Goal: Information Seeking & Learning: Learn about a topic

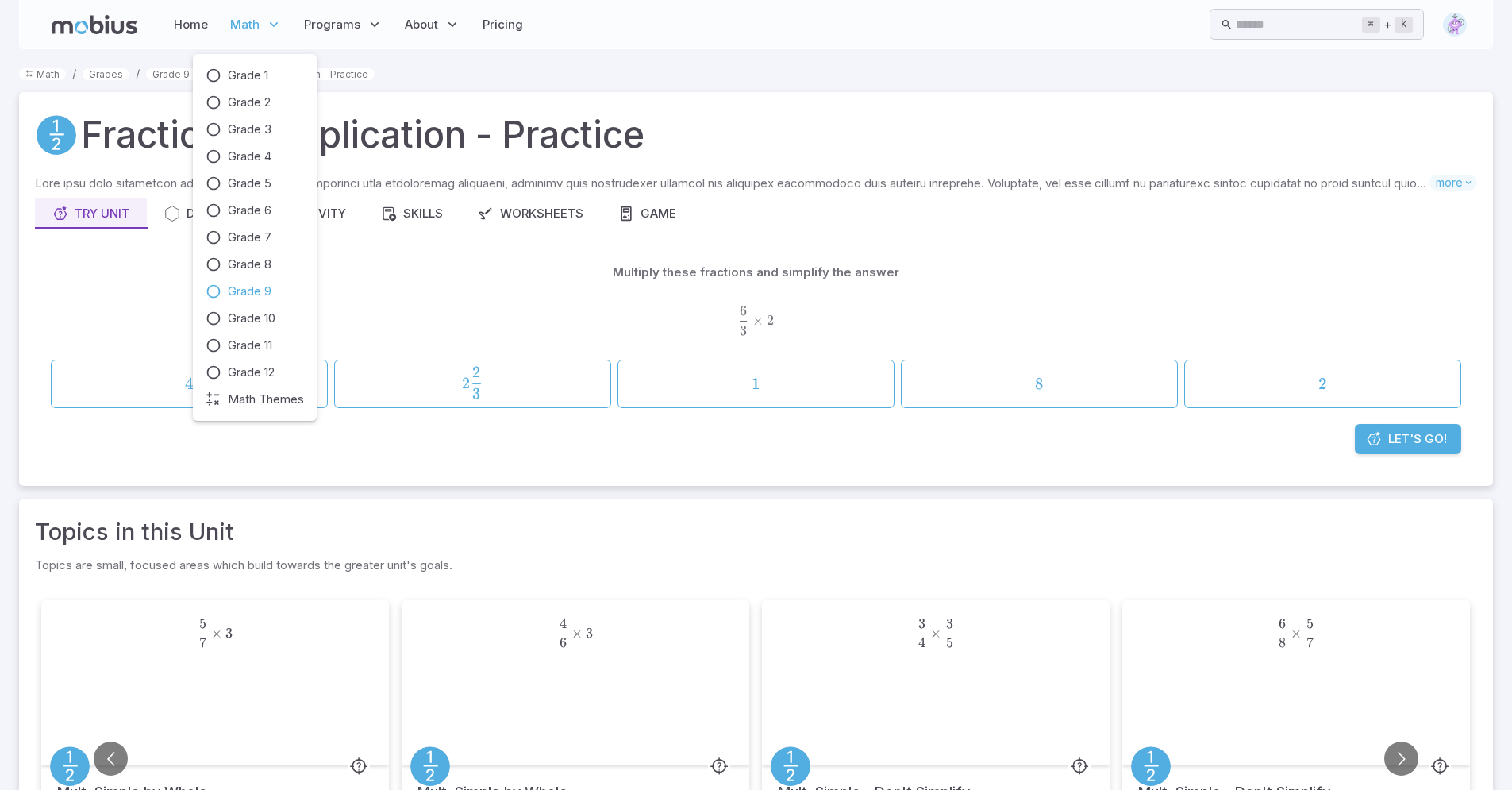
click at [236, 29] on span "Math" at bounding box center [245, 24] width 30 height 17
click at [231, 290] on span "Grade 9" at bounding box center [249, 291] width 44 height 17
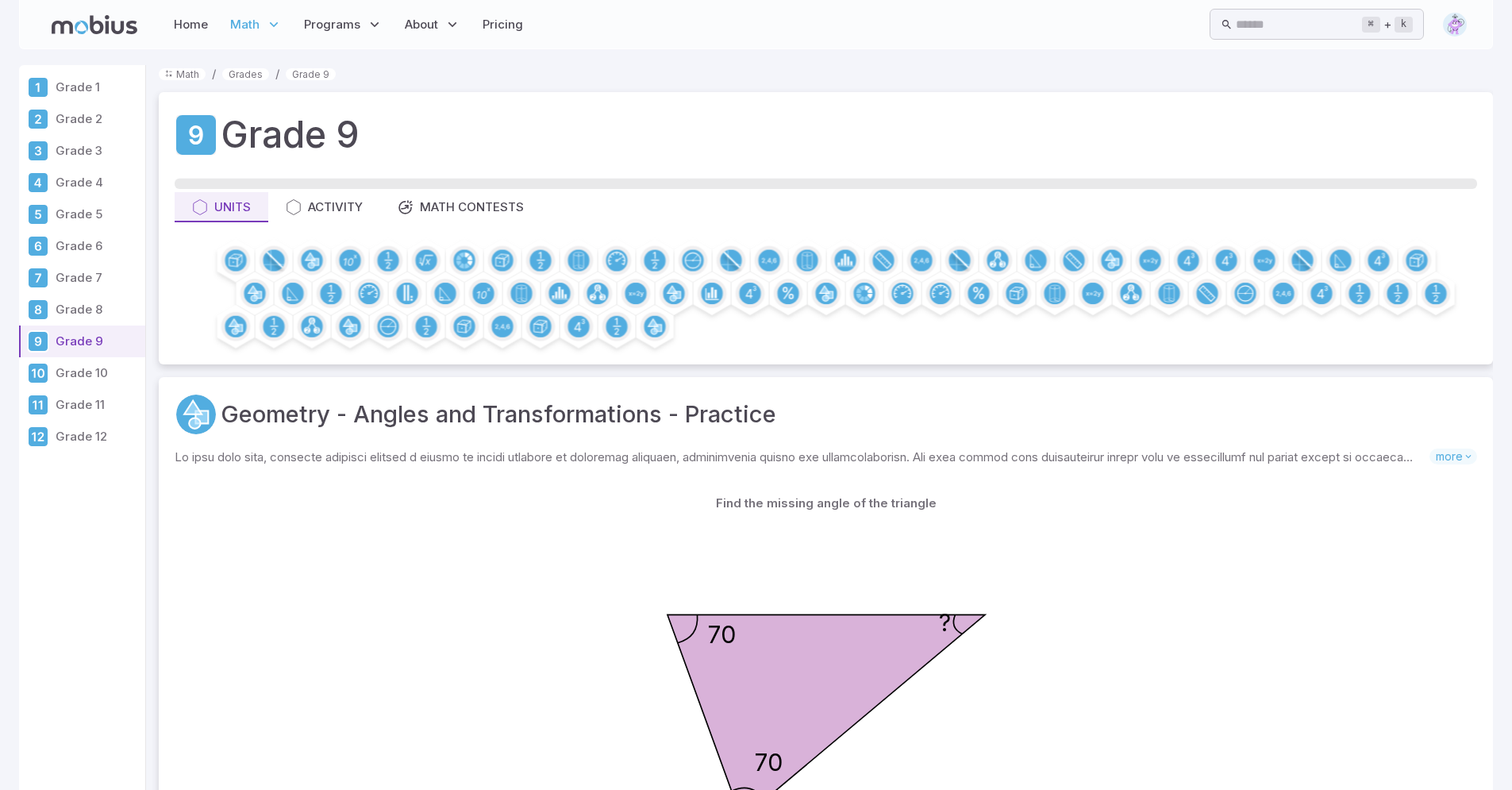
click at [73, 83] on p "Grade 1" at bounding box center [98, 87] width 84 height 17
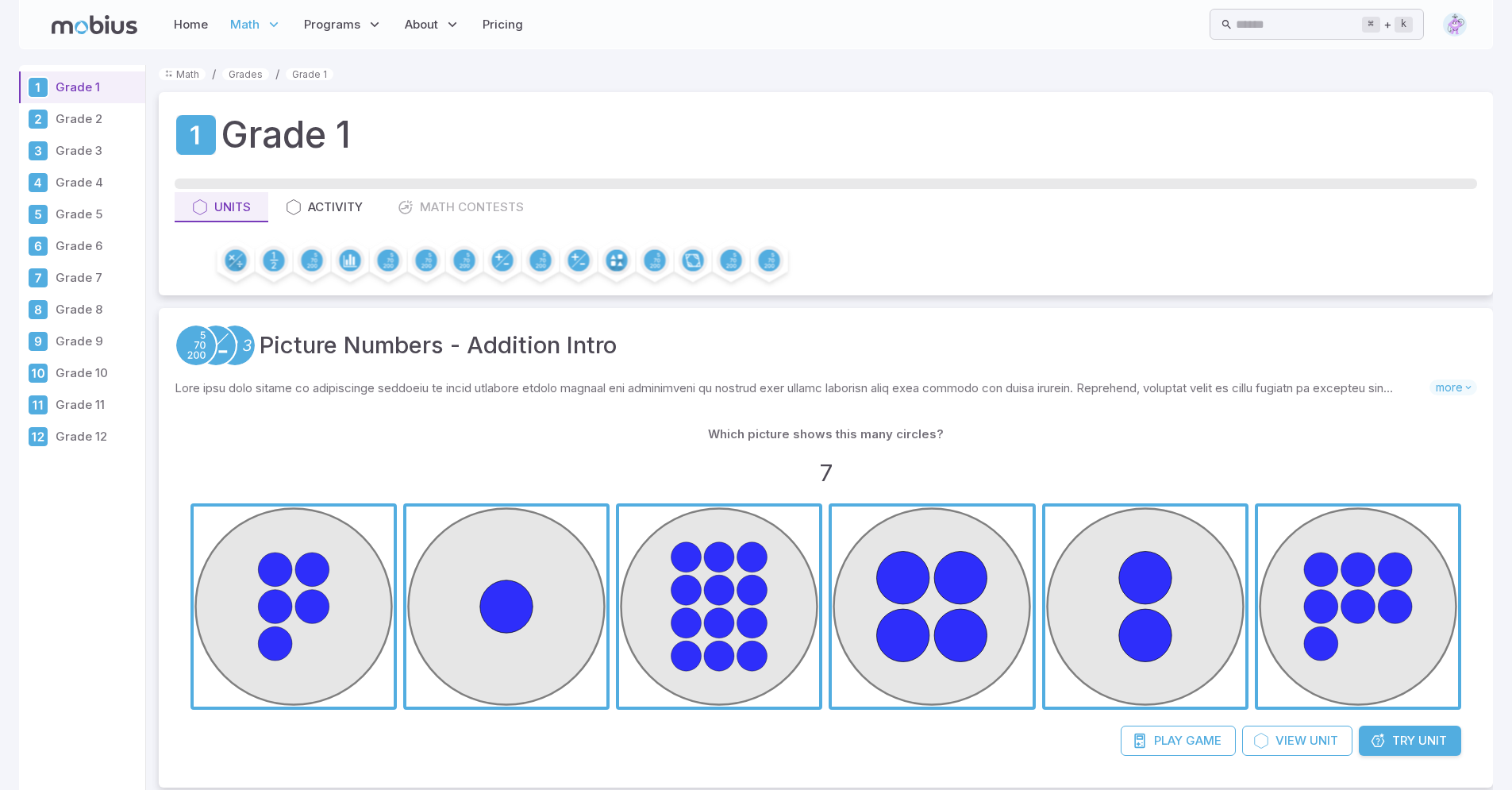
click at [81, 401] on p "Grade 11" at bounding box center [98, 404] width 84 height 17
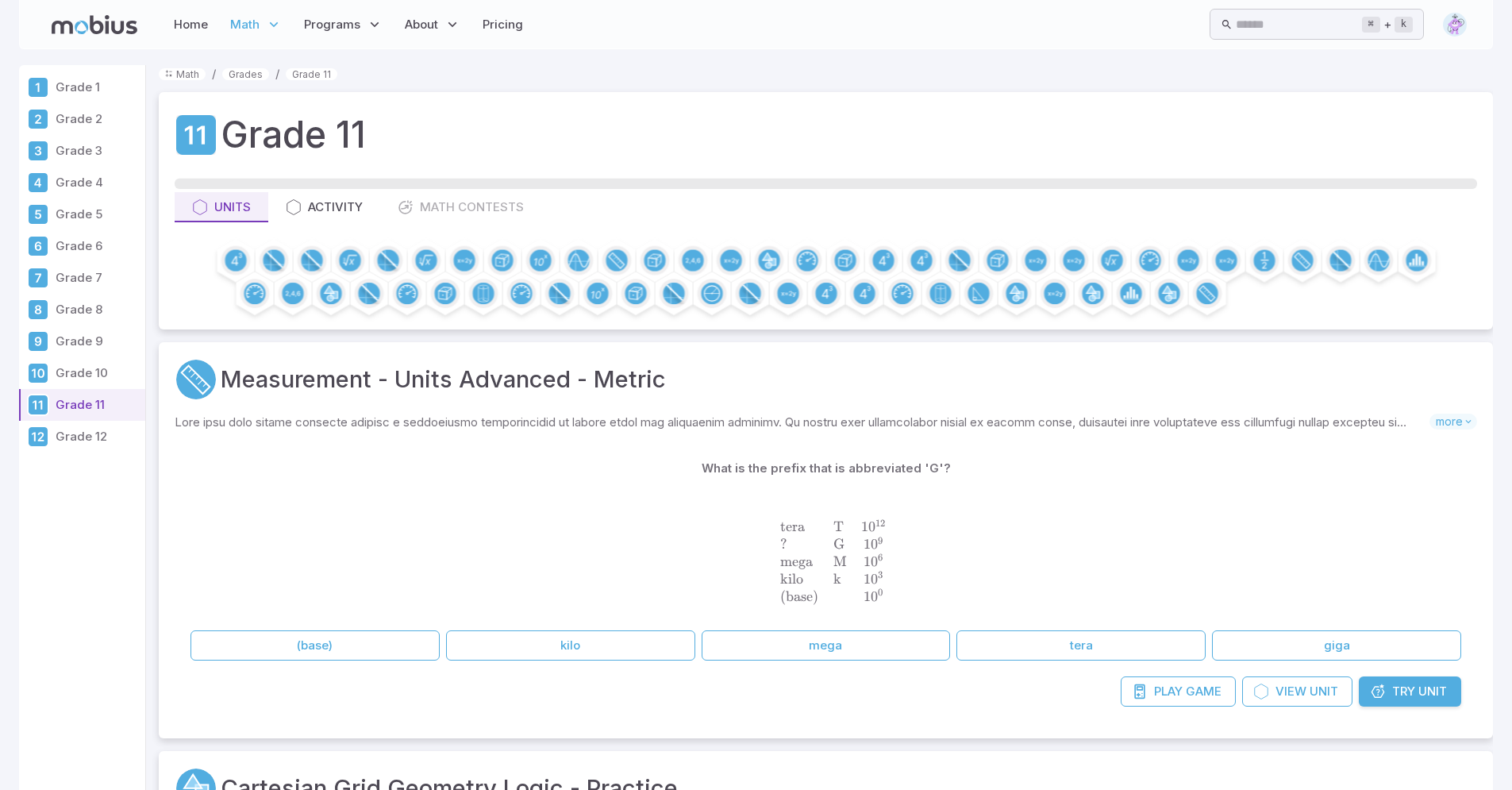
click at [74, 342] on p "Grade 9" at bounding box center [98, 341] width 84 height 17
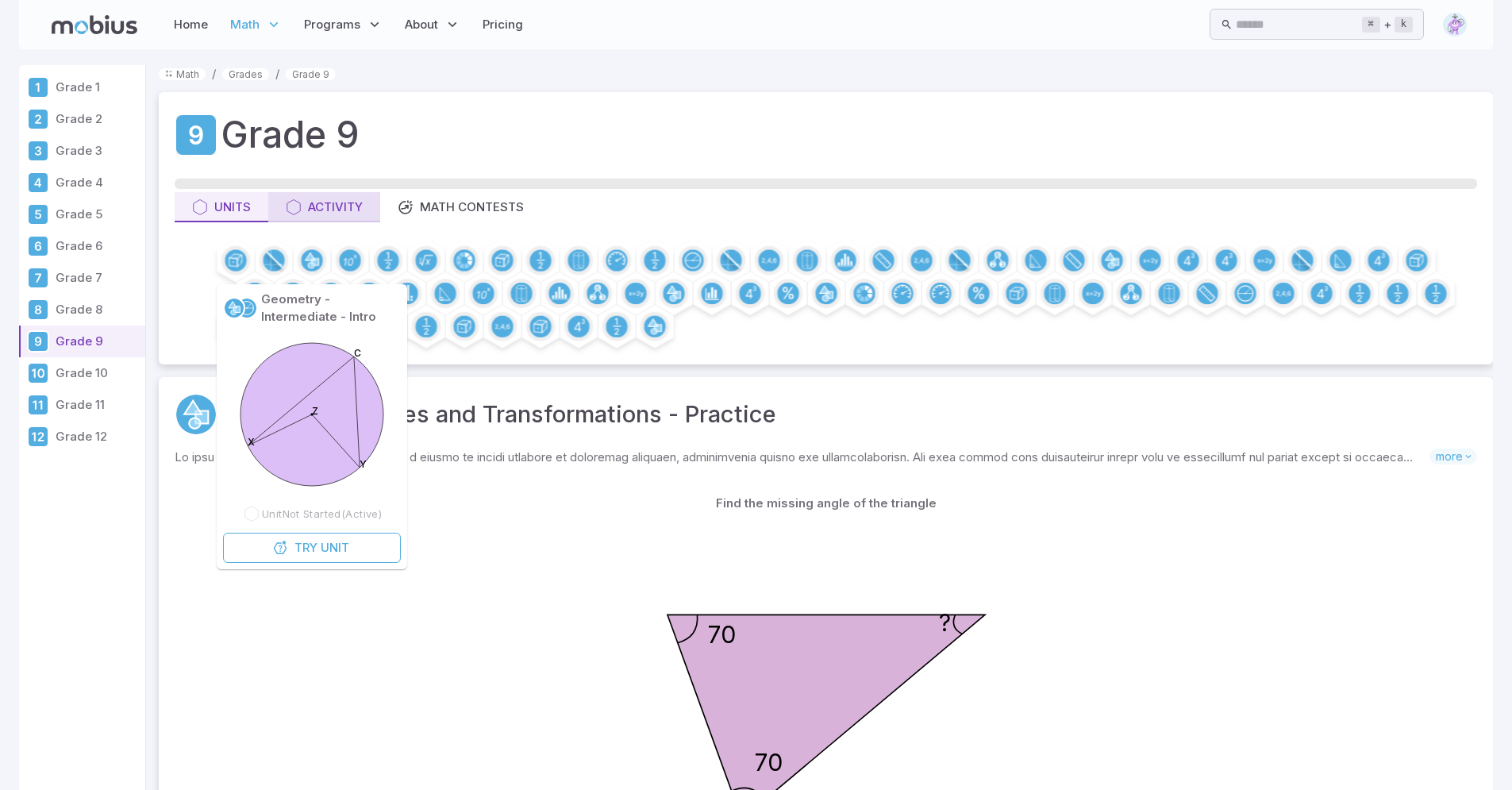
click at [315, 209] on div "Activity" at bounding box center [324, 207] width 77 height 17
click at [322, 215] on div "Activity" at bounding box center [324, 207] width 77 height 17
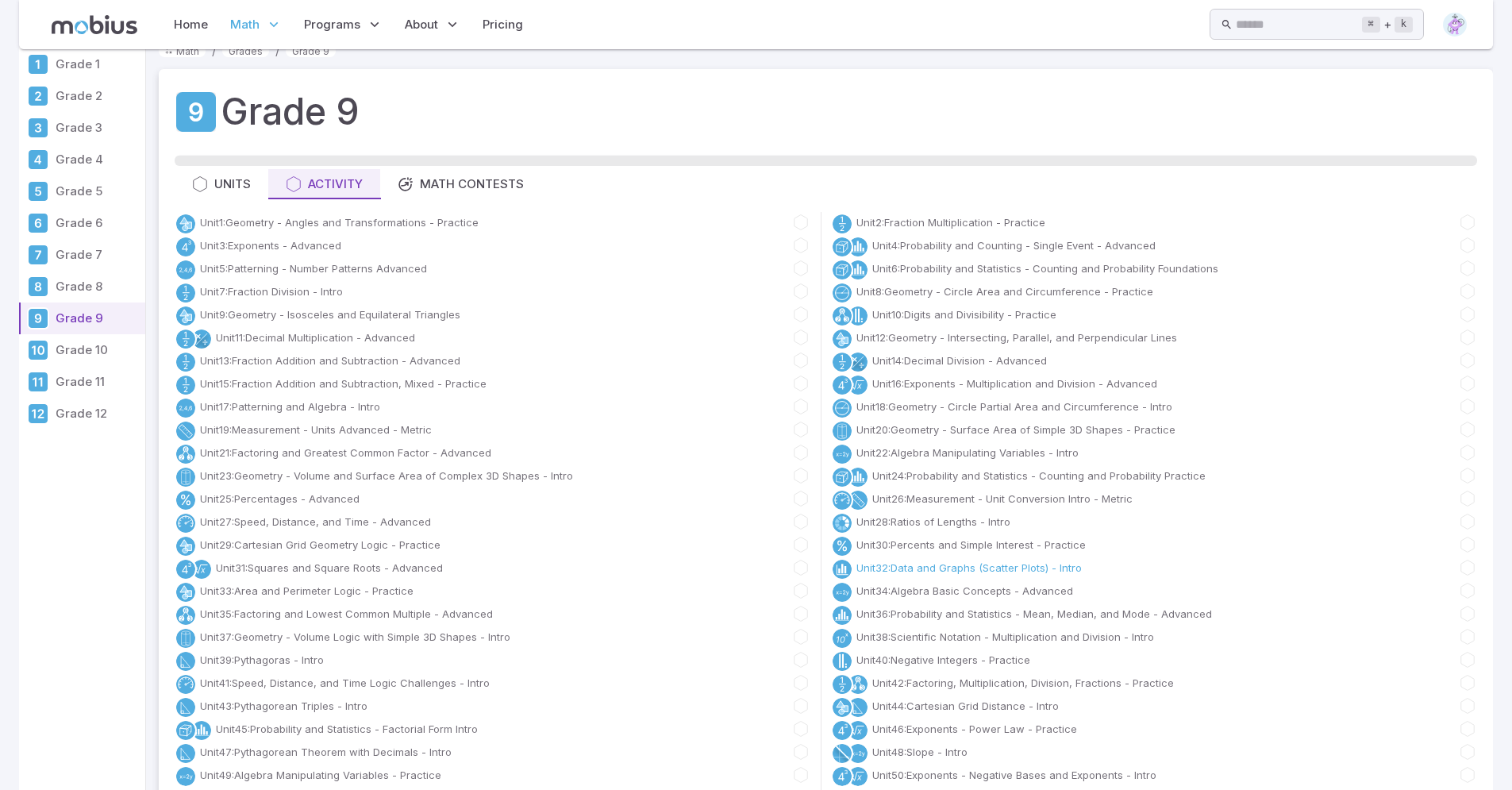
scroll to position [2, 0]
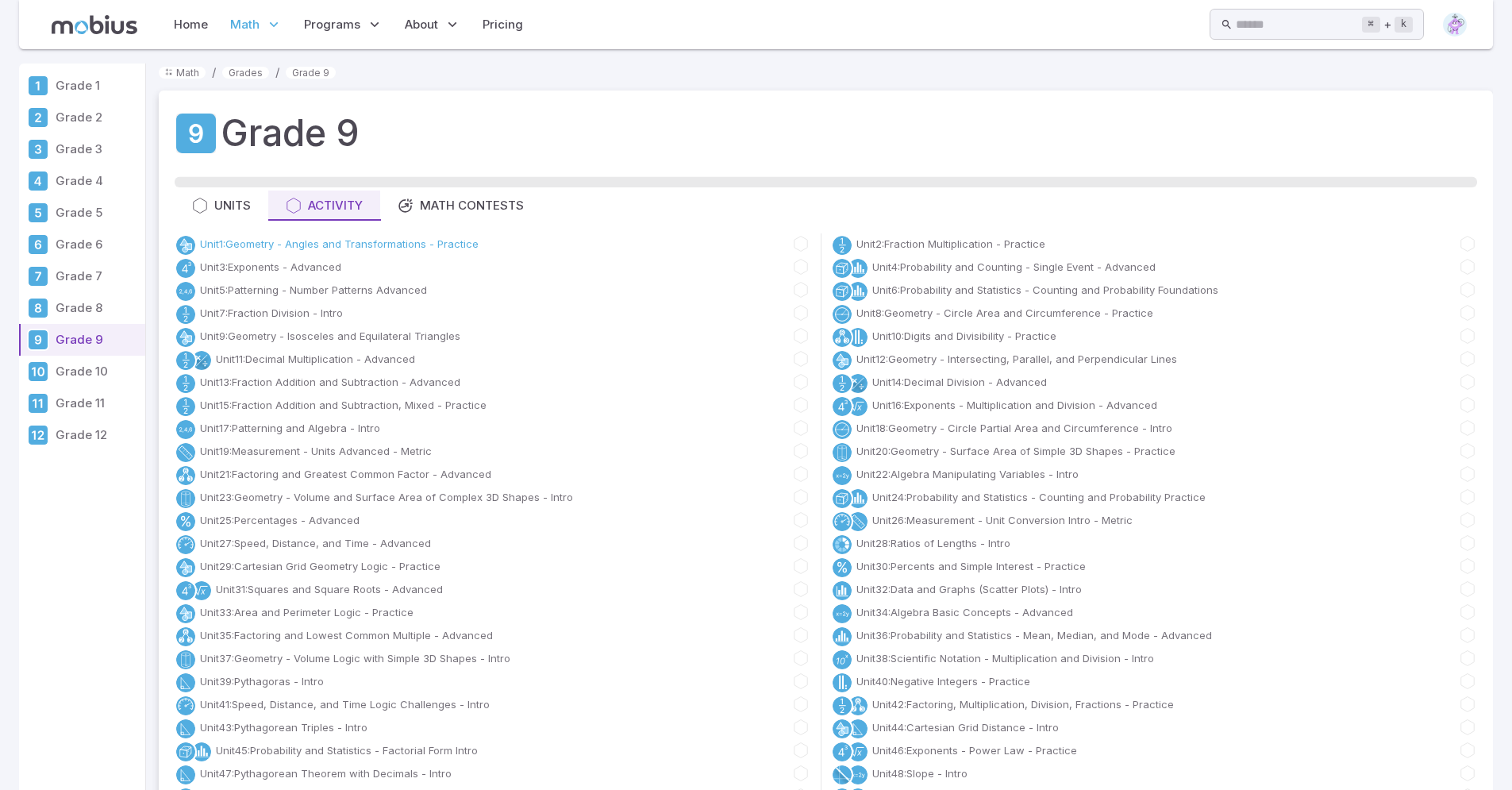
click at [314, 241] on link "Unit 1 : Geometry - Angles and Transformations - Practice" at bounding box center [339, 243] width 278 height 16
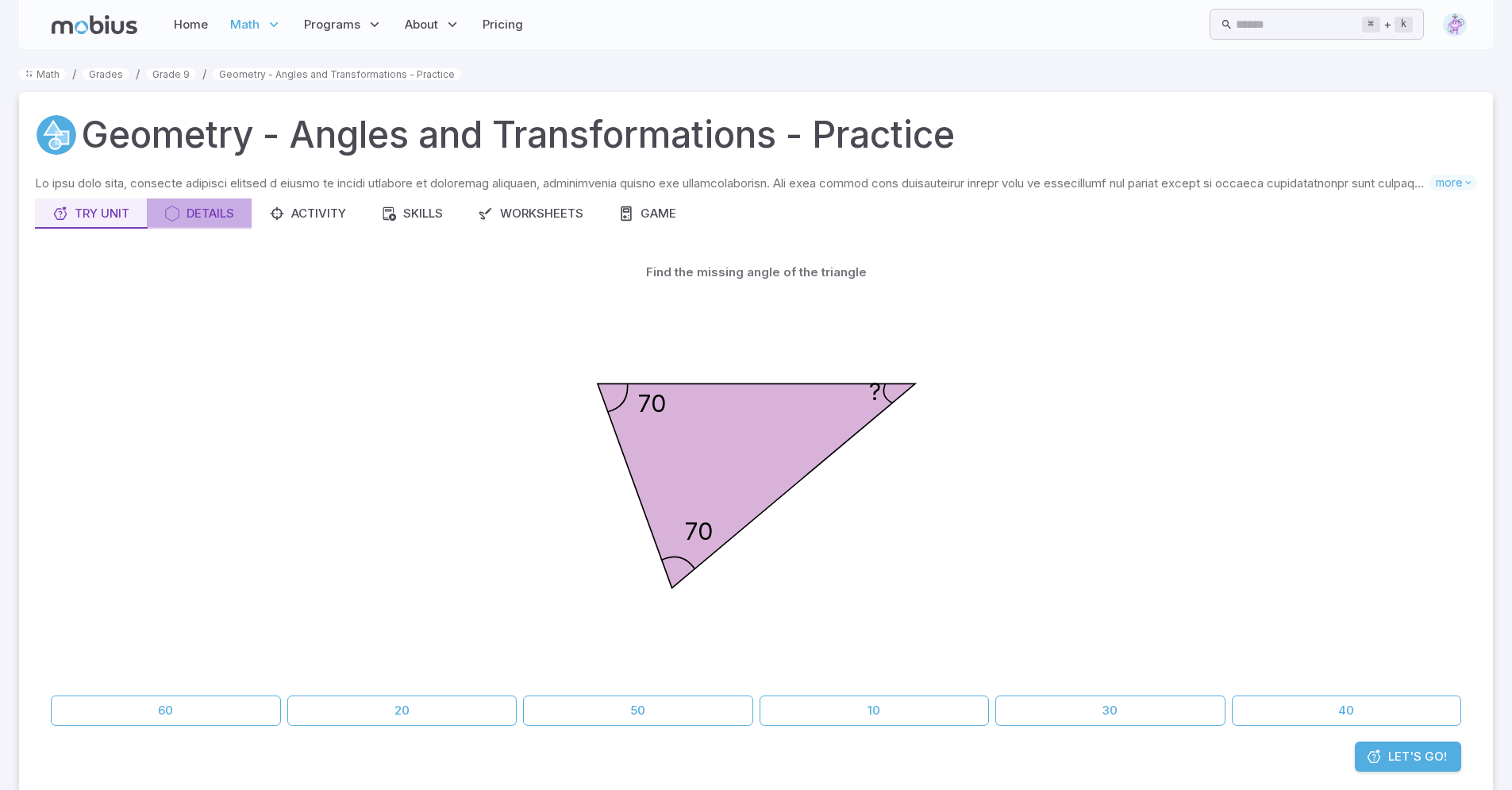
click at [216, 218] on div "Details" at bounding box center [199, 213] width 70 height 17
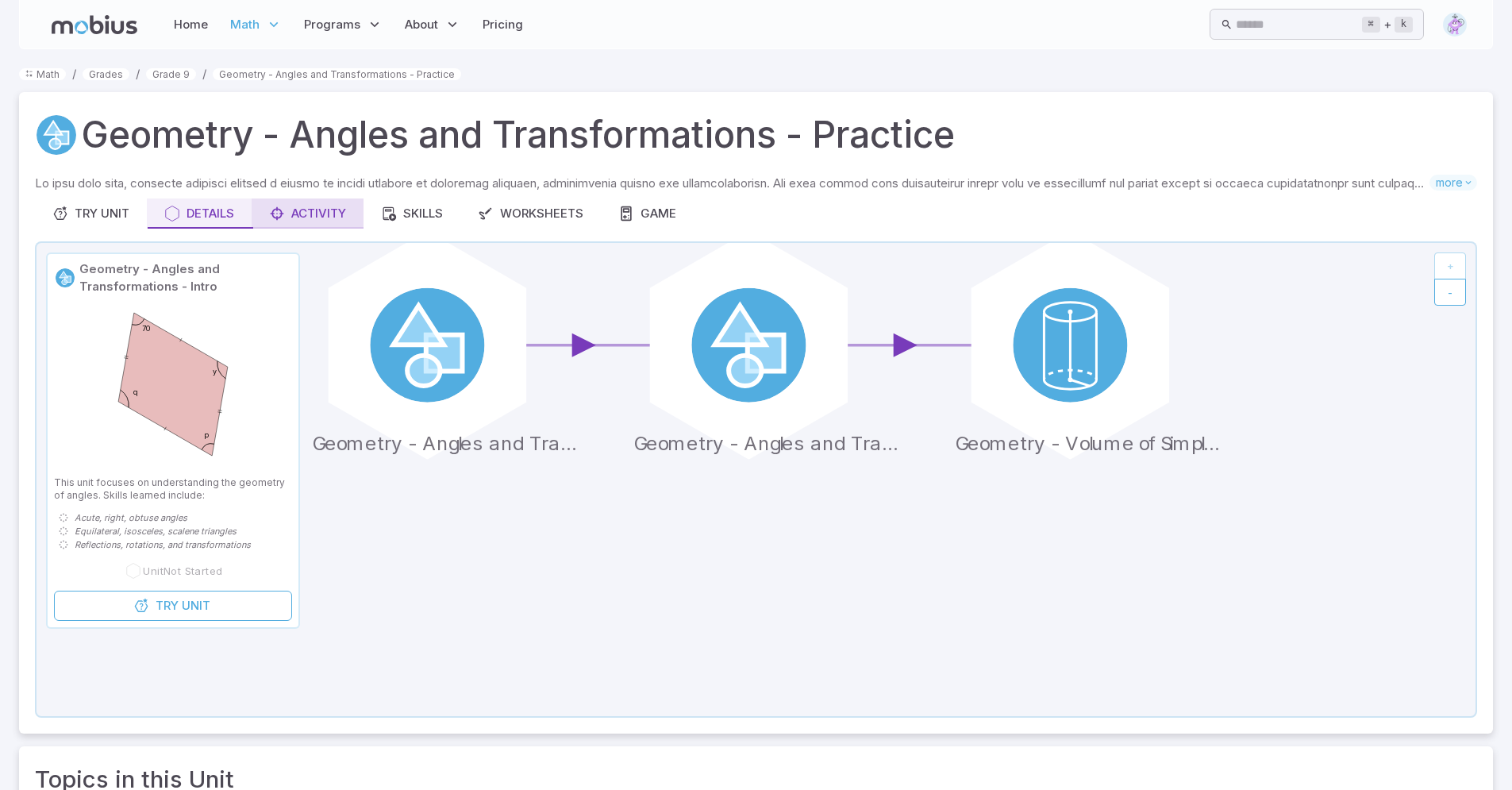
click at [319, 208] on div "Activity" at bounding box center [308, 213] width 77 height 17
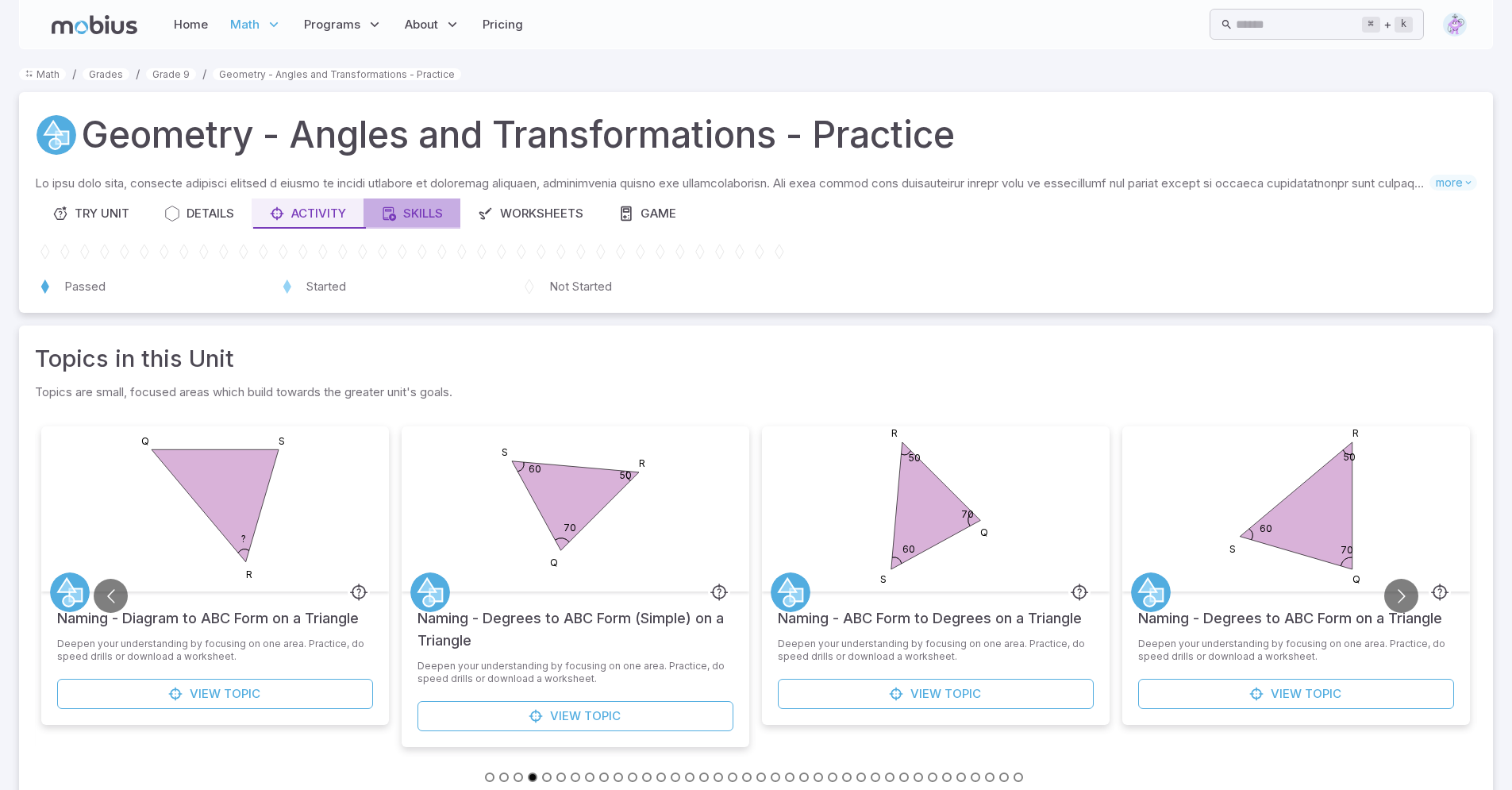
click at [392, 215] on icon "button" at bounding box center [388, 213] width 16 height 16
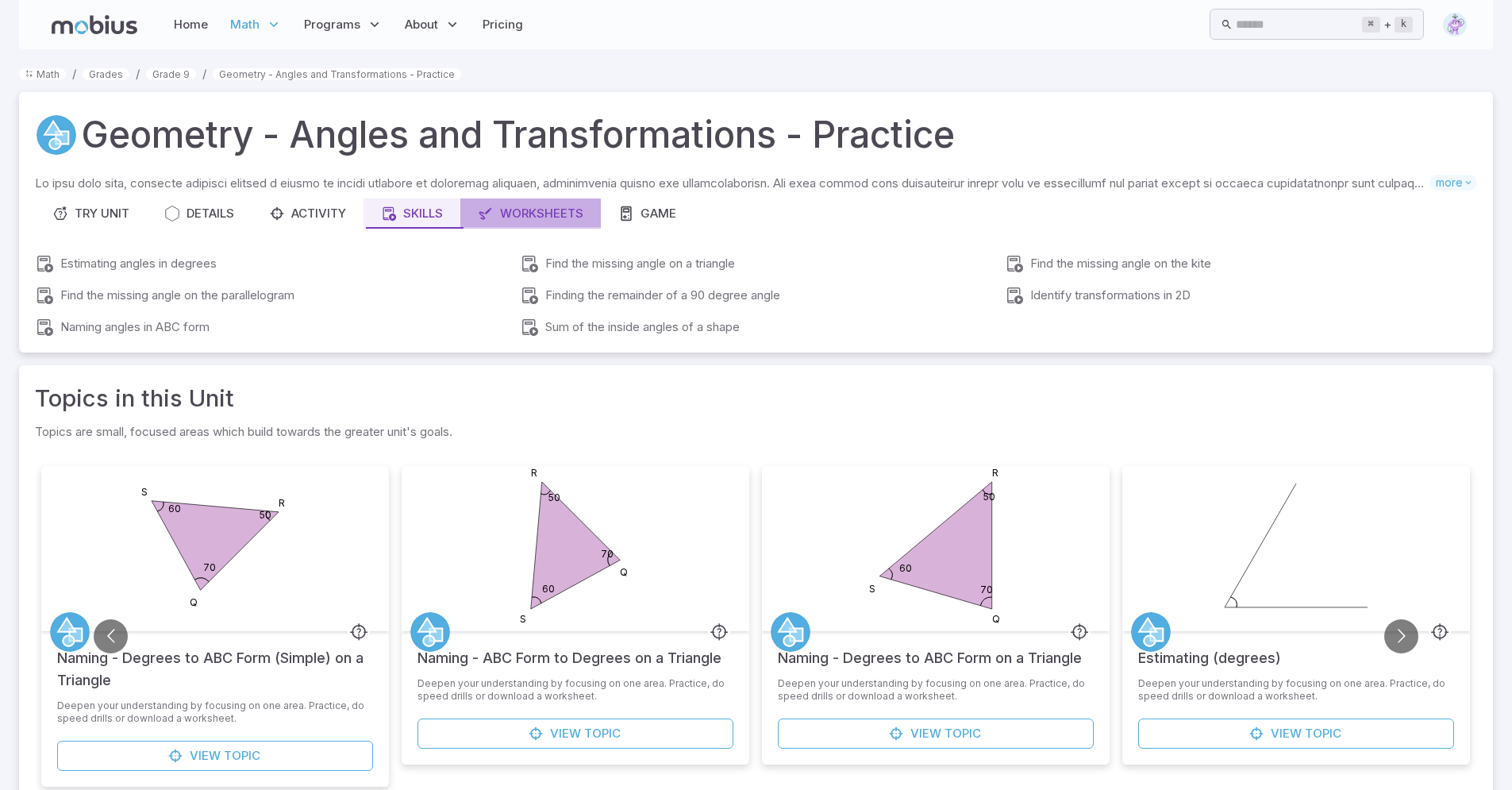
click at [550, 214] on div "Worksheets" at bounding box center [530, 213] width 106 height 17
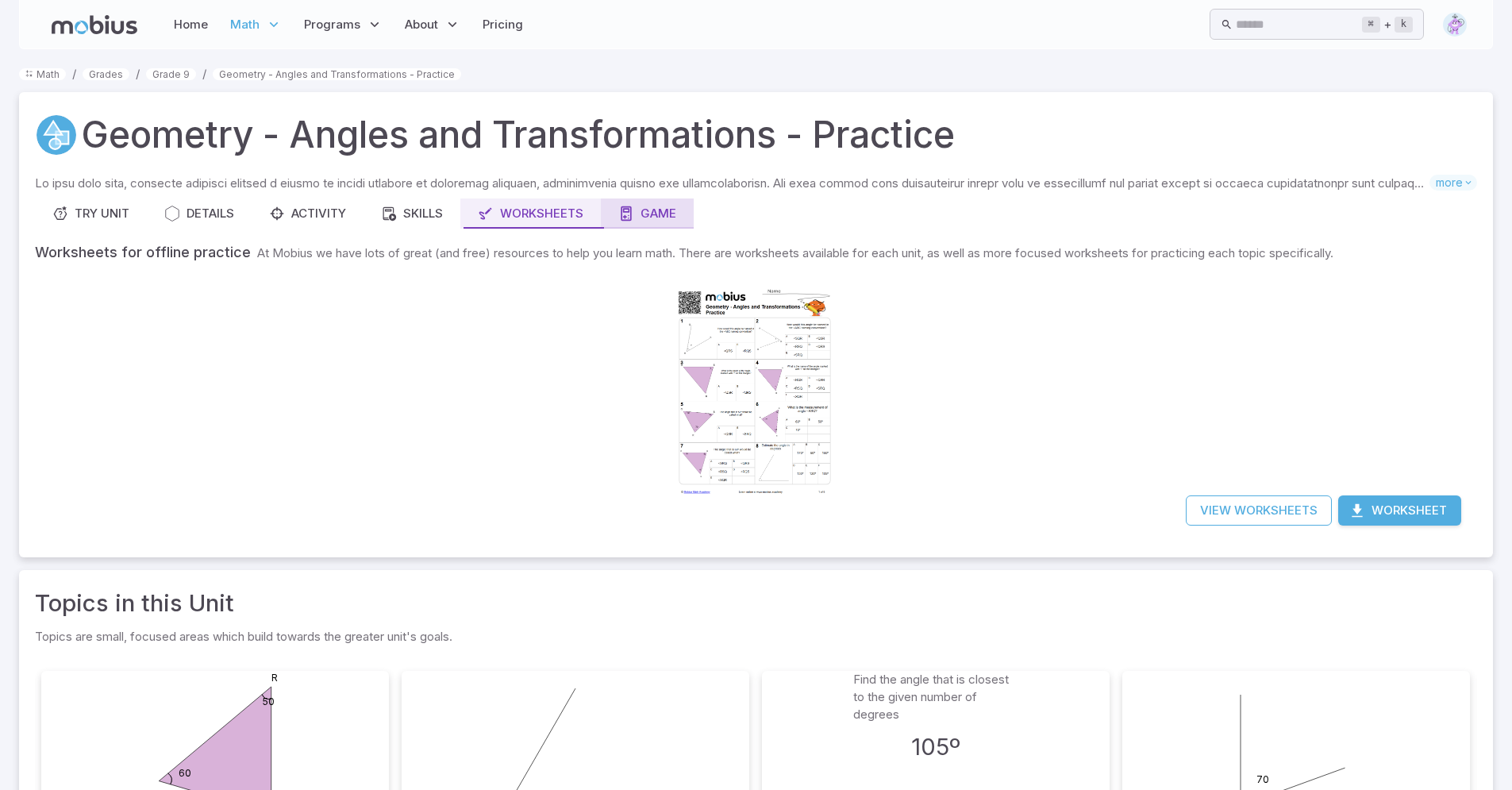
click at [640, 226] on button "Game" at bounding box center [647, 214] width 93 height 30
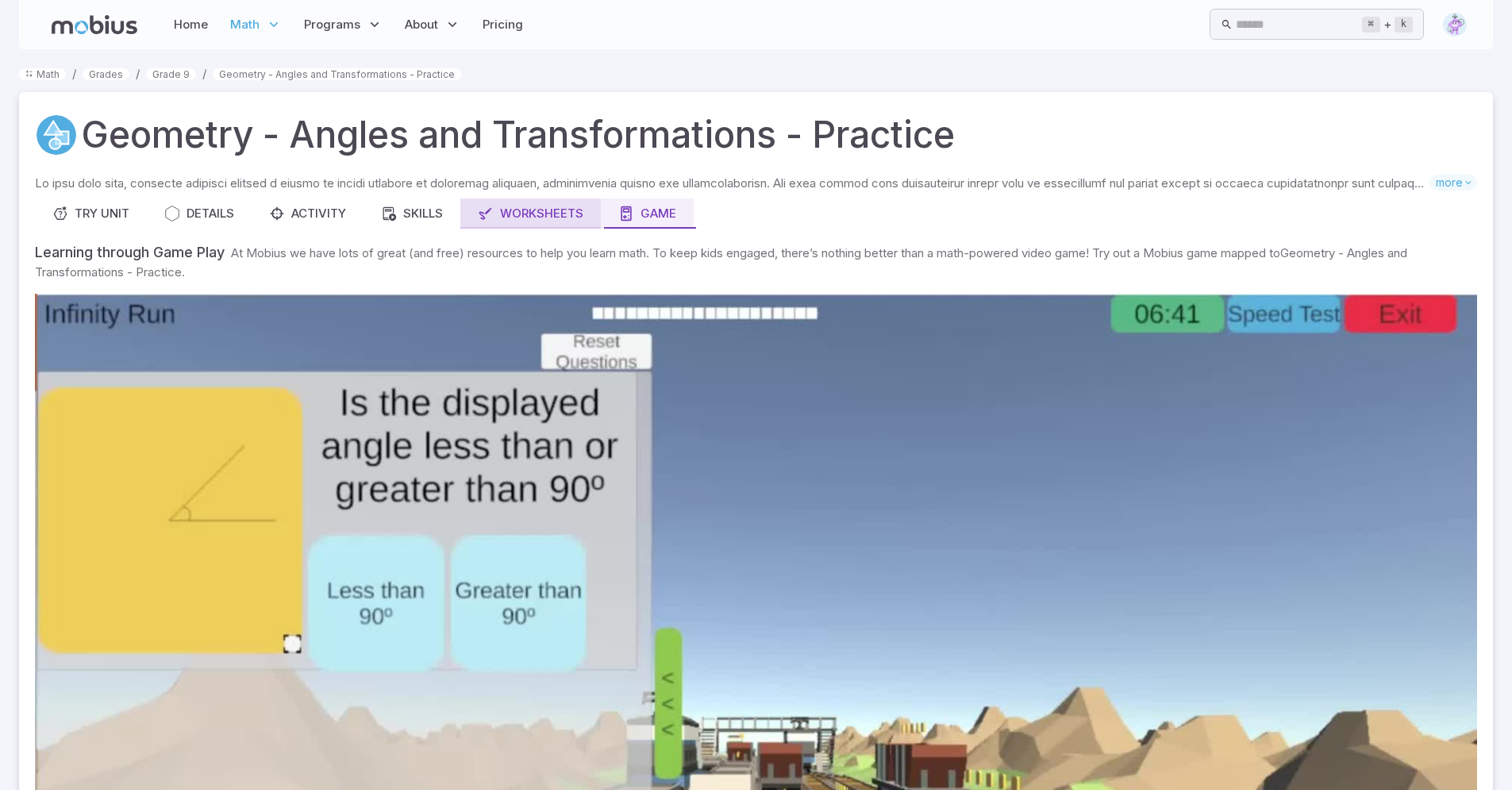
click at [529, 216] on div "Worksheets" at bounding box center [530, 213] width 106 height 17
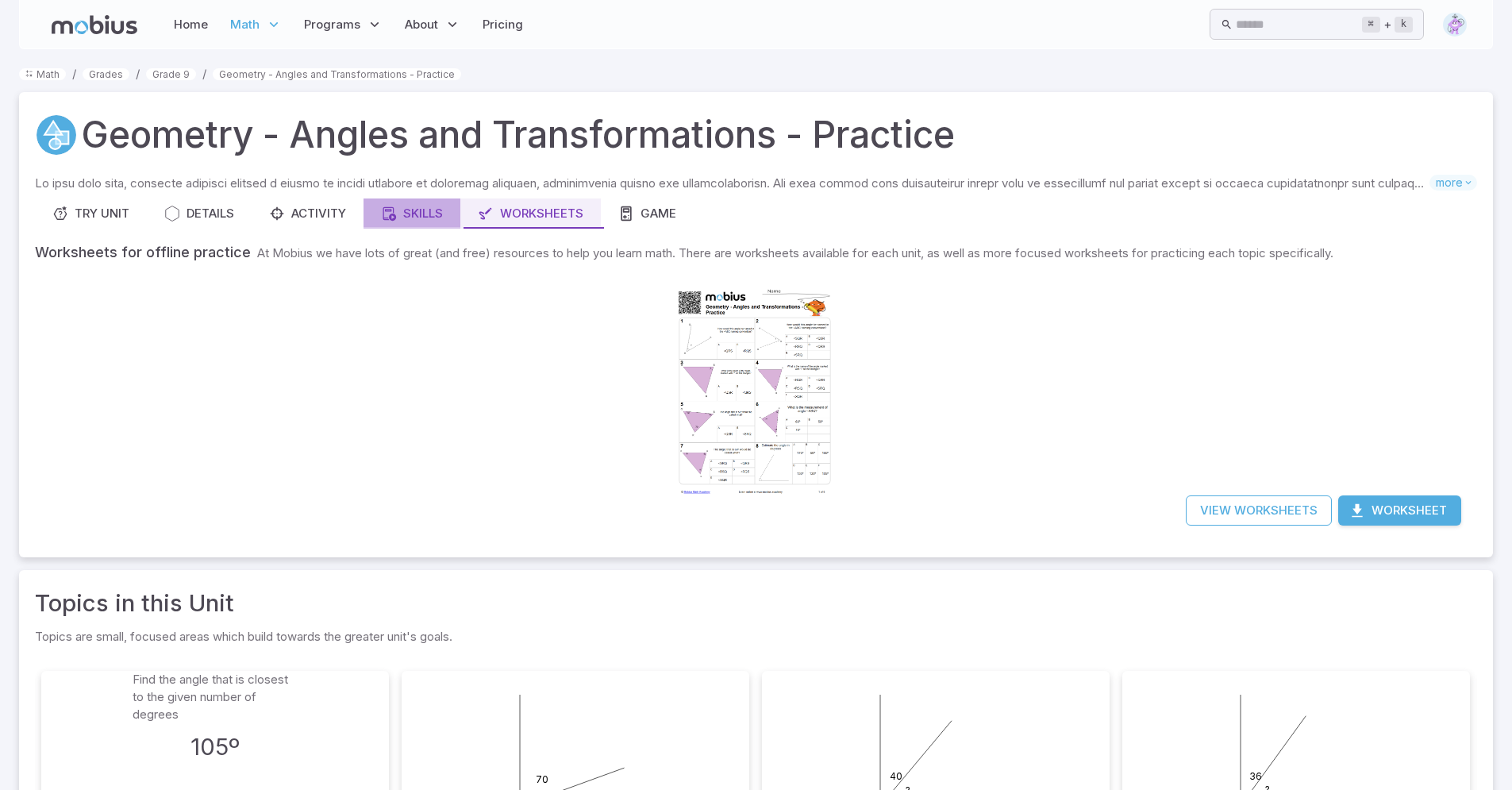
click at [433, 217] on div "Skills" at bounding box center [411, 213] width 62 height 17
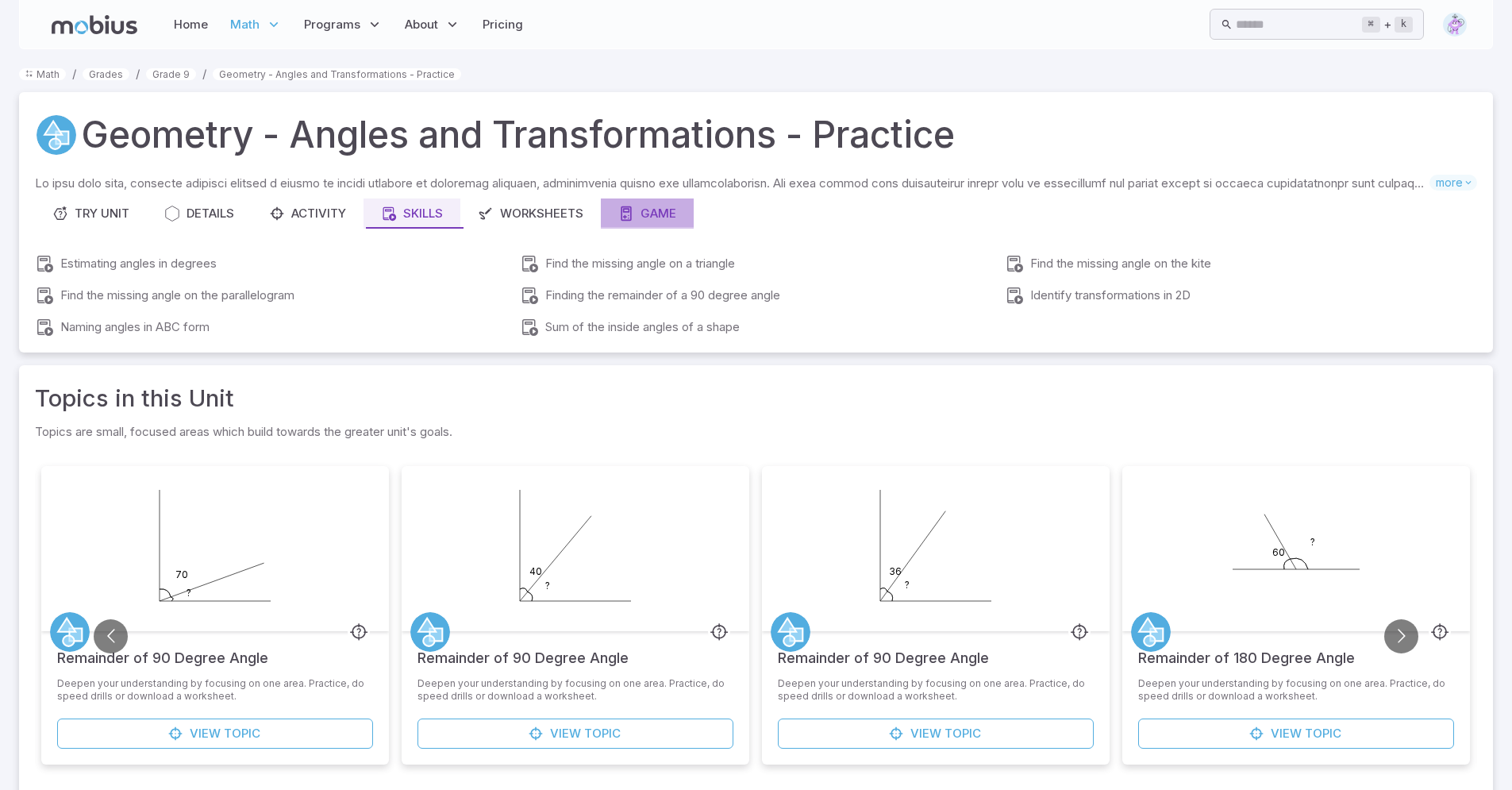
click at [641, 208] on div "Game" at bounding box center [647, 213] width 58 height 17
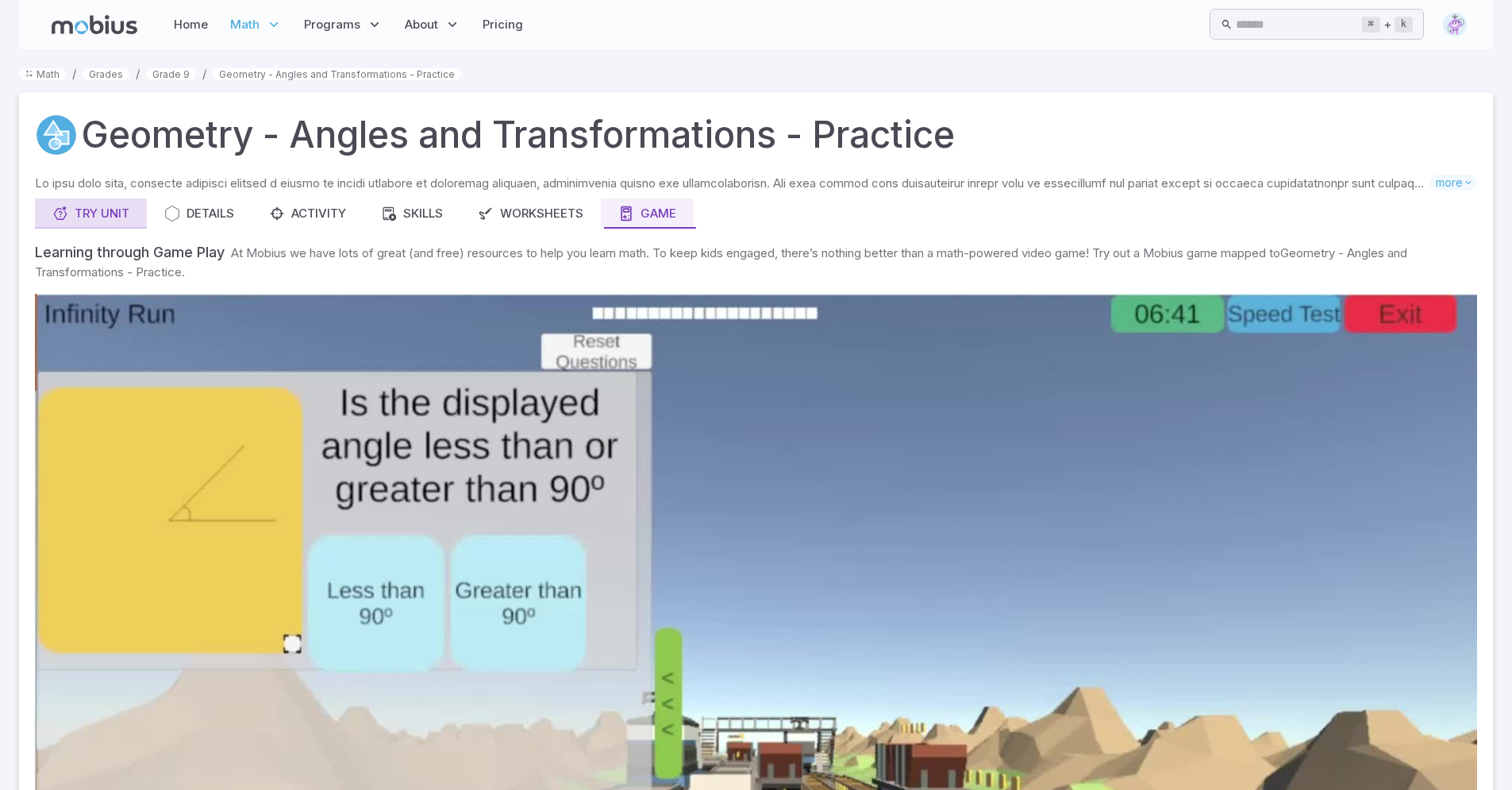
click at [89, 216] on button "Try Unit" at bounding box center [91, 214] width 112 height 30
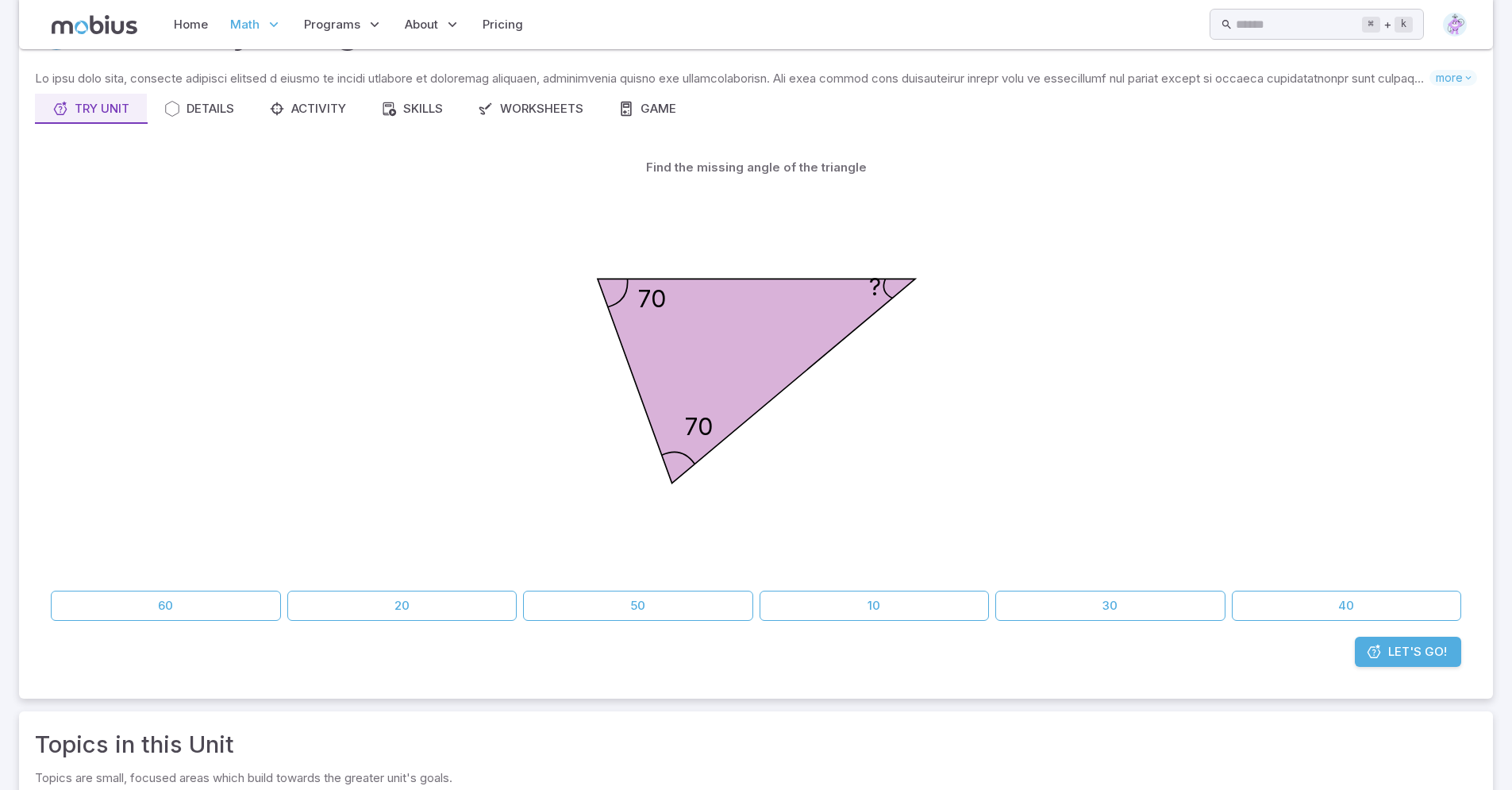
scroll to position [108, 0]
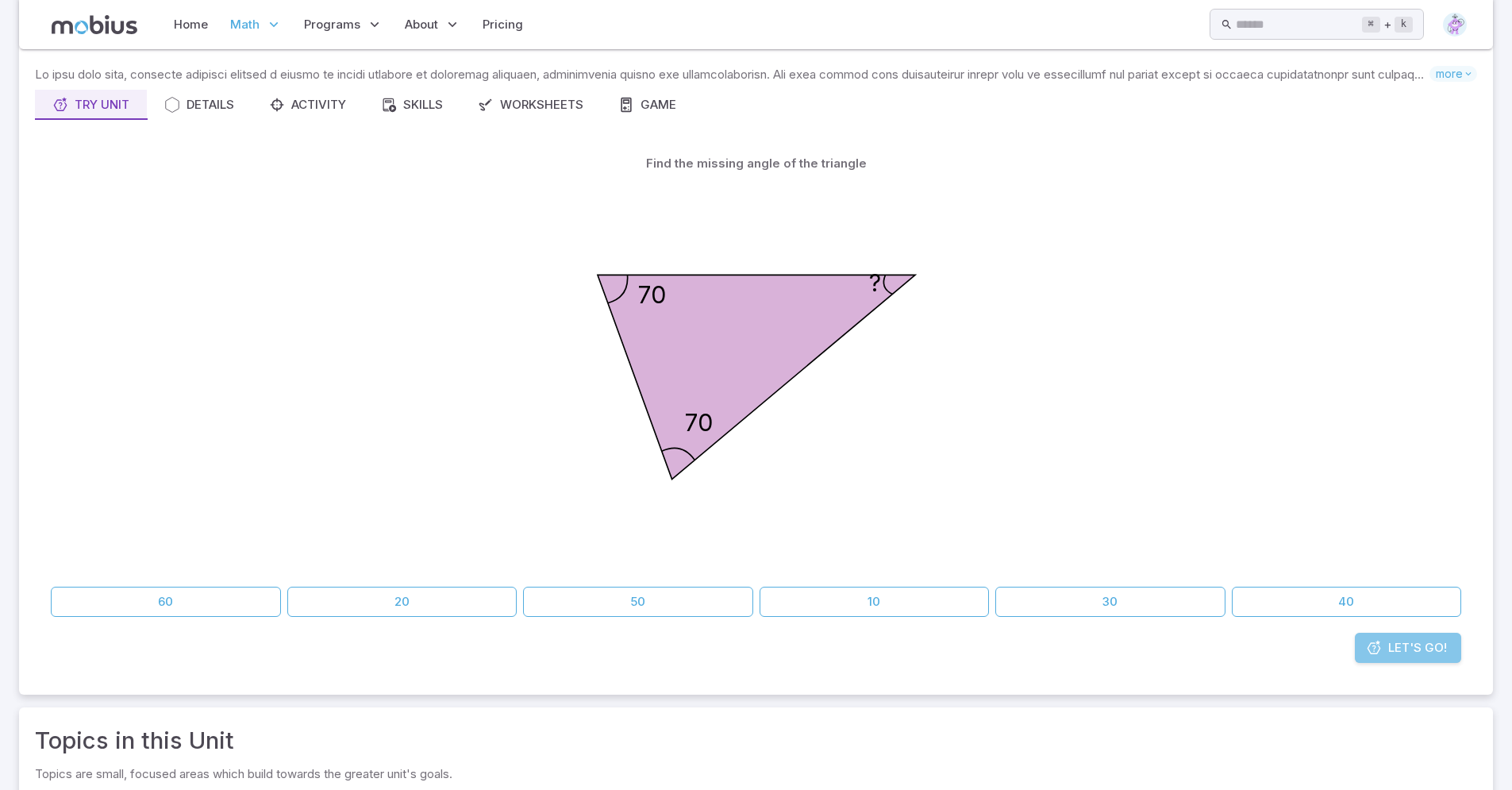
click at [1396, 645] on span "Let's Go!" at bounding box center [1418, 647] width 59 height 17
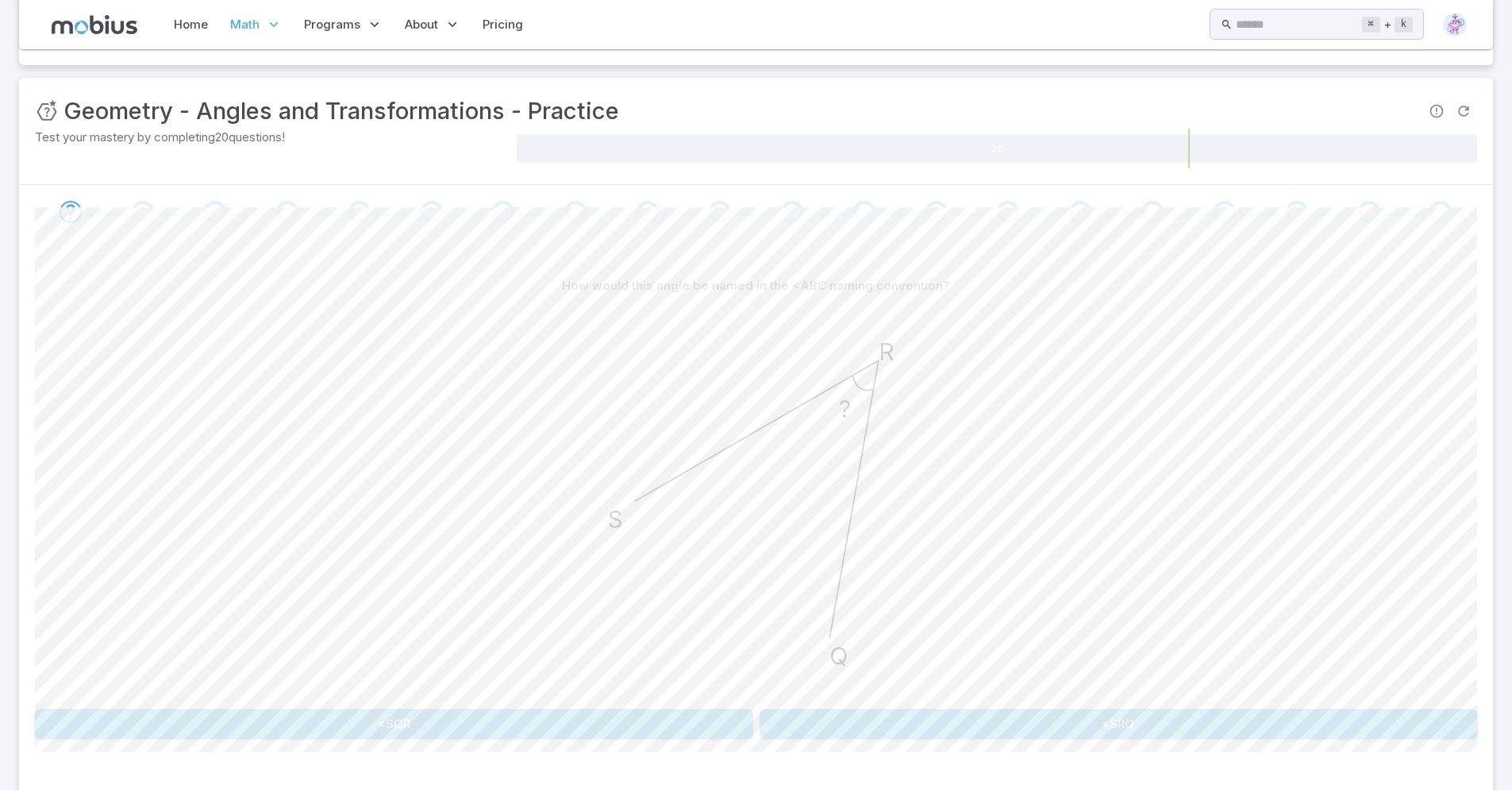
scroll to position [279, 0]
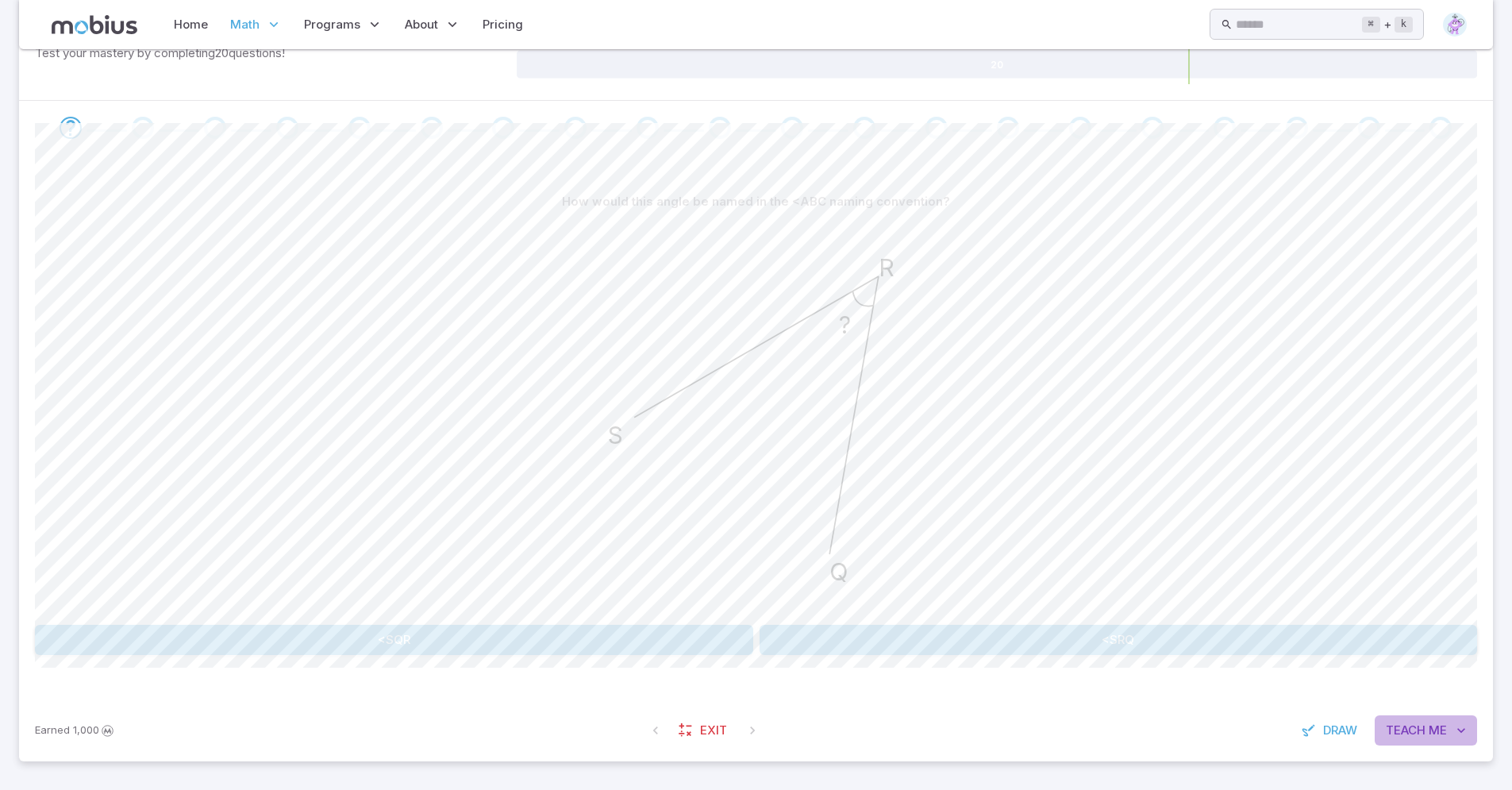
click at [1420, 731] on span "Teach" at bounding box center [1405, 730] width 39 height 17
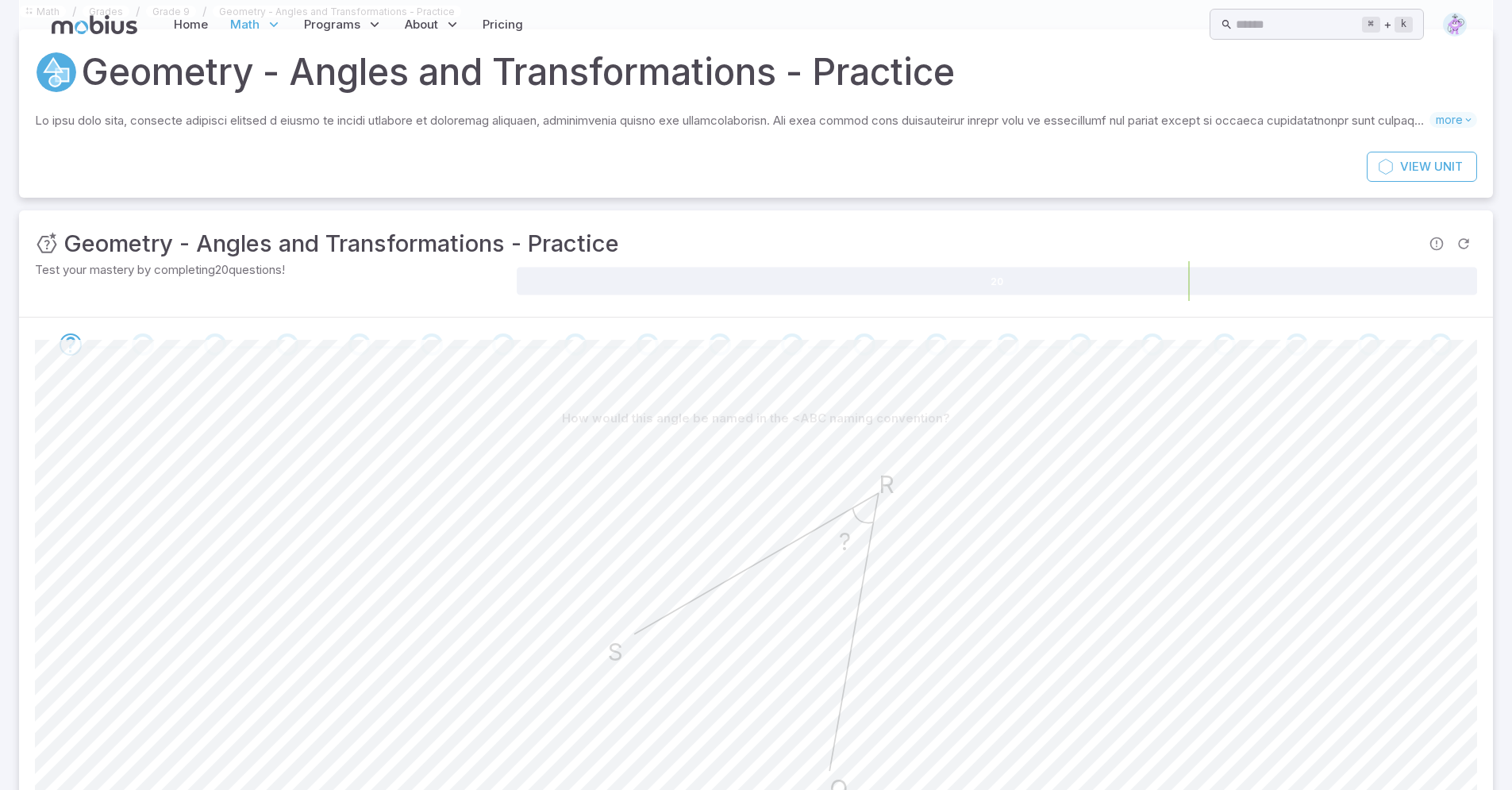
scroll to position [250, 0]
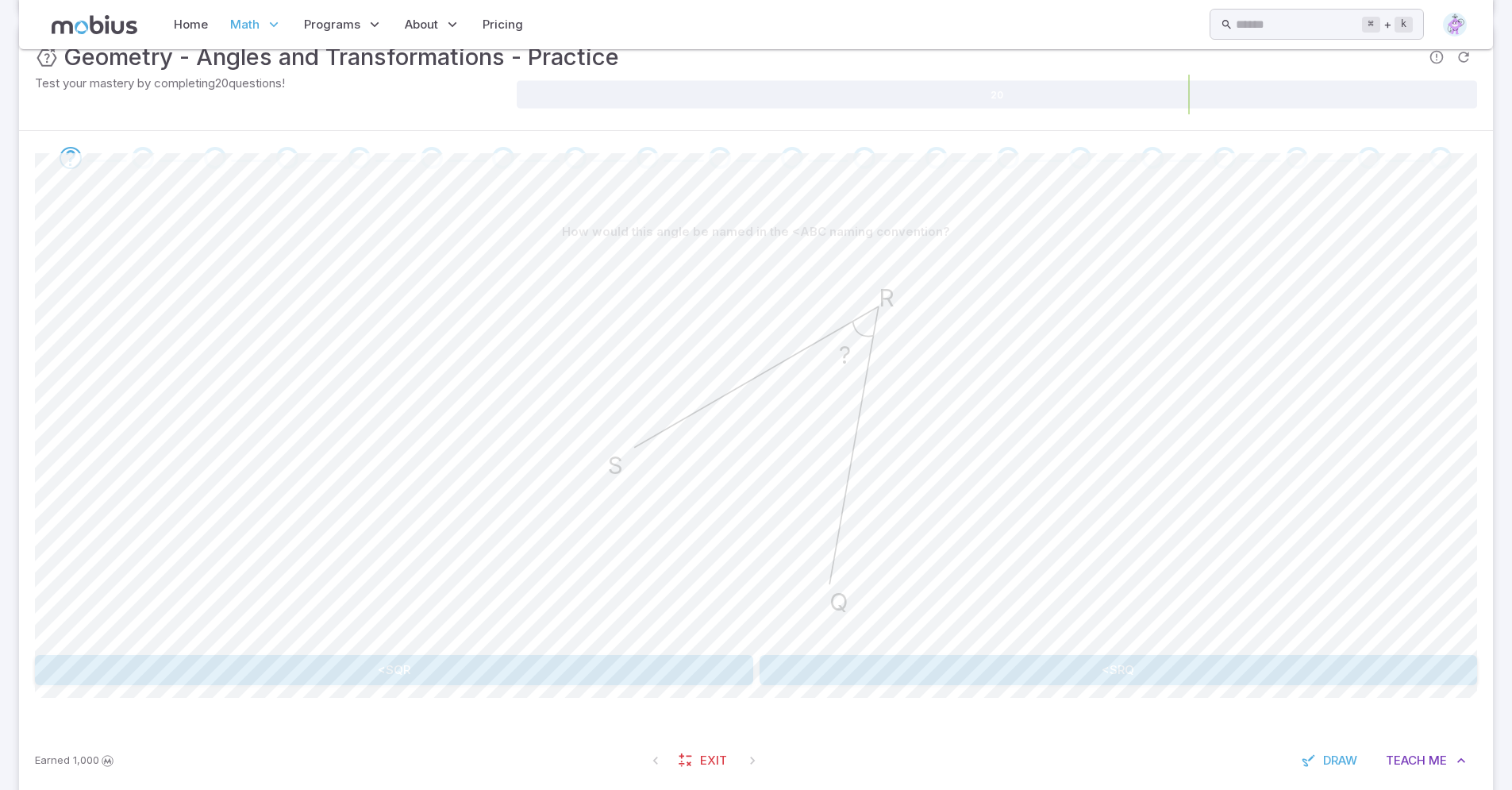
click at [886, 668] on button "<SRQ" at bounding box center [1118, 670] width 718 height 30
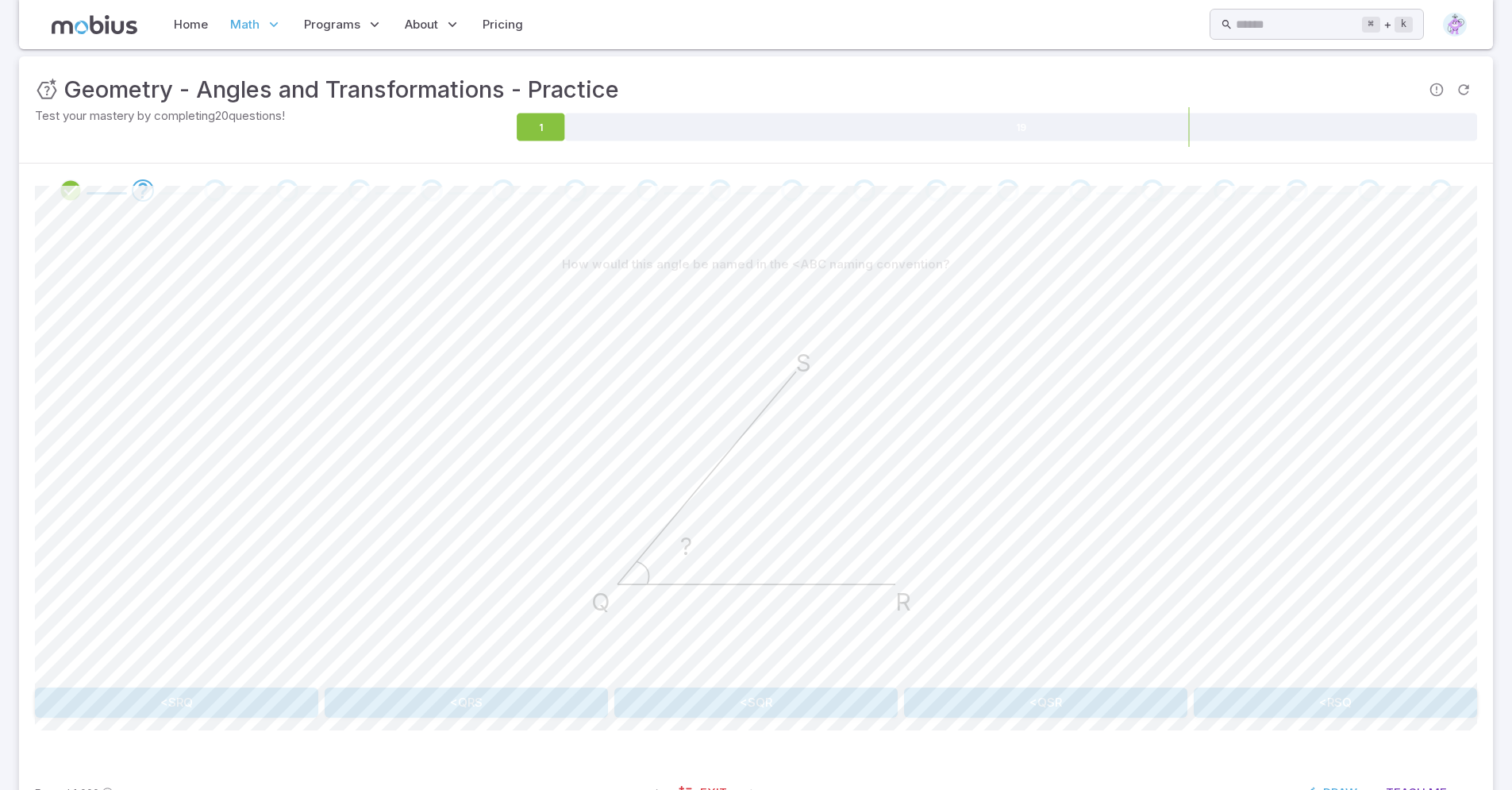
scroll to position [279, 0]
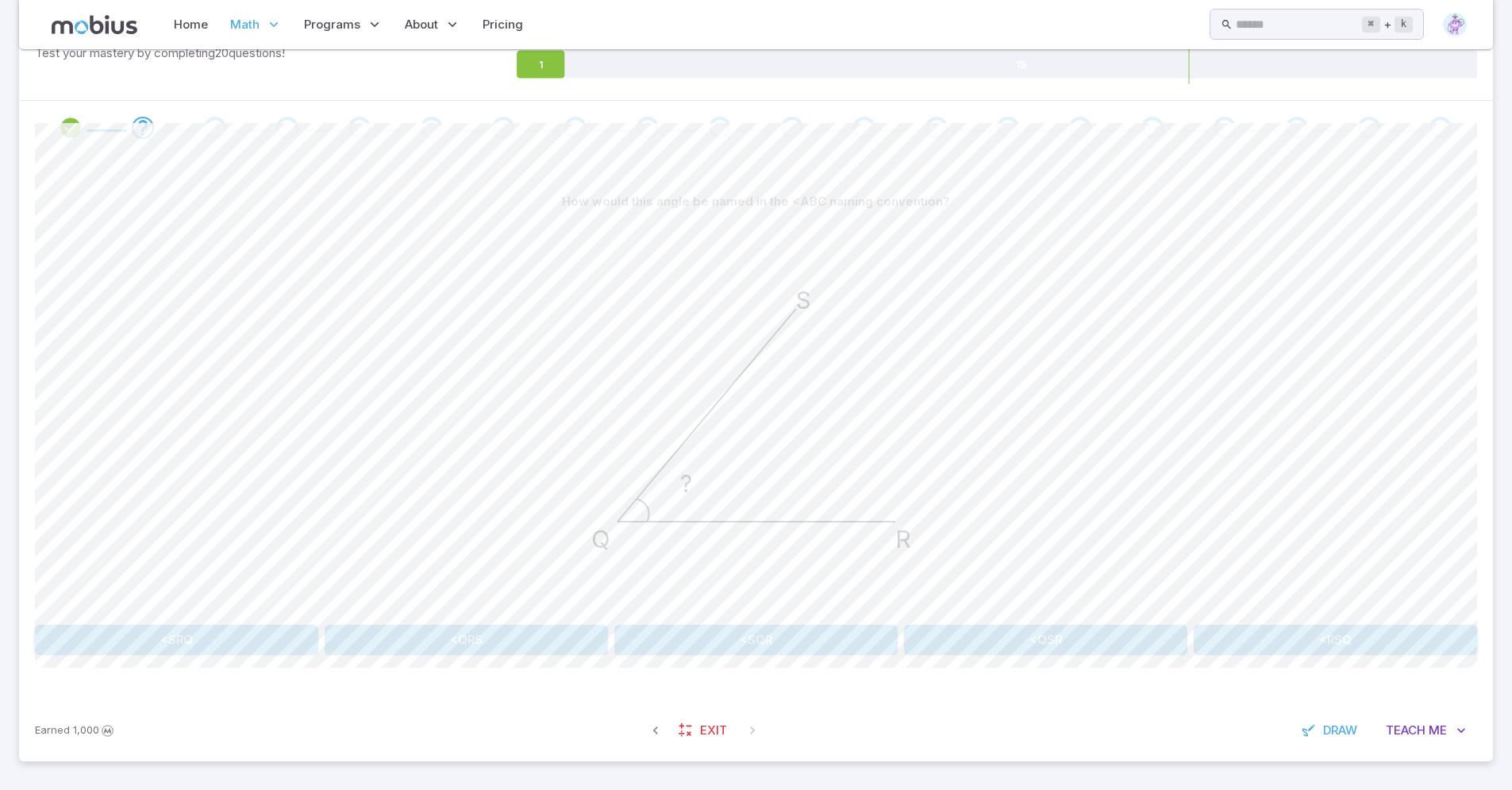
click at [761, 635] on button "<SQR" at bounding box center [755, 640] width 283 height 30
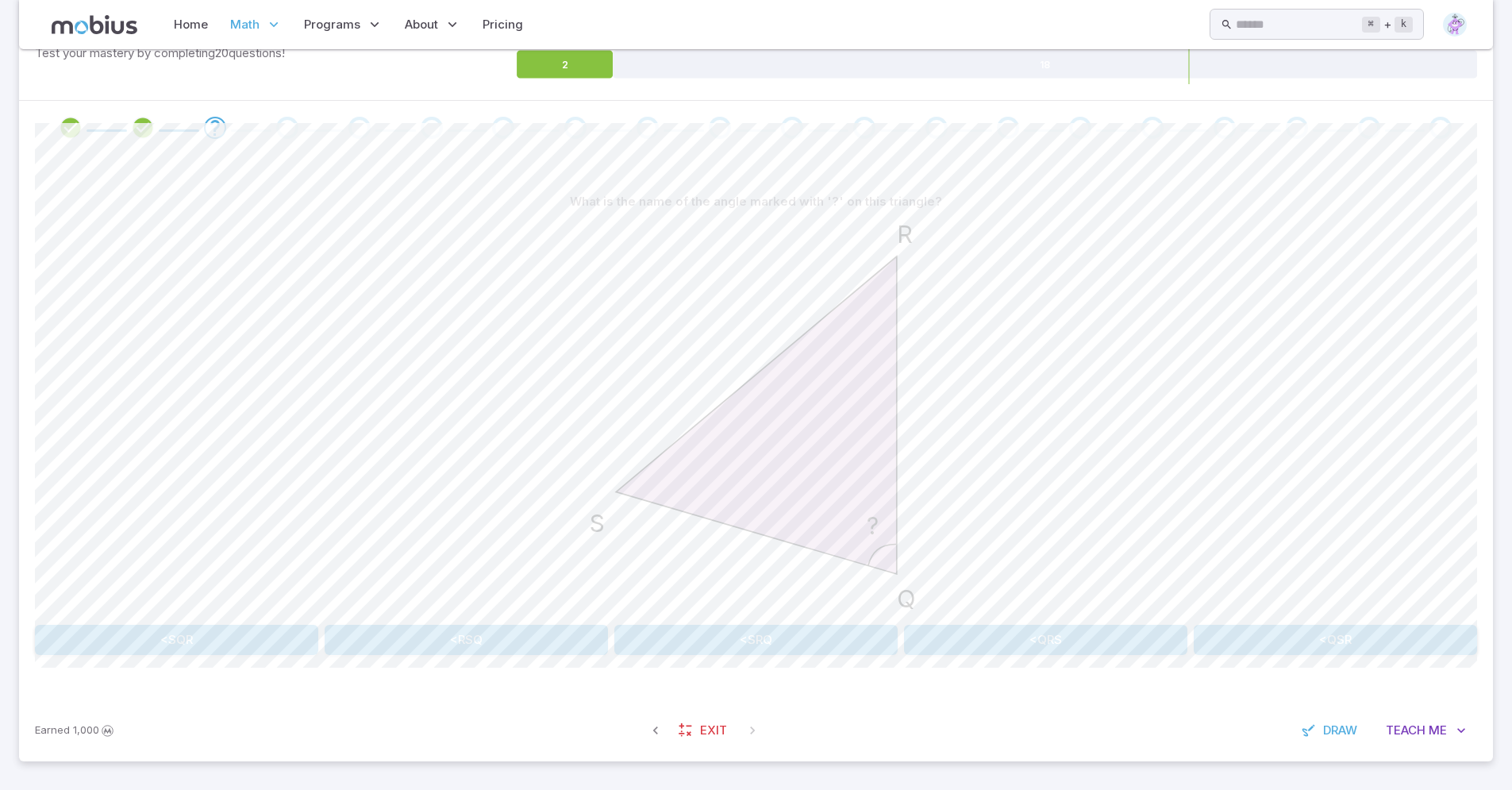
click at [783, 644] on button "<SRQ" at bounding box center [755, 640] width 283 height 30
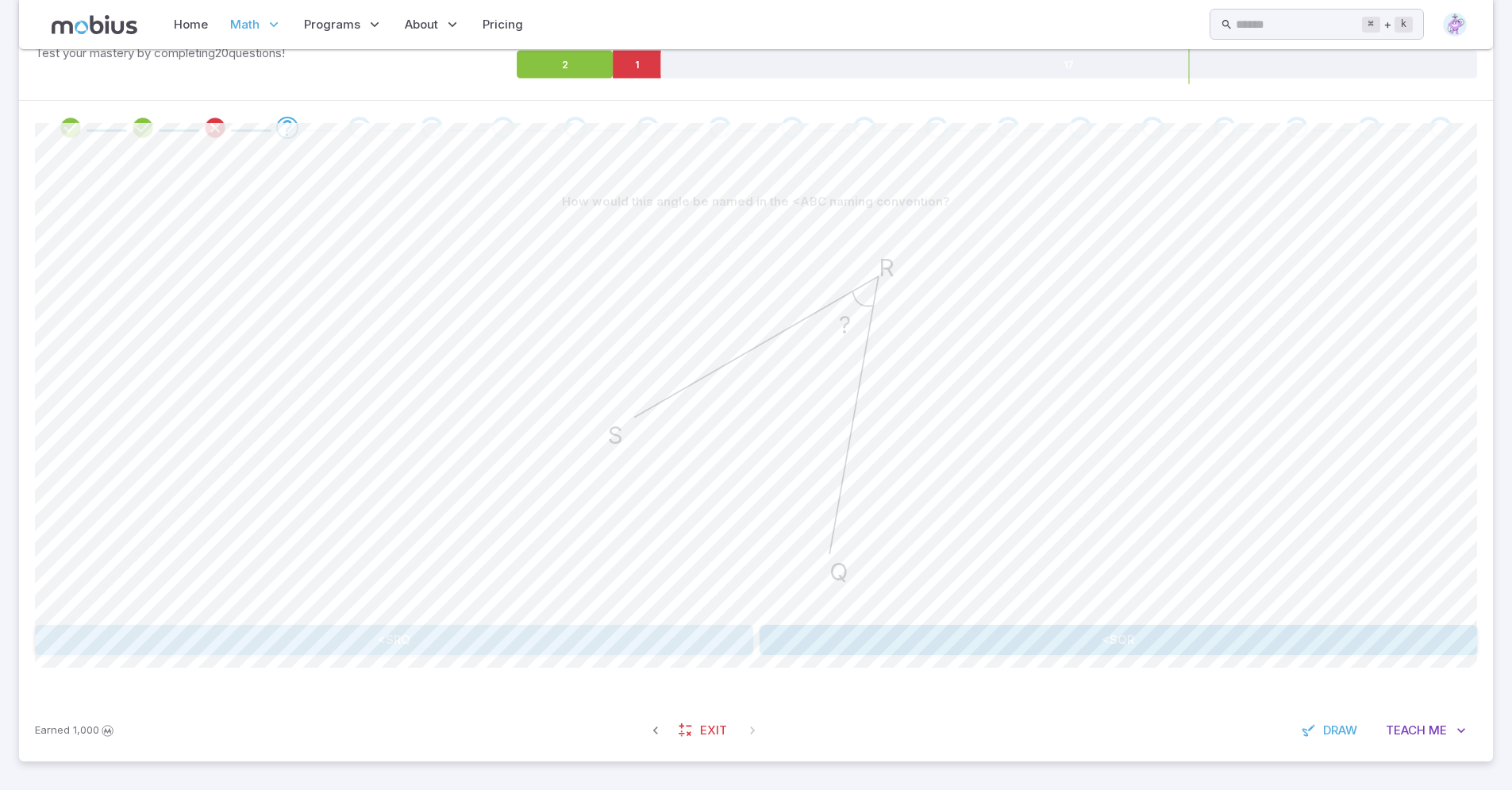
click at [480, 642] on button "<SRQ" at bounding box center [394, 640] width 718 height 30
click at [1336, 645] on button "<SQR" at bounding box center [1335, 640] width 283 height 30
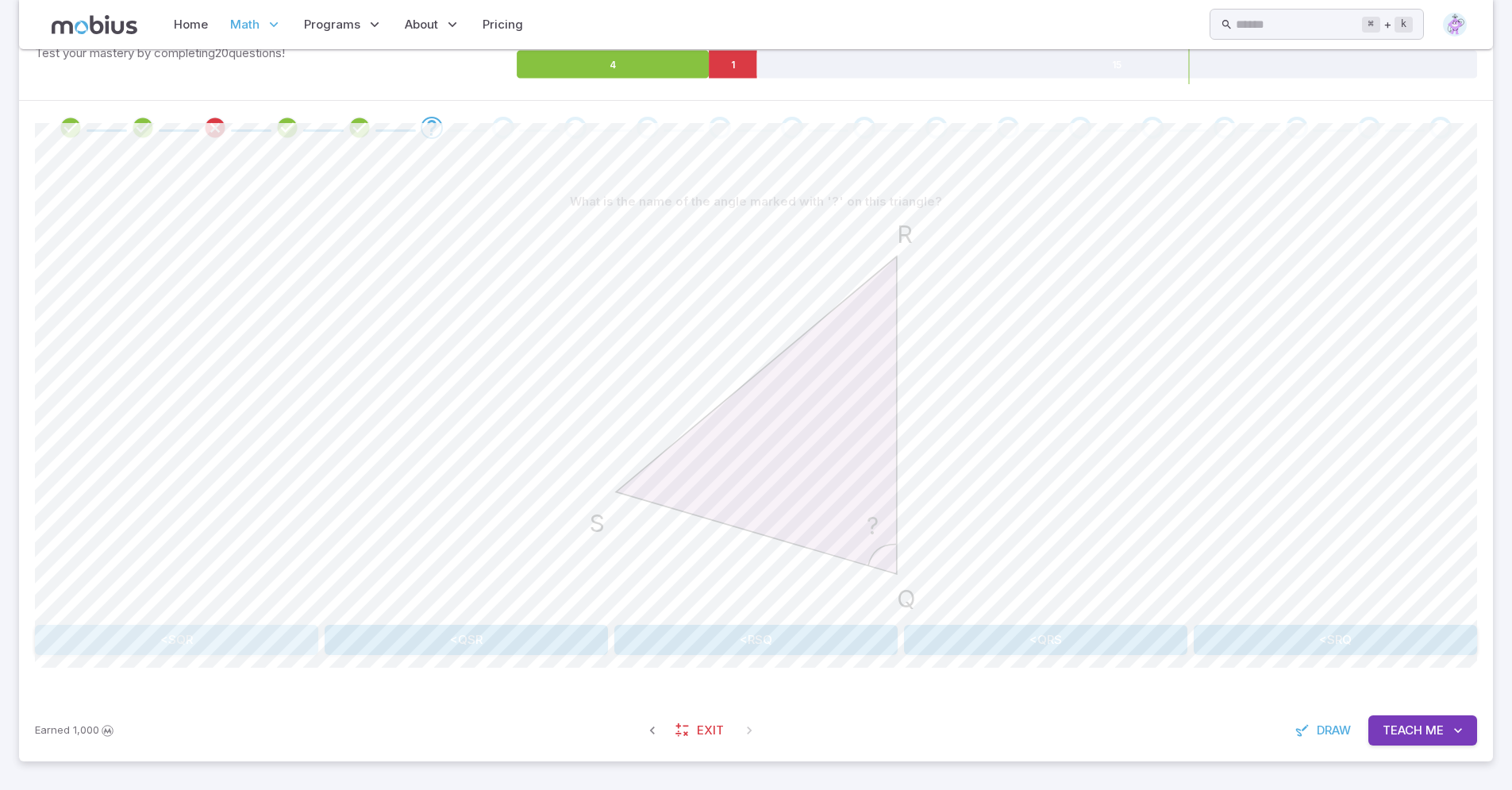
click at [204, 632] on button "<SQR" at bounding box center [176, 640] width 283 height 30
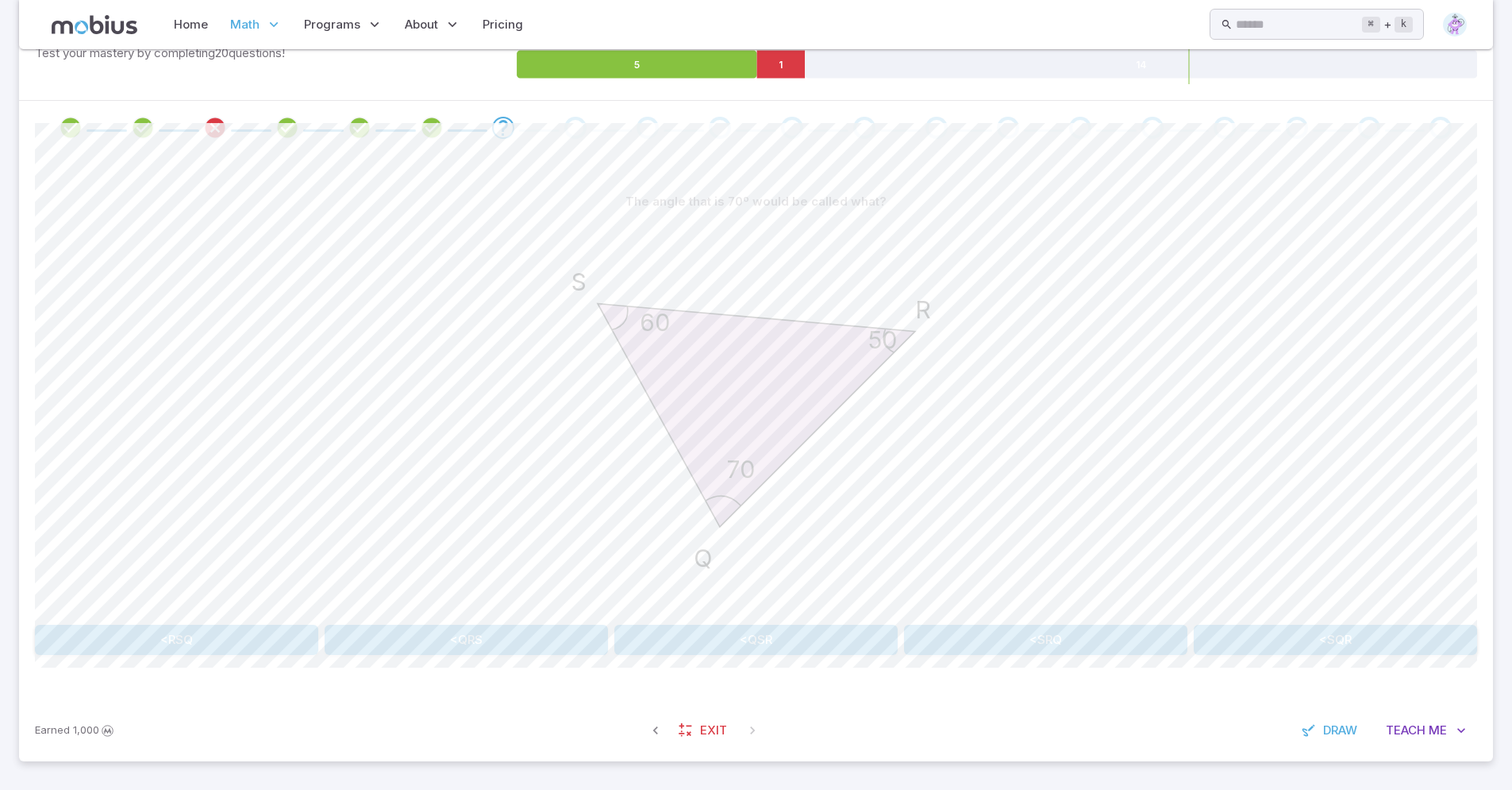
click at [1023, 636] on button "<SRQ" at bounding box center [1045, 640] width 283 height 30
click at [222, 639] on button "<SQR" at bounding box center [176, 640] width 283 height 30
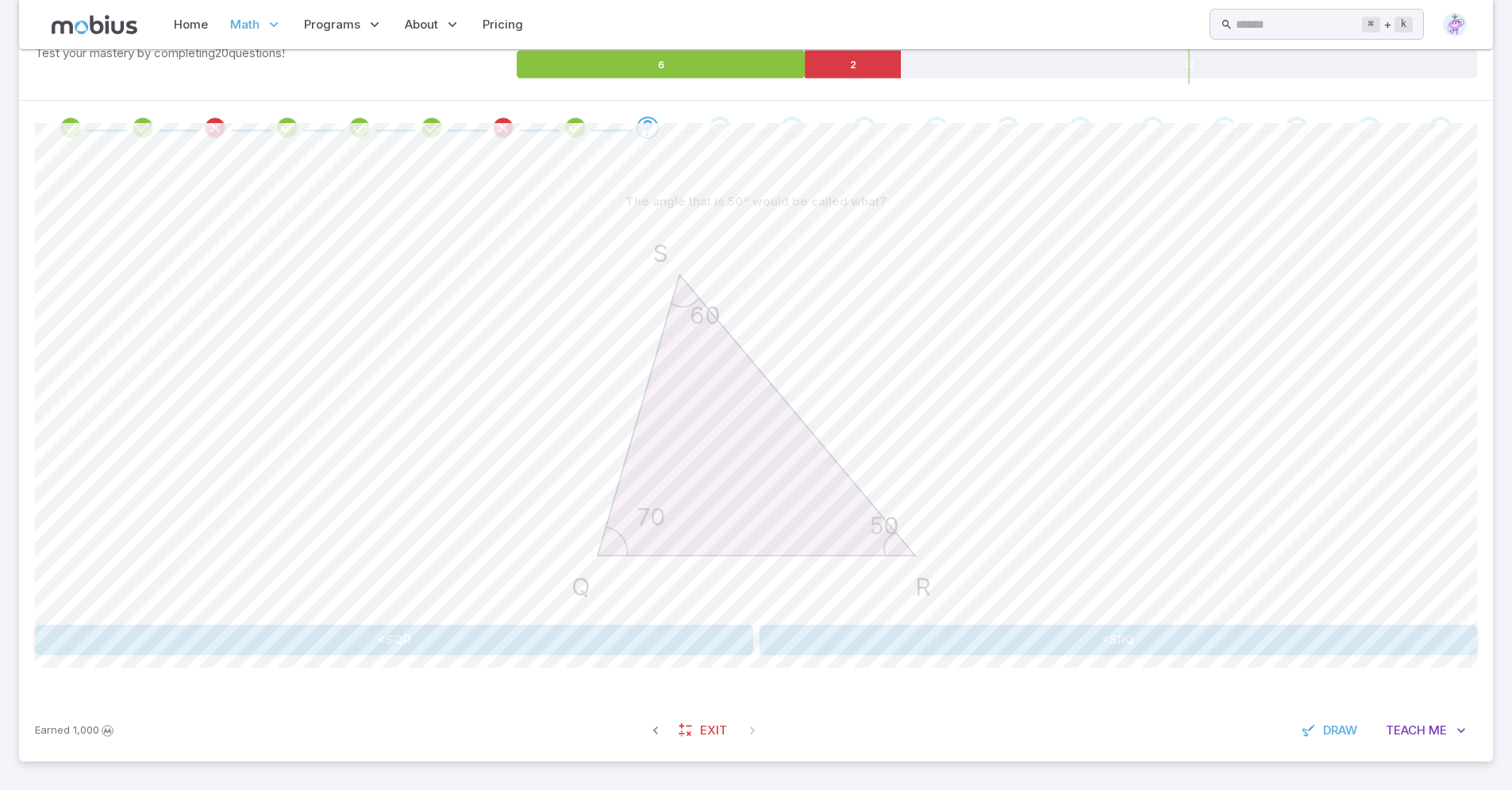
click at [949, 643] on button "<SRQ" at bounding box center [1118, 640] width 718 height 30
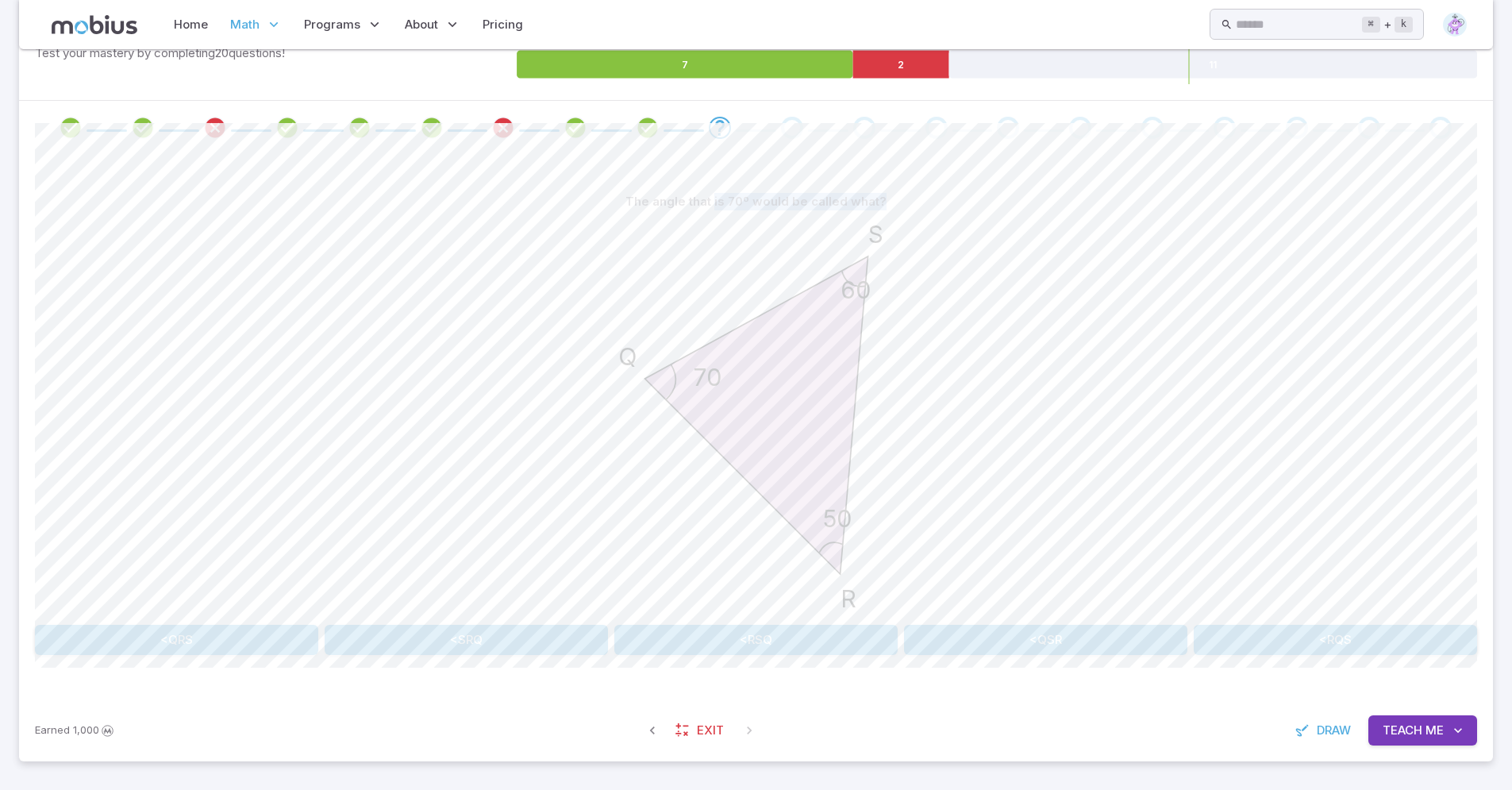
drag, startPoint x: 716, startPoint y: 195, endPoint x: 815, endPoint y: 214, distance: 100.8
click at [815, 214] on div "The angle that is 70º would be called what?" at bounding box center [756, 201] width 1441 height 30
click at [1076, 320] on div "50 60 70 R S Q" at bounding box center [756, 417] width 1441 height 402
drag, startPoint x: 585, startPoint y: 353, endPoint x: 720, endPoint y: 364, distance: 135.4
click at [720, 364] on icon "50 60 70 R S Q" at bounding box center [756, 415] width 396 height 397
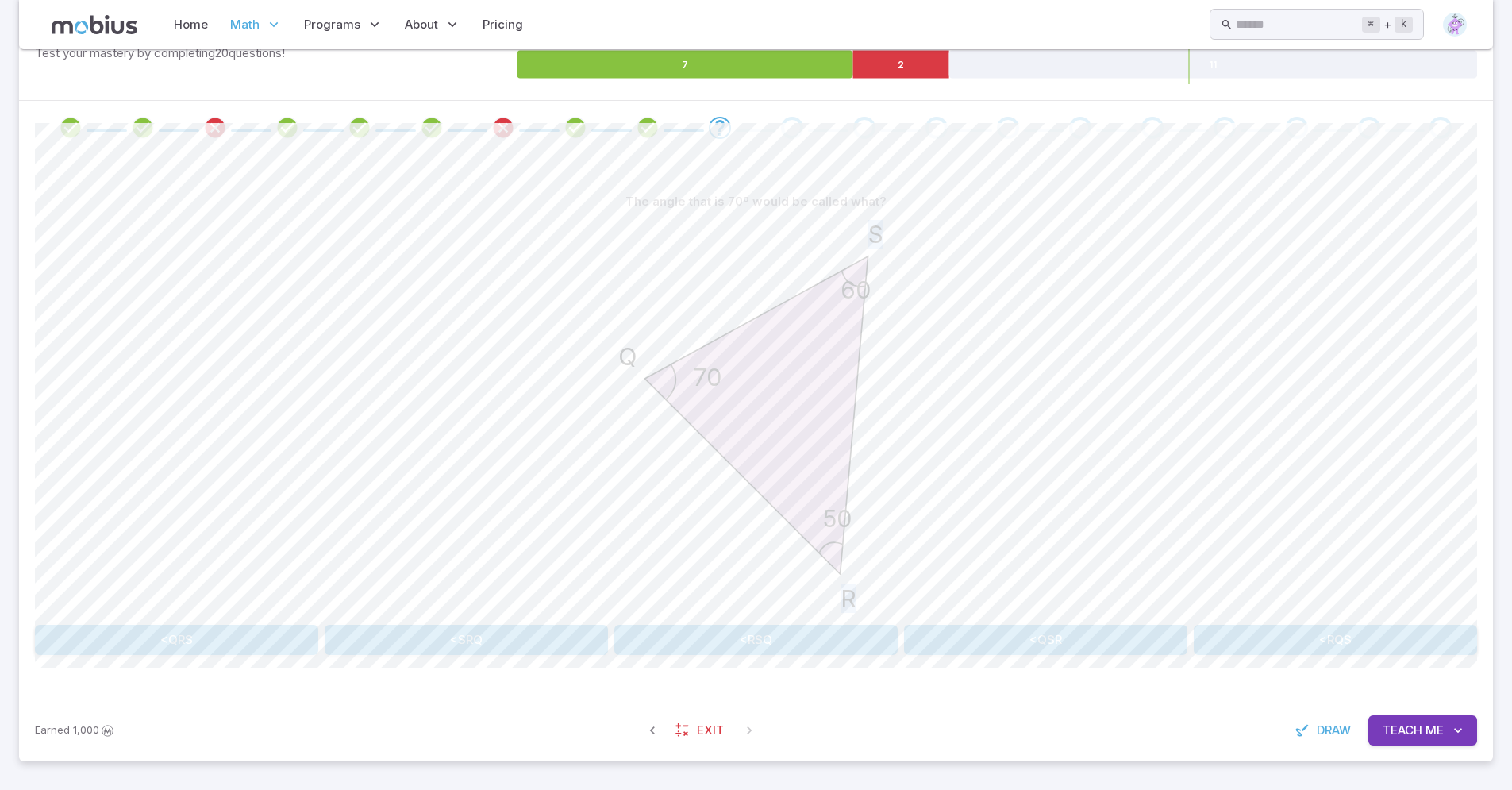
click at [596, 469] on icon "50 60 70 R S Q" at bounding box center [756, 415] width 396 height 397
click at [1301, 642] on button "<RQS" at bounding box center [1335, 640] width 283 height 30
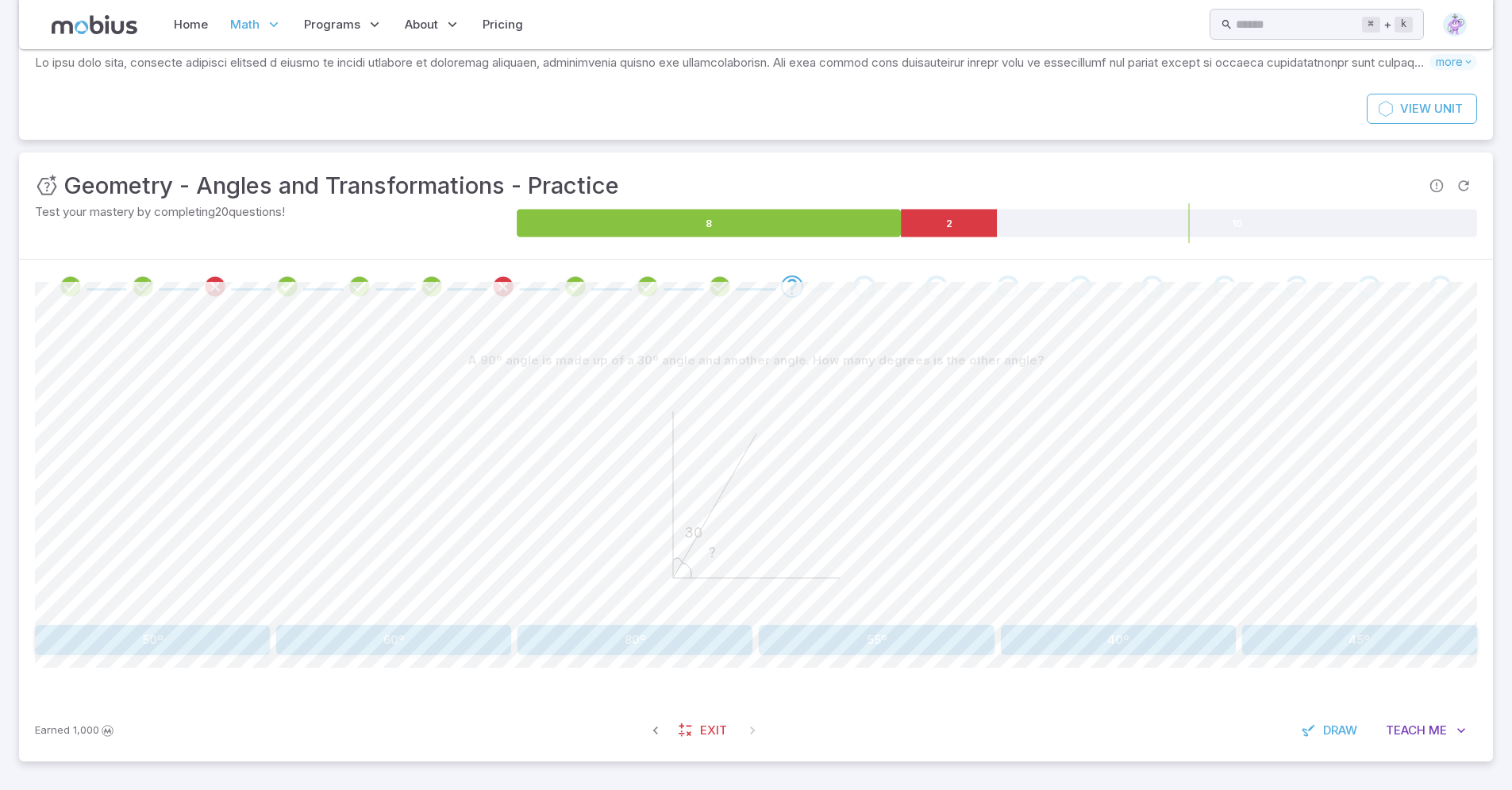
scroll to position [121, 0]
click at [362, 633] on button "60º" at bounding box center [393, 640] width 235 height 30
click at [1332, 635] on button "90º" at bounding box center [1359, 640] width 235 height 30
click at [355, 626] on button "126º" at bounding box center [393, 640] width 235 height 30
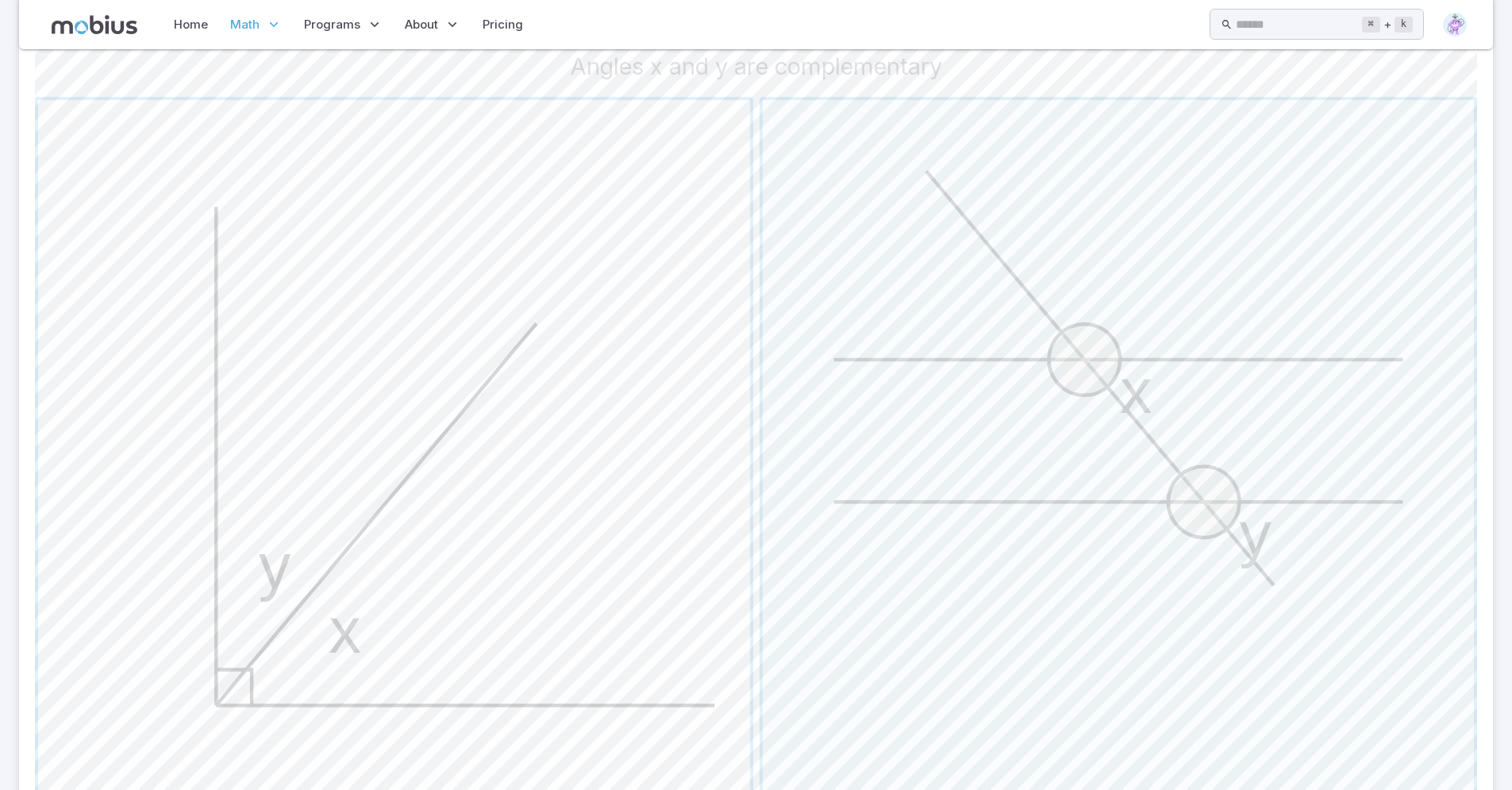
scroll to position [445, 0]
click at [350, 603] on span "button" at bounding box center [393, 463] width 712 height 712
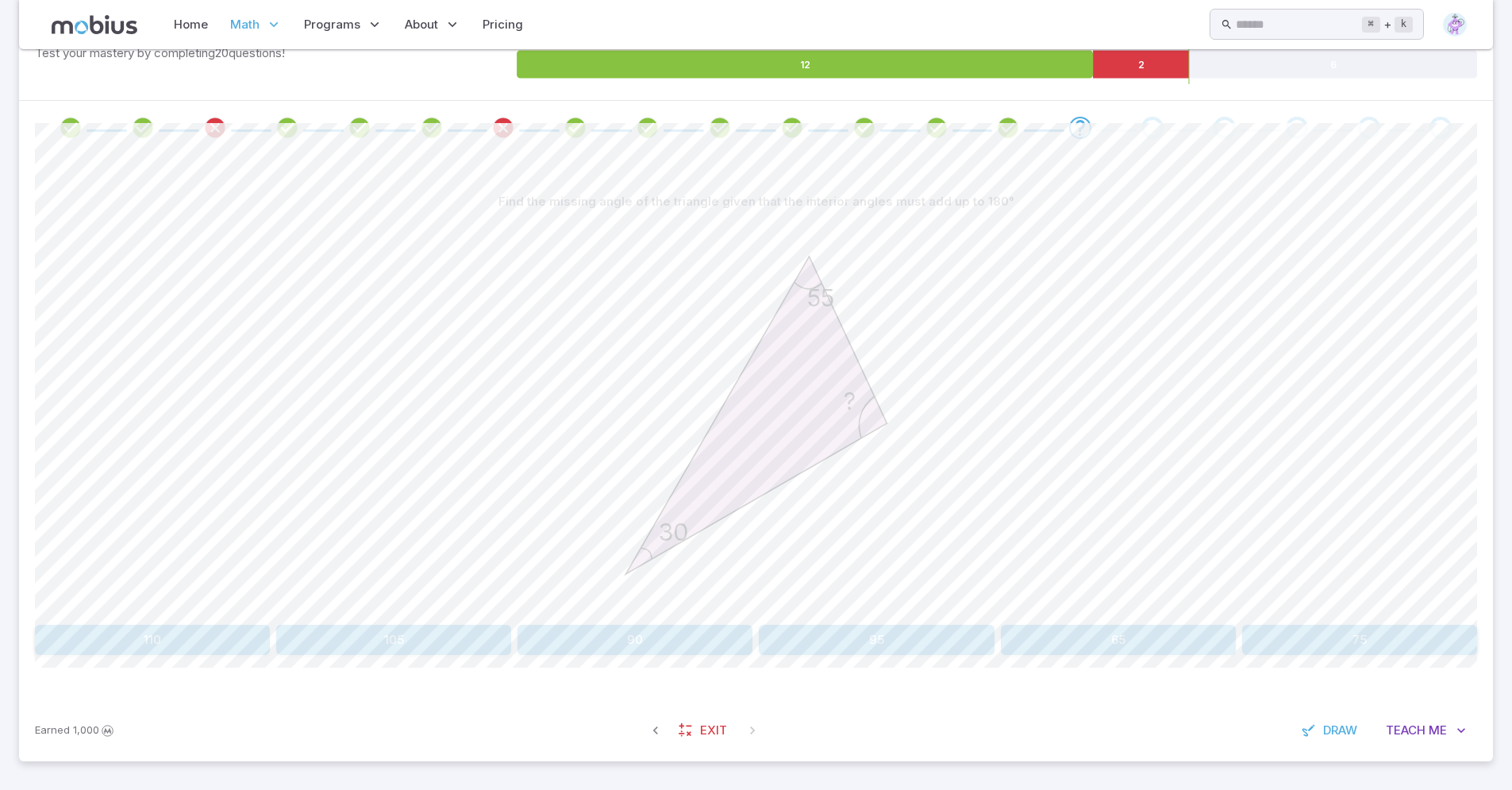
scroll to position [279, 0]
click at [836, 633] on button "95" at bounding box center [876, 640] width 235 height 30
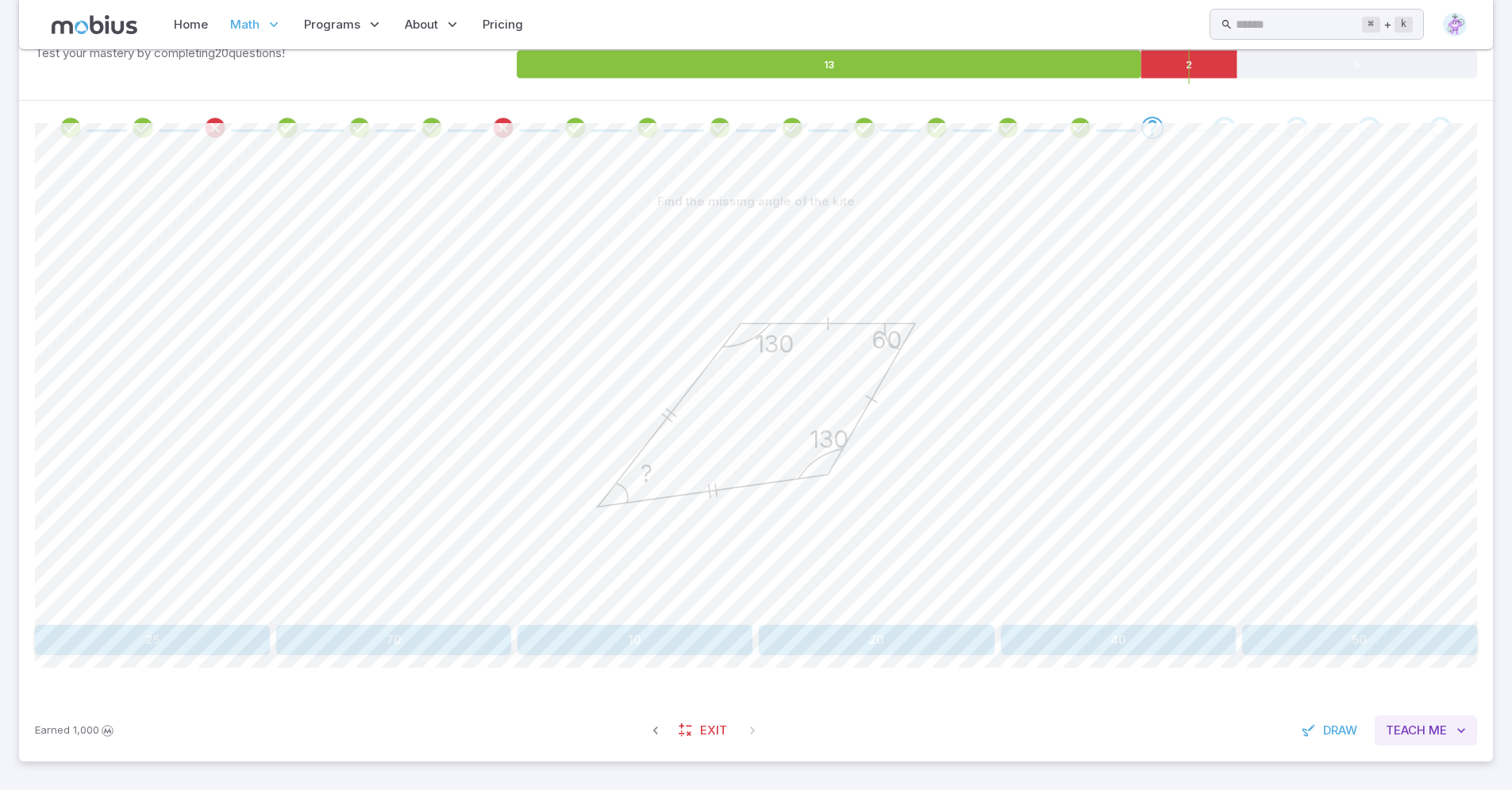
click at [1418, 723] on span "Teach" at bounding box center [1405, 730] width 39 height 17
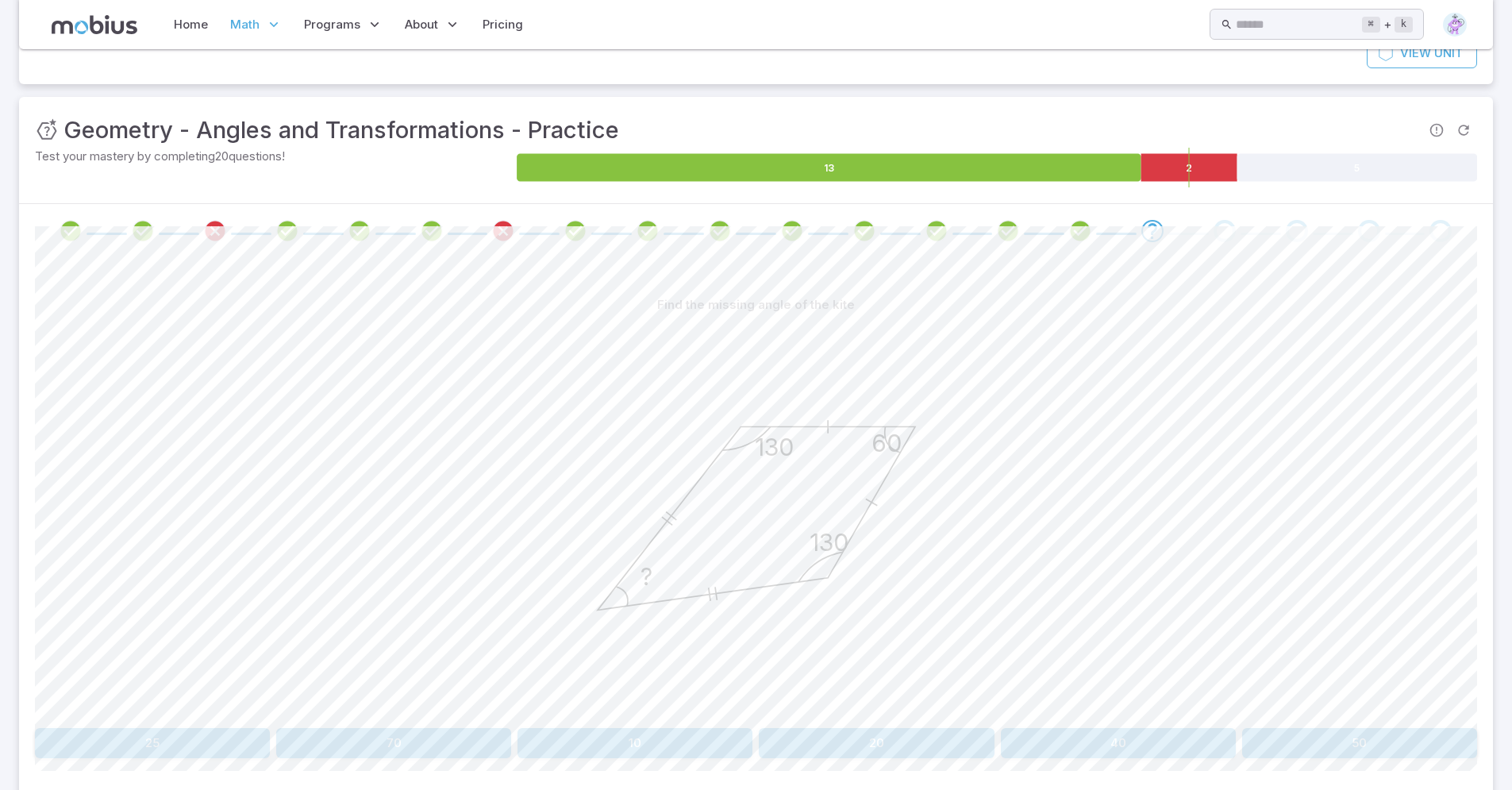
scroll to position [252, 0]
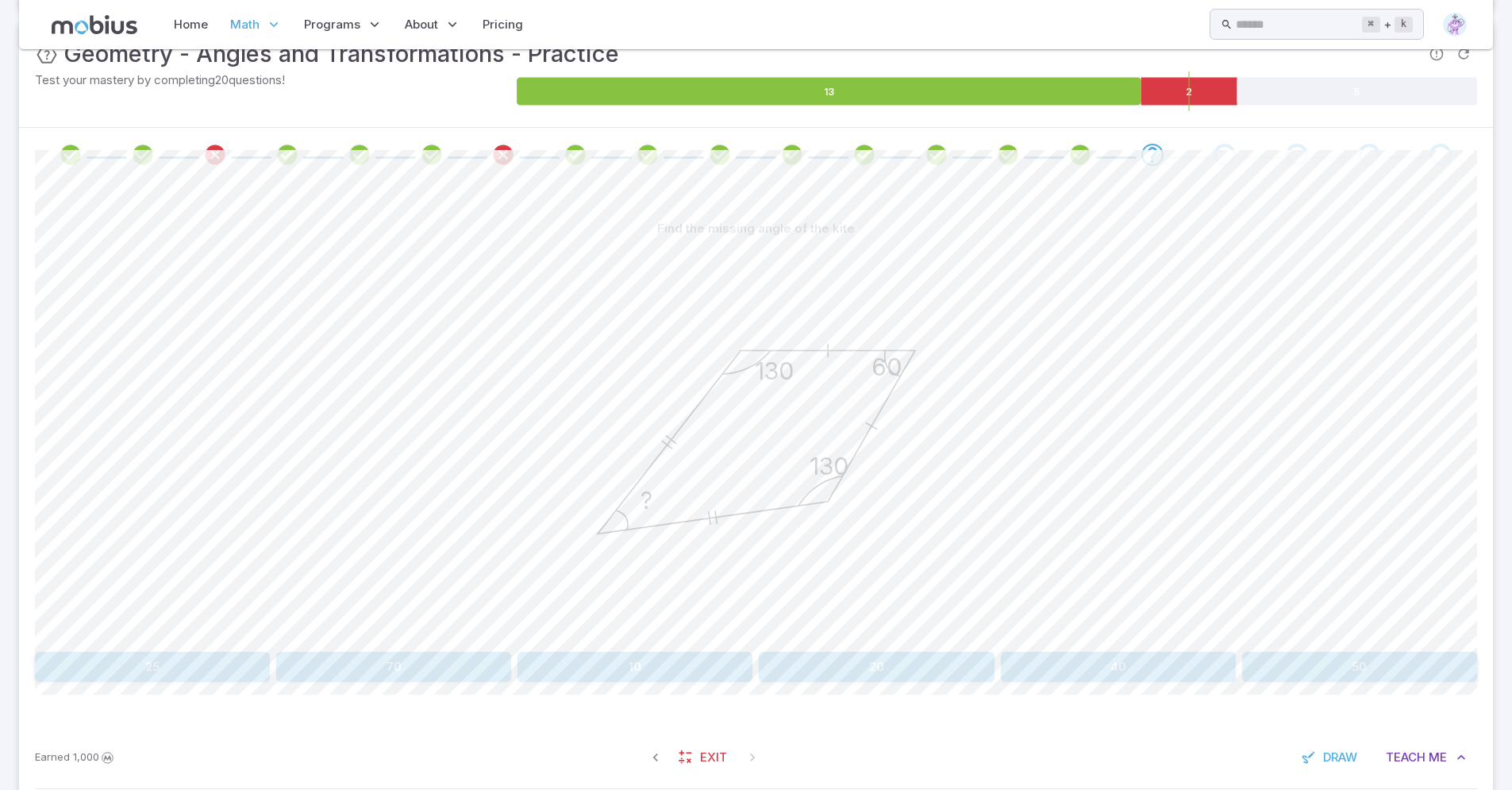
click at [1151, 682] on div "Find the missing angle of the kite 60 ? 130 130 25 70 10 20 40 50 Canvas action…" at bounding box center [756, 453] width 1441 height 544
click at [1148, 671] on button "40" at bounding box center [1118, 667] width 235 height 30
click at [911, 677] on button "130" at bounding box center [876, 667] width 235 height 30
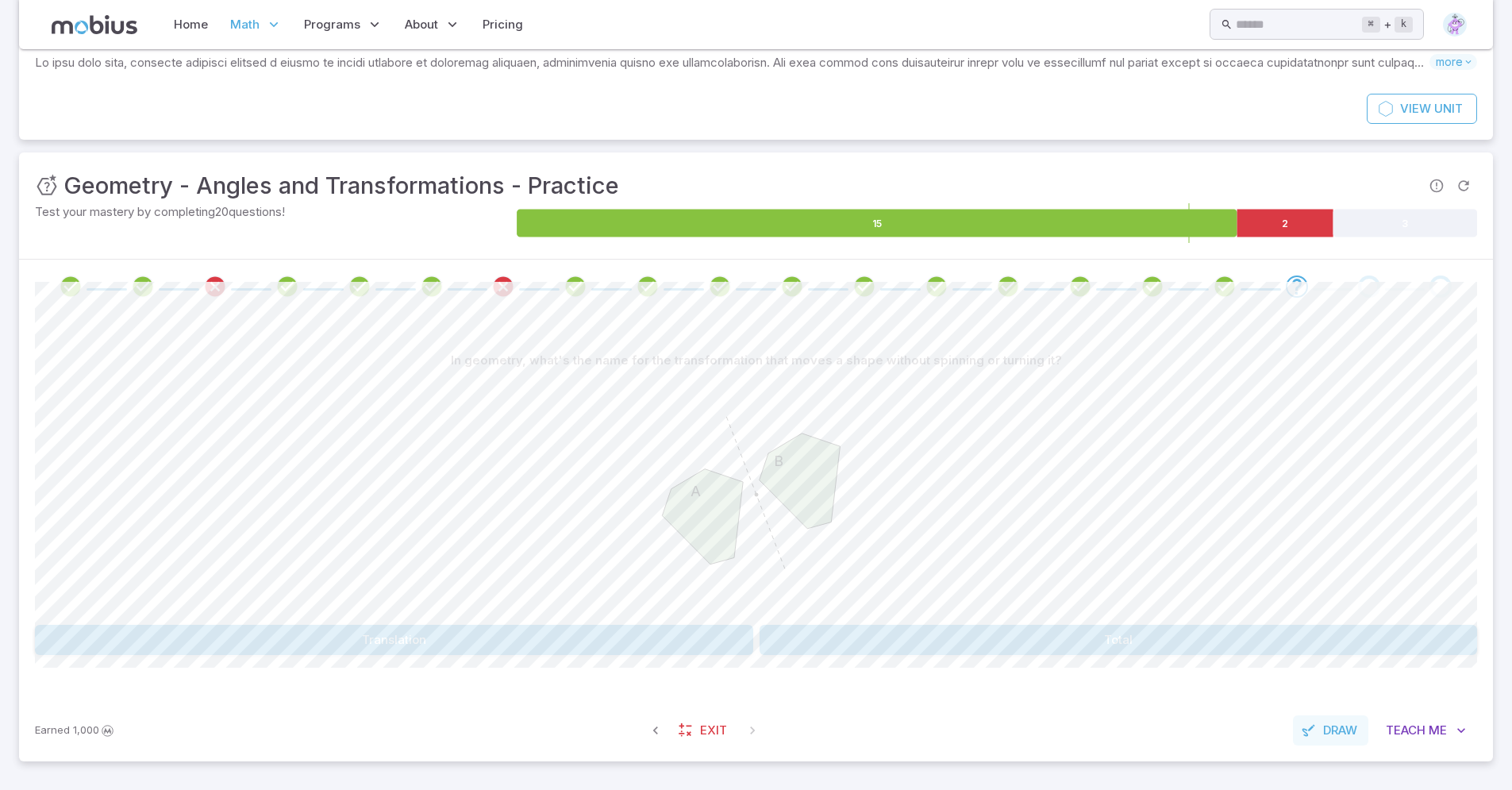
scroll to position [121, 0]
click at [442, 634] on button "Translation" at bounding box center [394, 640] width 718 height 30
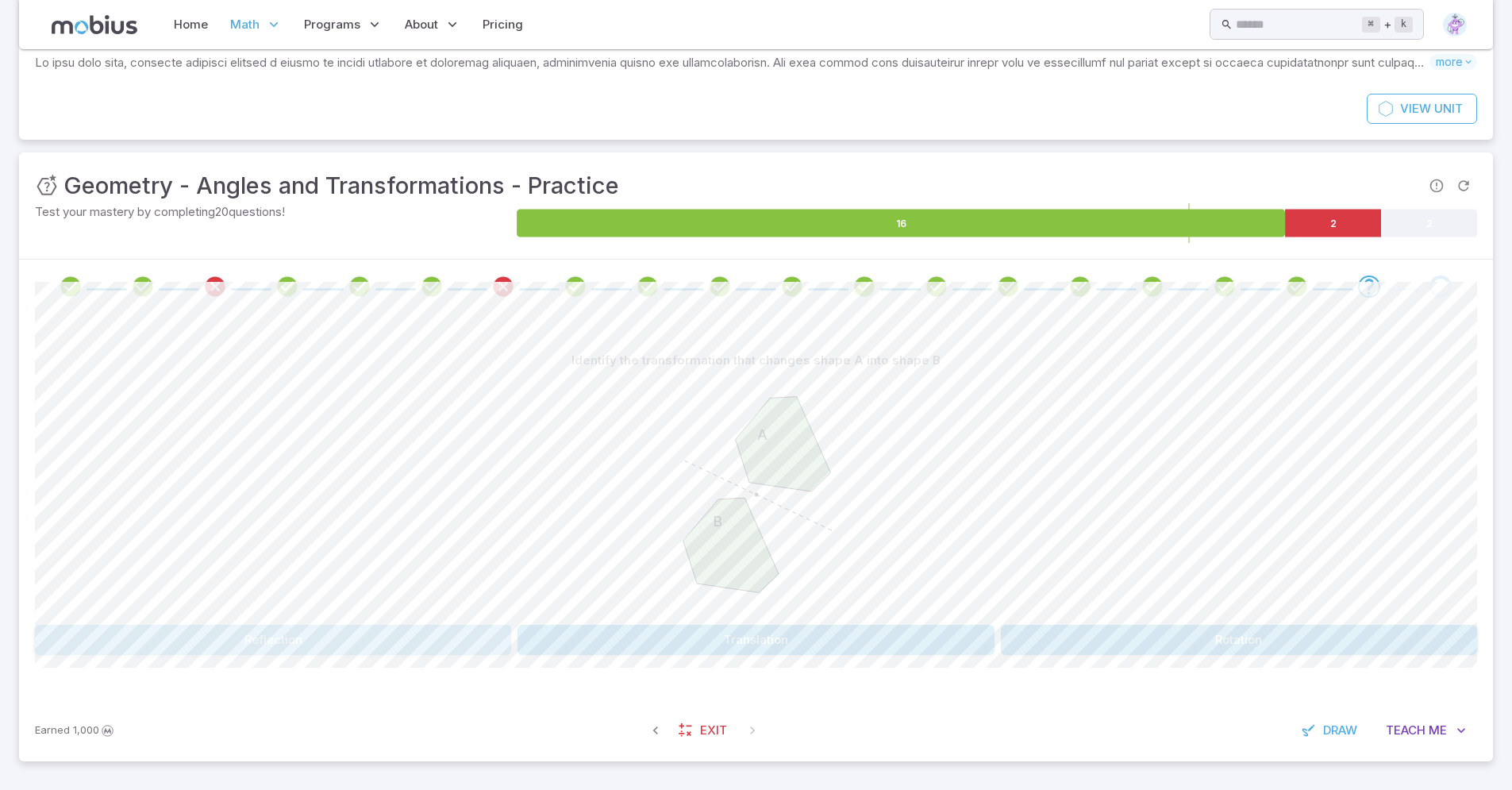
click at [418, 643] on button "Reflection" at bounding box center [273, 640] width 476 height 30
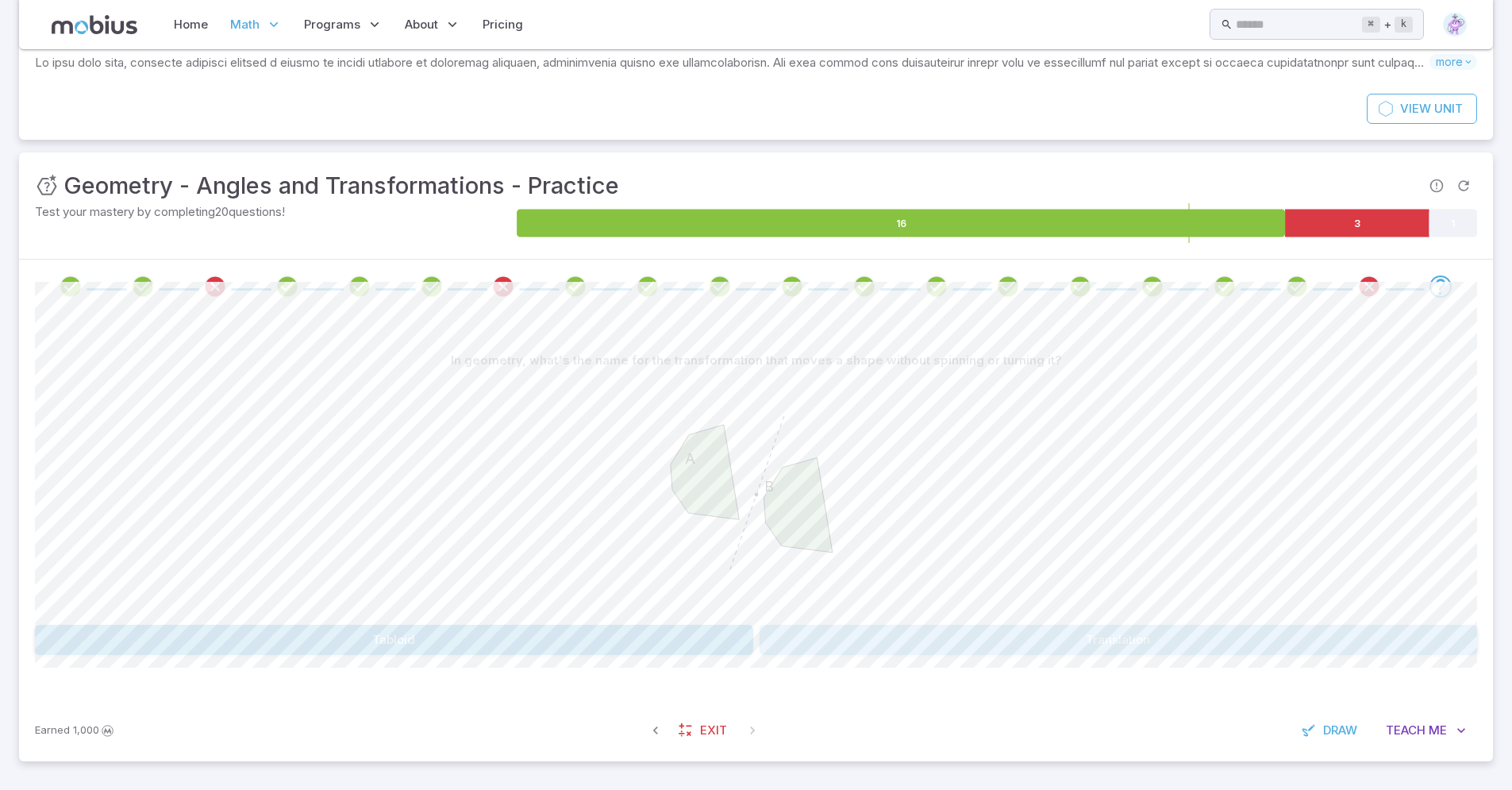
click at [886, 635] on button "Translation" at bounding box center [1118, 640] width 718 height 30
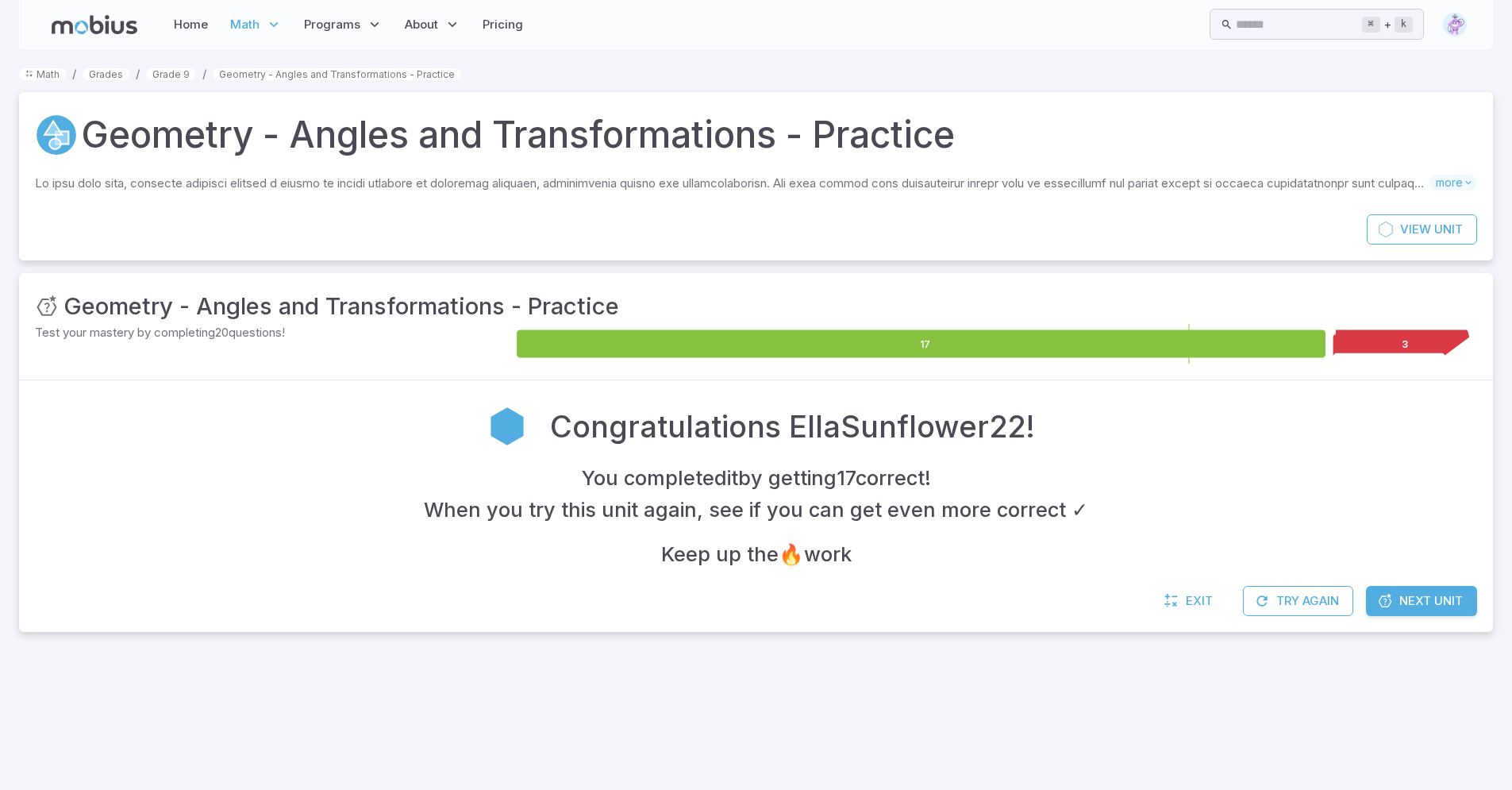
scroll to position [0, 0]
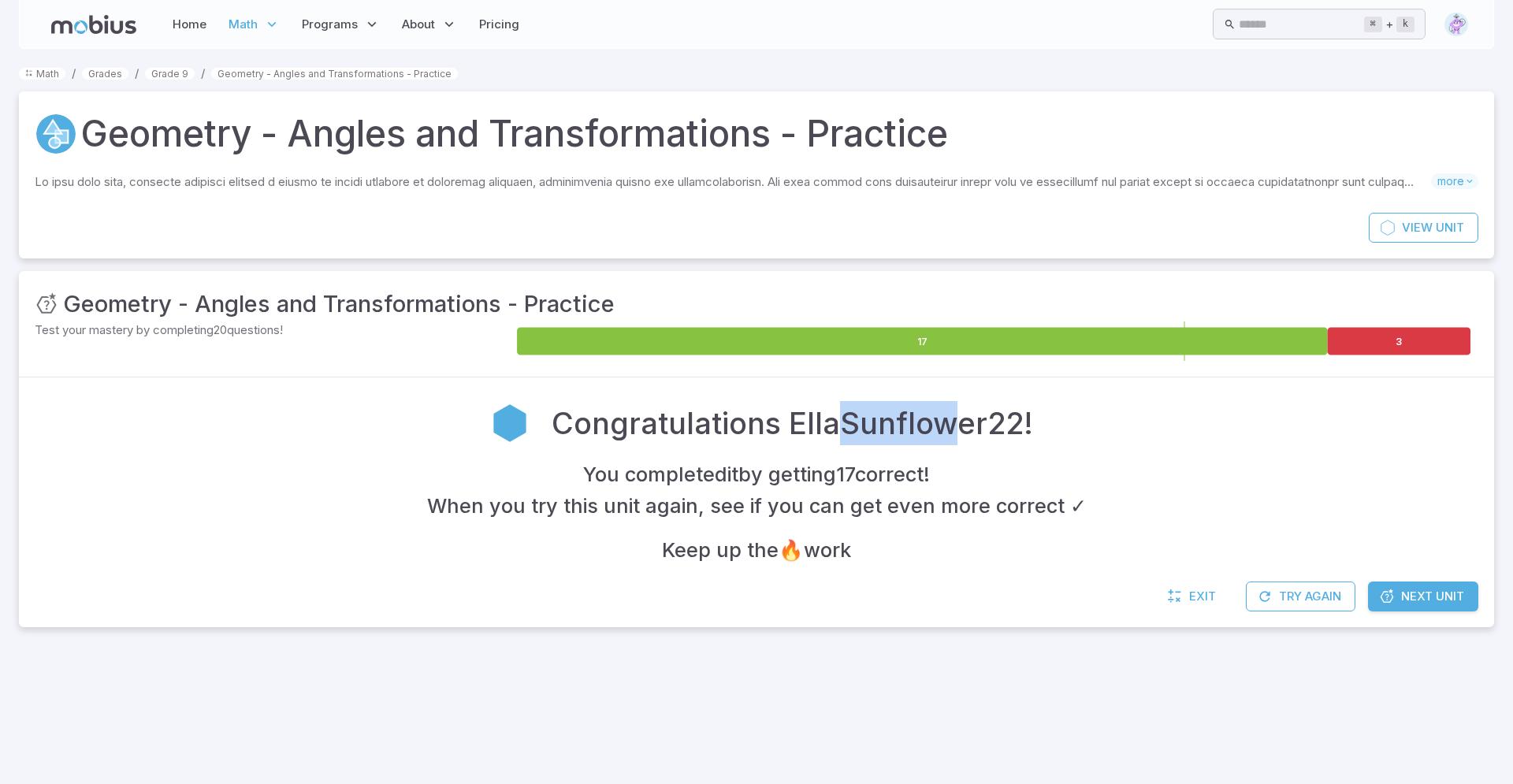
drag, startPoint x: 844, startPoint y: 429, endPoint x: 944, endPoint y: 416, distance: 100.8
click at [944, 416] on h2 "Congratulations EllaSunflower22!" at bounding box center [792, 423] width 482 height 44
click at [376, 412] on div "Congratulations EllaSunflower22!" at bounding box center [756, 422] width 1444 height 59
click at [1203, 595] on span "Exit" at bounding box center [1202, 596] width 27 height 17
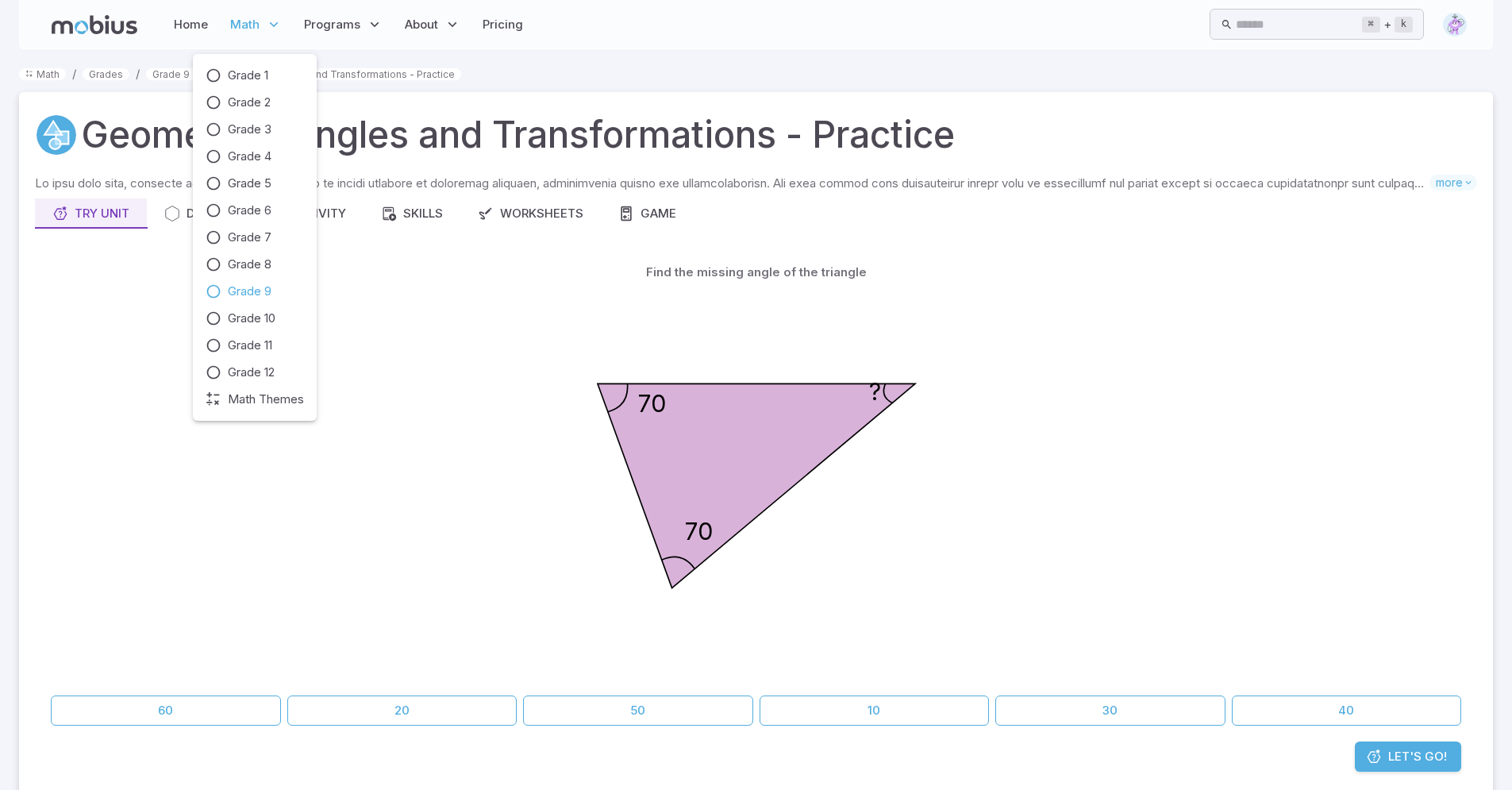
click at [234, 290] on span "Grade 9" at bounding box center [249, 291] width 44 height 17
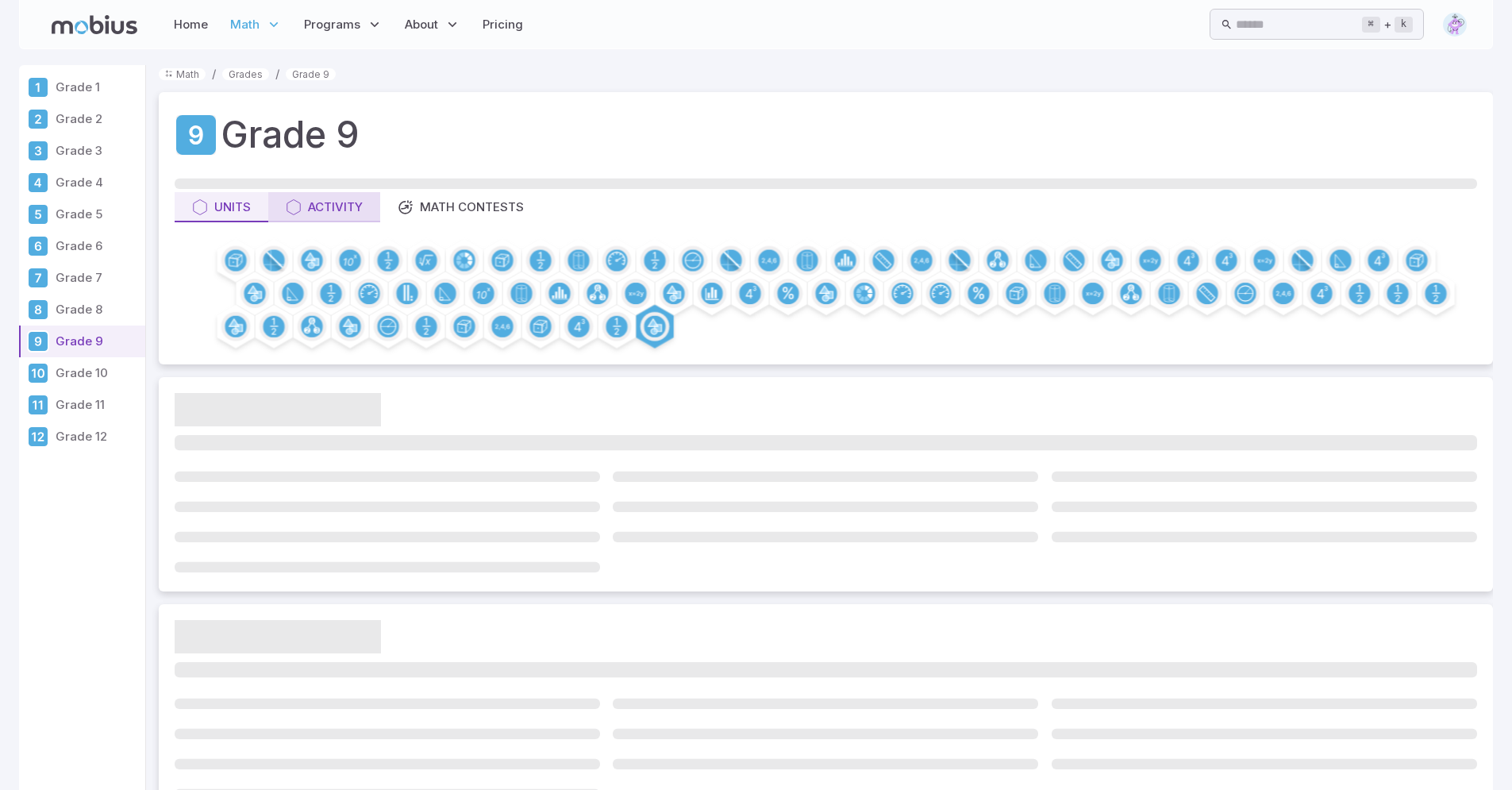
click at [305, 203] on div "Activity" at bounding box center [324, 207] width 77 height 17
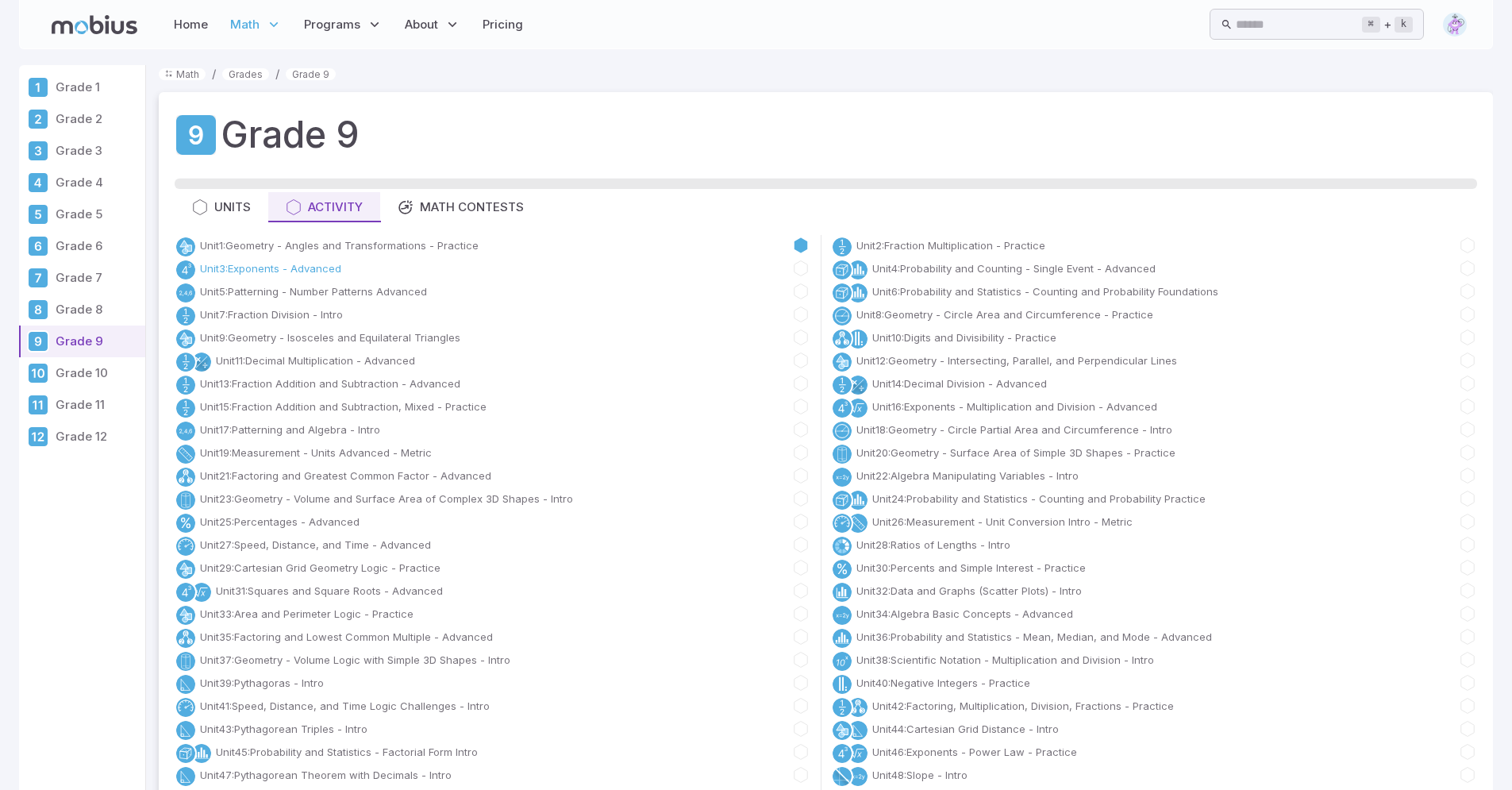
click at [250, 262] on link "Unit 3 : Exponents - Advanced" at bounding box center [271, 268] width 141 height 16
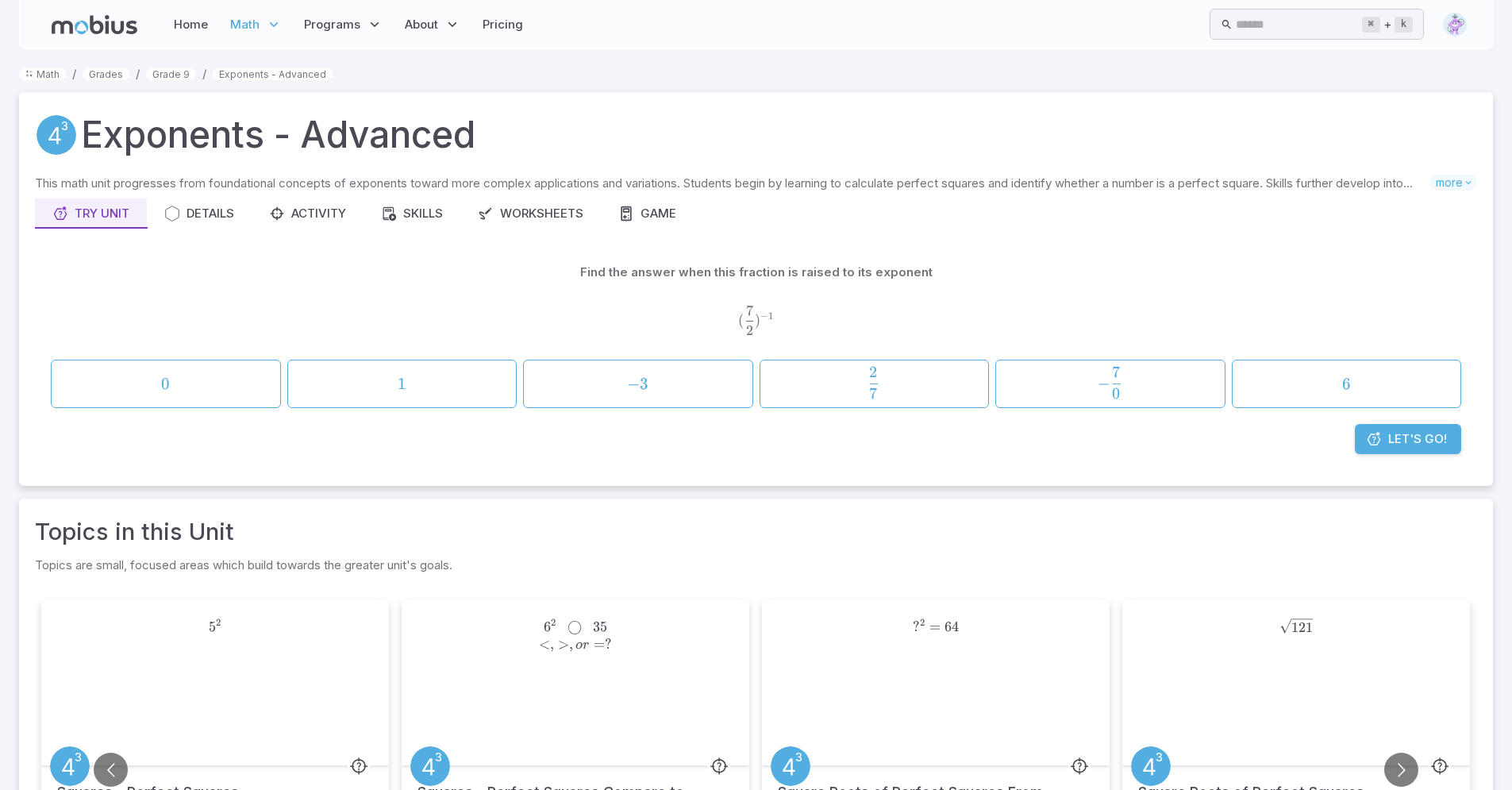
click at [1412, 447] on span "Let's Go!" at bounding box center [1418, 439] width 59 height 17
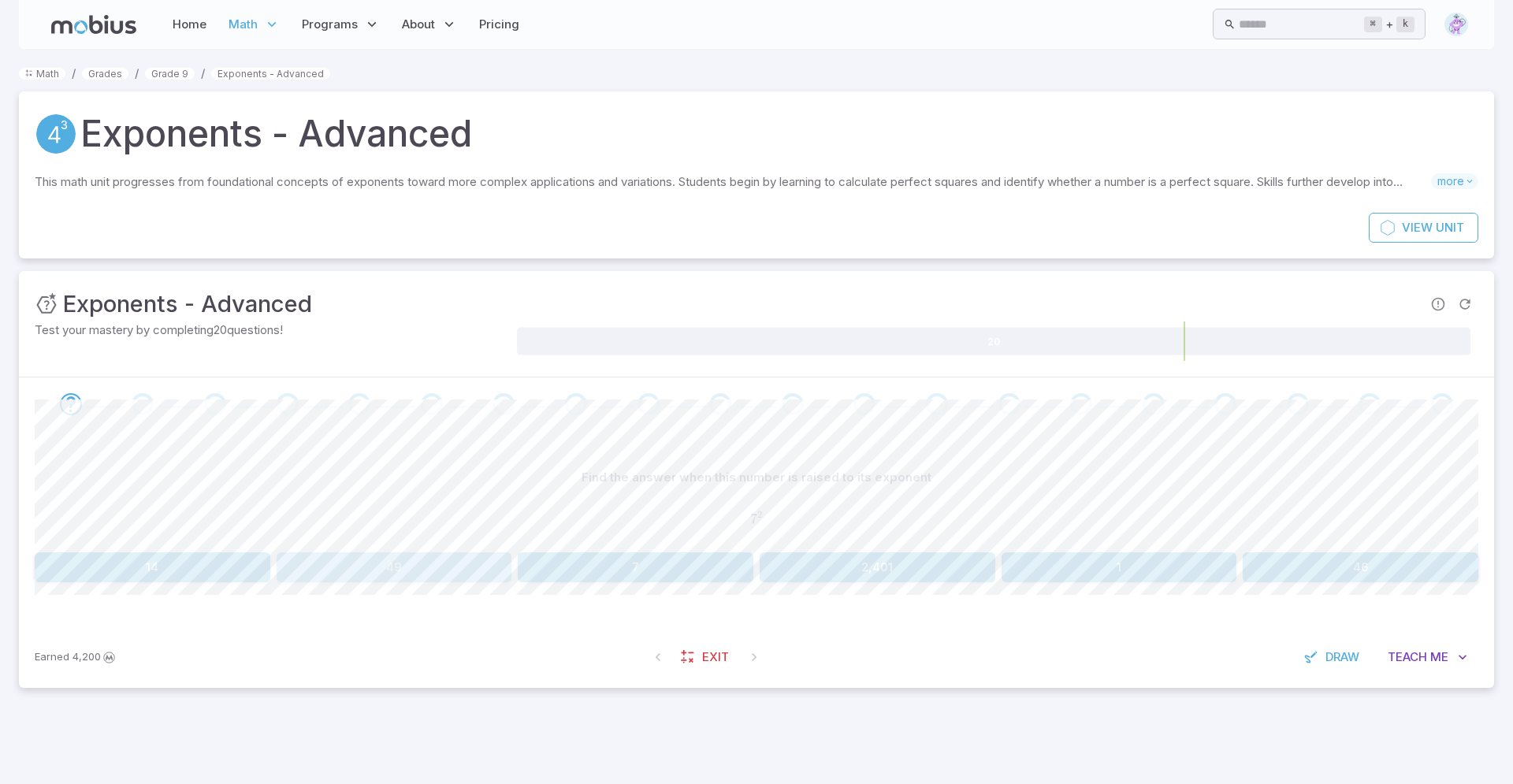
click at [425, 554] on button "49" at bounding box center [394, 567] width 236 height 30
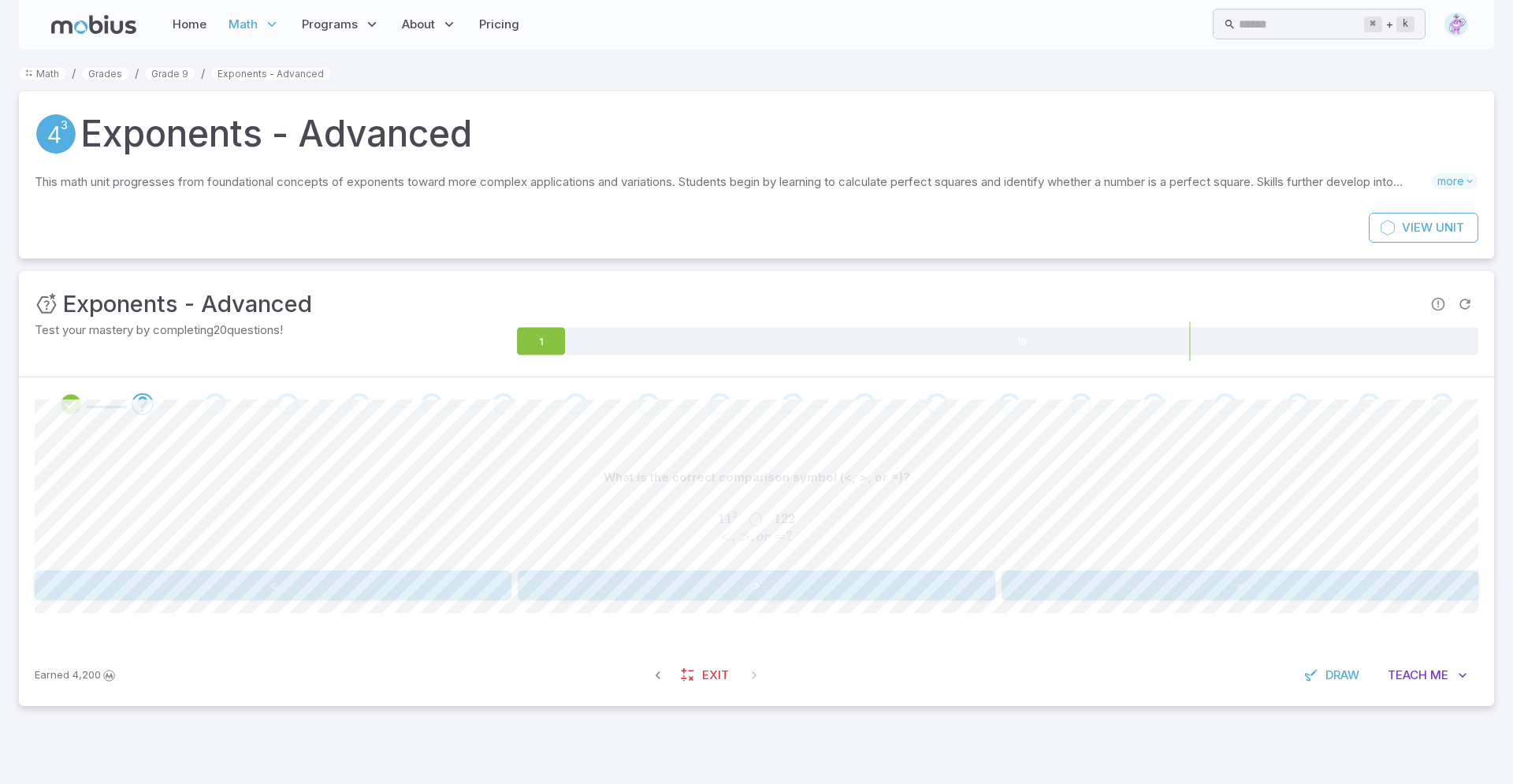
click at [288, 592] on button "<" at bounding box center [273, 585] width 477 height 30
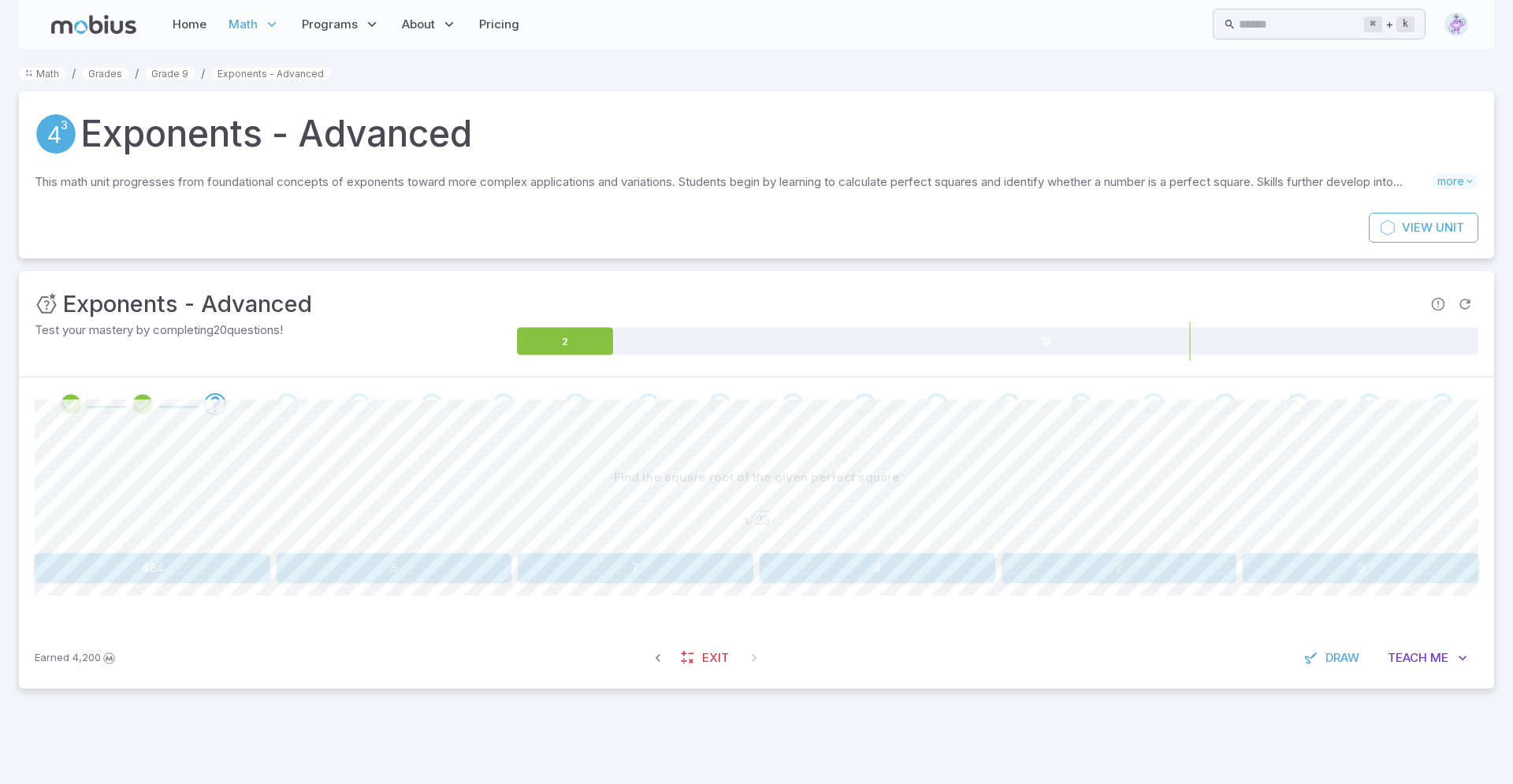
click at [482, 568] on button "5" at bounding box center [394, 568] width 236 height 30
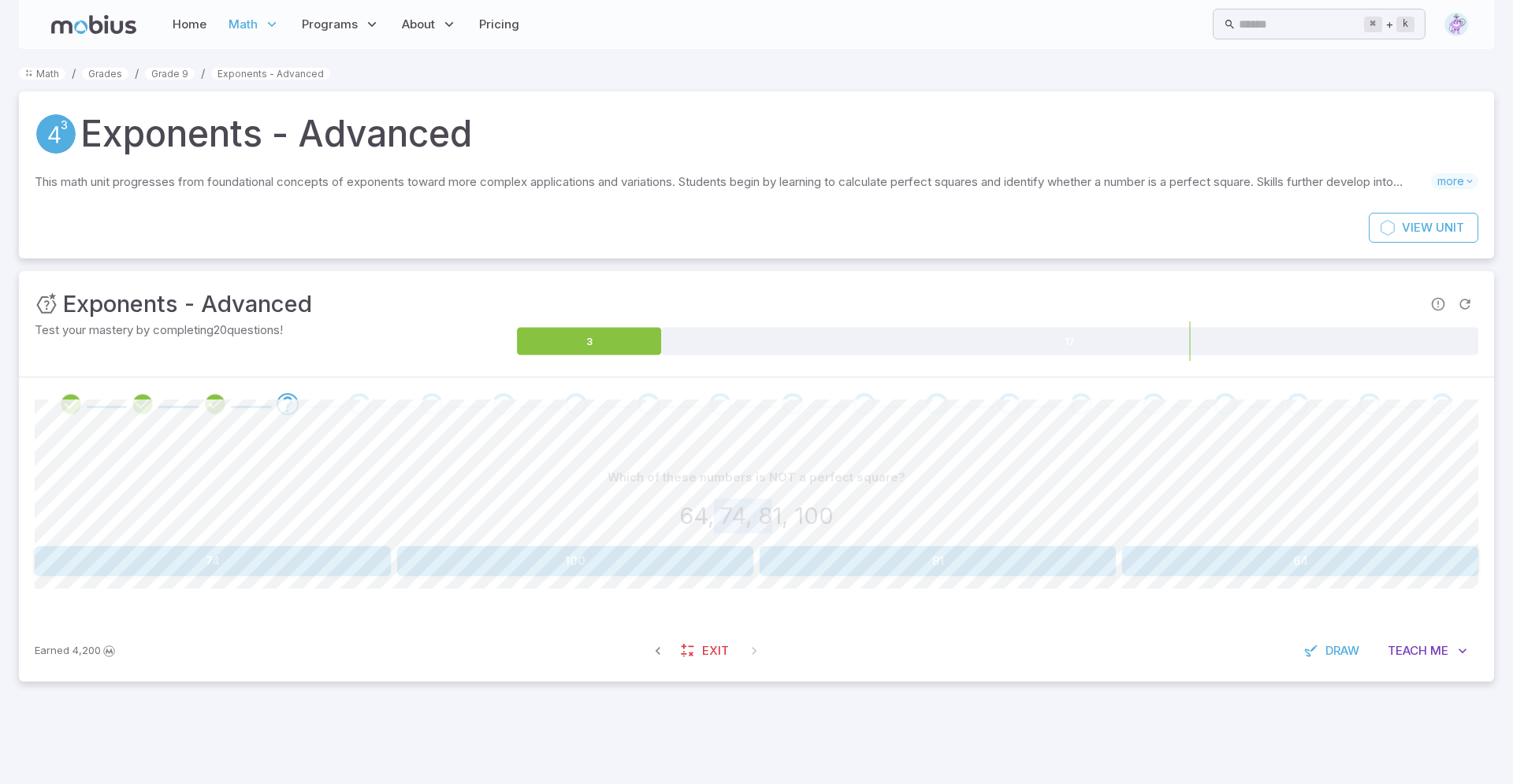
drag, startPoint x: 714, startPoint y: 514, endPoint x: 771, endPoint y: 512, distance: 57.0
click at [771, 512] on h3 "64, 74, 81, 100" at bounding box center [756, 516] width 154 height 35
click at [267, 564] on button "74" at bounding box center [213, 561] width 356 height 30
click at [1113, 555] on button "64" at bounding box center [1119, 561] width 236 height 30
click at [161, 554] on button "x = 16" at bounding box center [152, 567] width 236 height 30
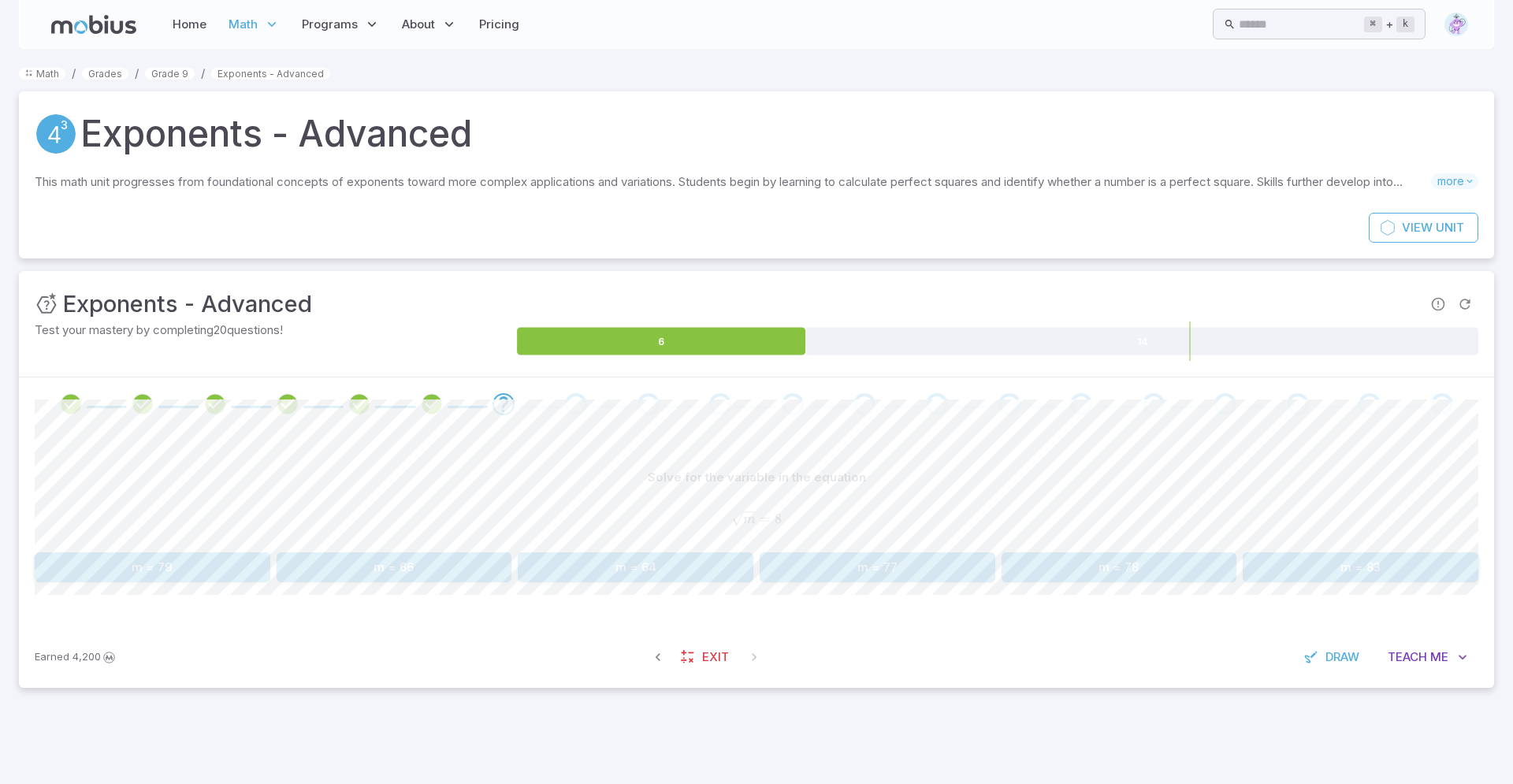
click at [727, 557] on button "m = 64" at bounding box center [635, 567] width 236 height 30
click at [946, 576] on button "144" at bounding box center [877, 567] width 236 height 30
drag, startPoint x: 704, startPoint y: 516, endPoint x: 787, endPoint y: 523, distance: 83.3
click at [787, 523] on span "− 3 × − 3 × − 3 = ?" at bounding box center [756, 518] width 1444 height 17
click at [596, 562] on button "-27" at bounding box center [395, 567] width 719 height 30
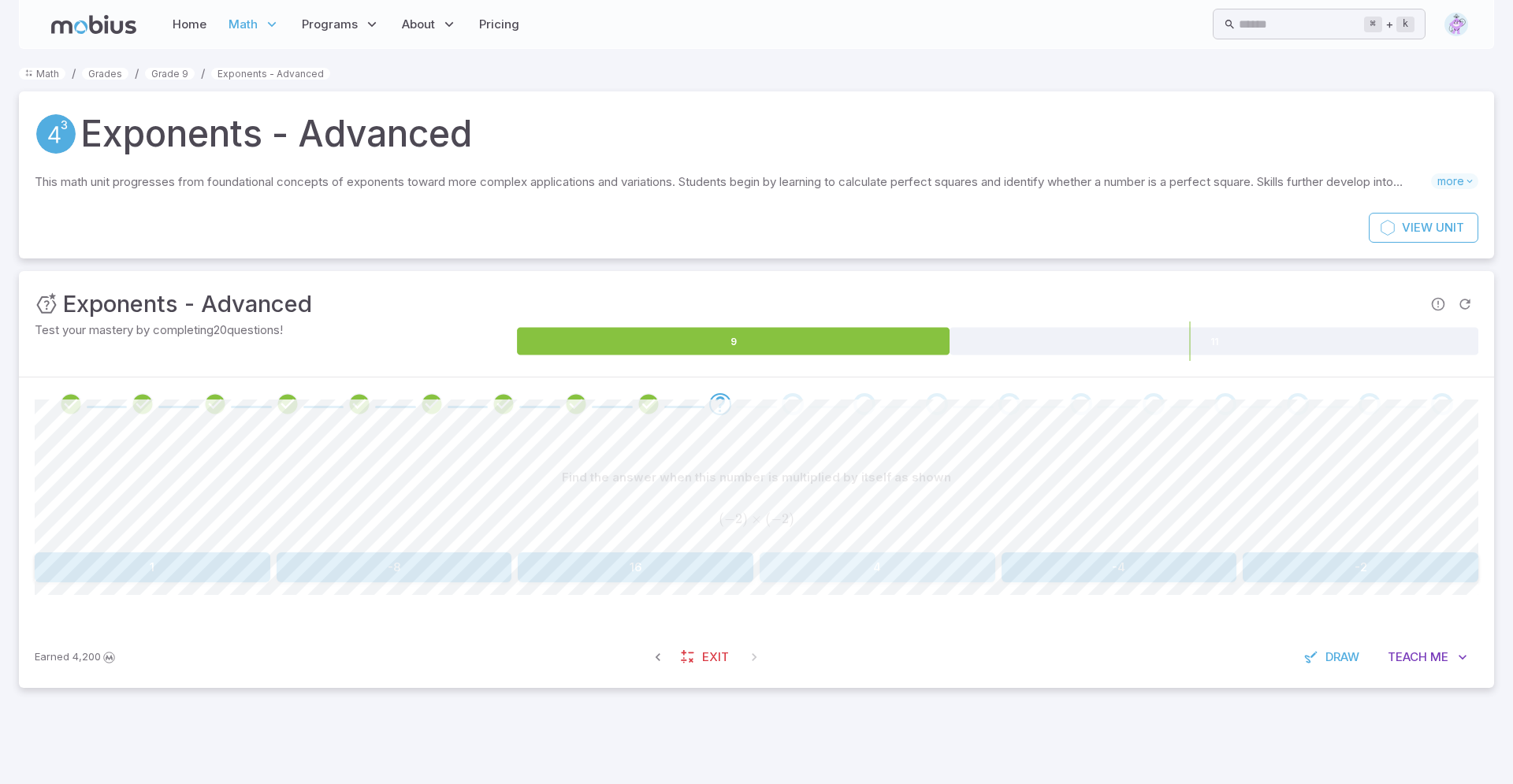
click at [902, 579] on button "4" at bounding box center [877, 567] width 236 height 30
click at [1354, 563] on button "-216" at bounding box center [1360, 567] width 236 height 30
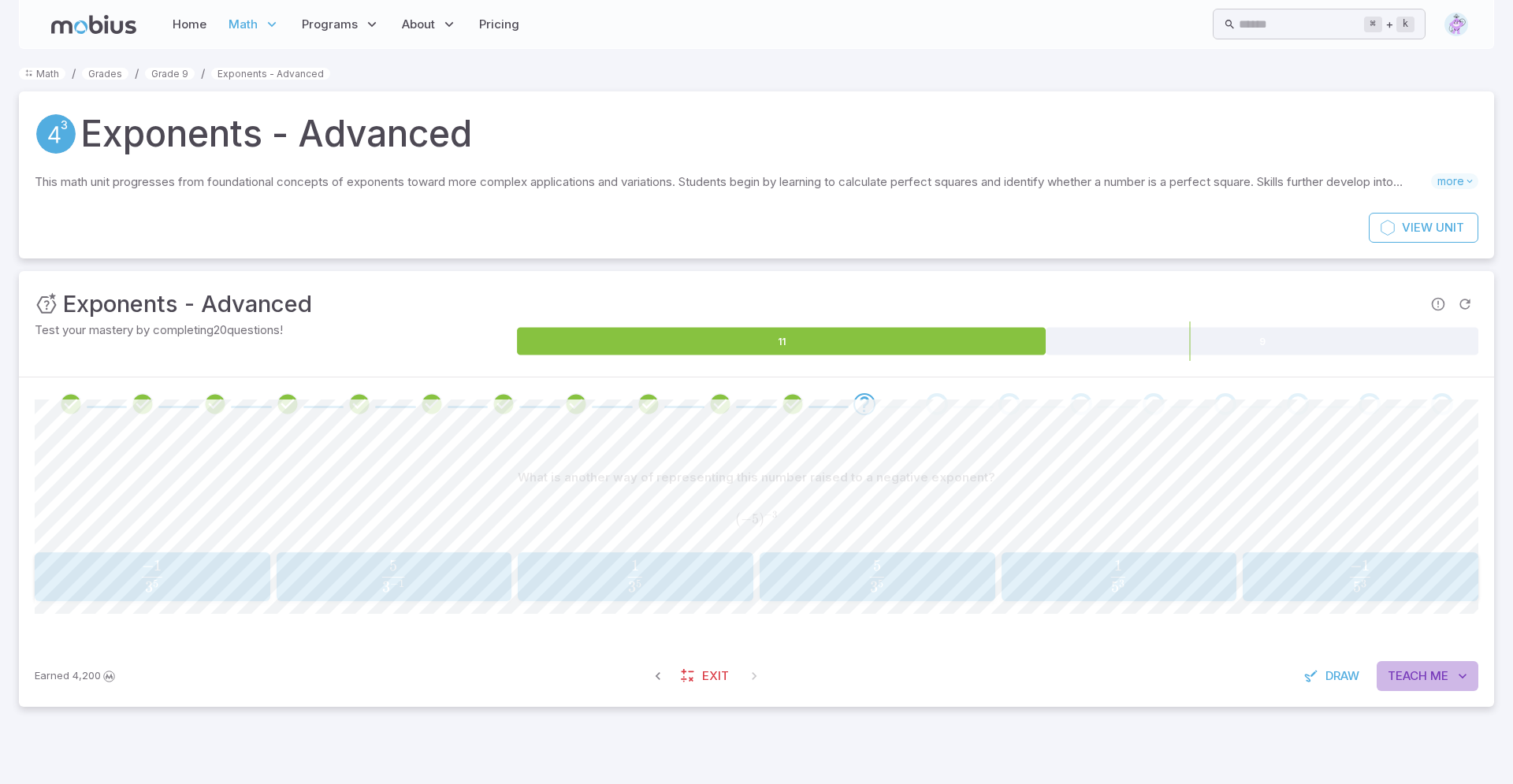
click at [1416, 667] on span "Teach" at bounding box center [1407, 676] width 39 height 17
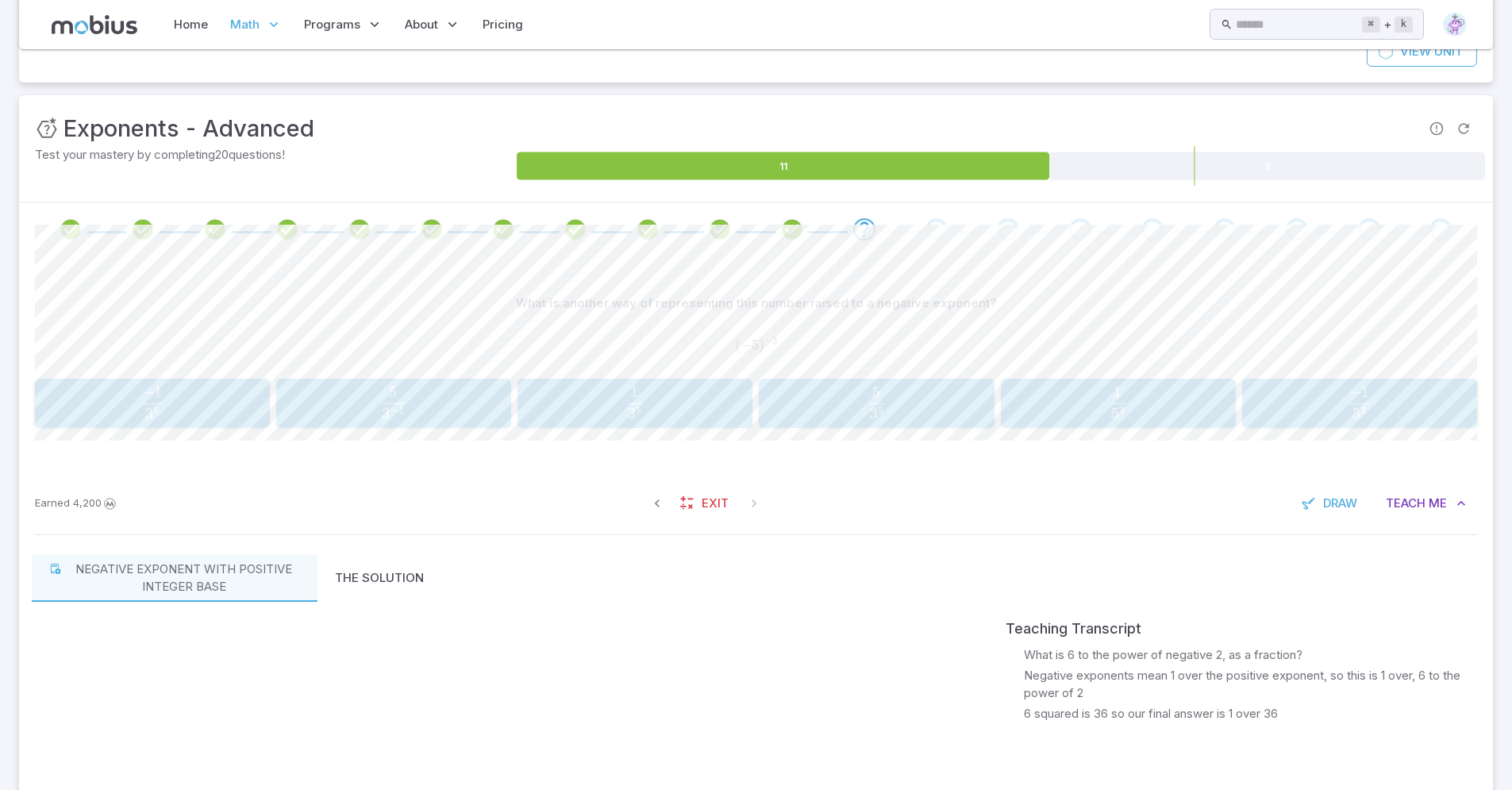
scroll to position [149, 0]
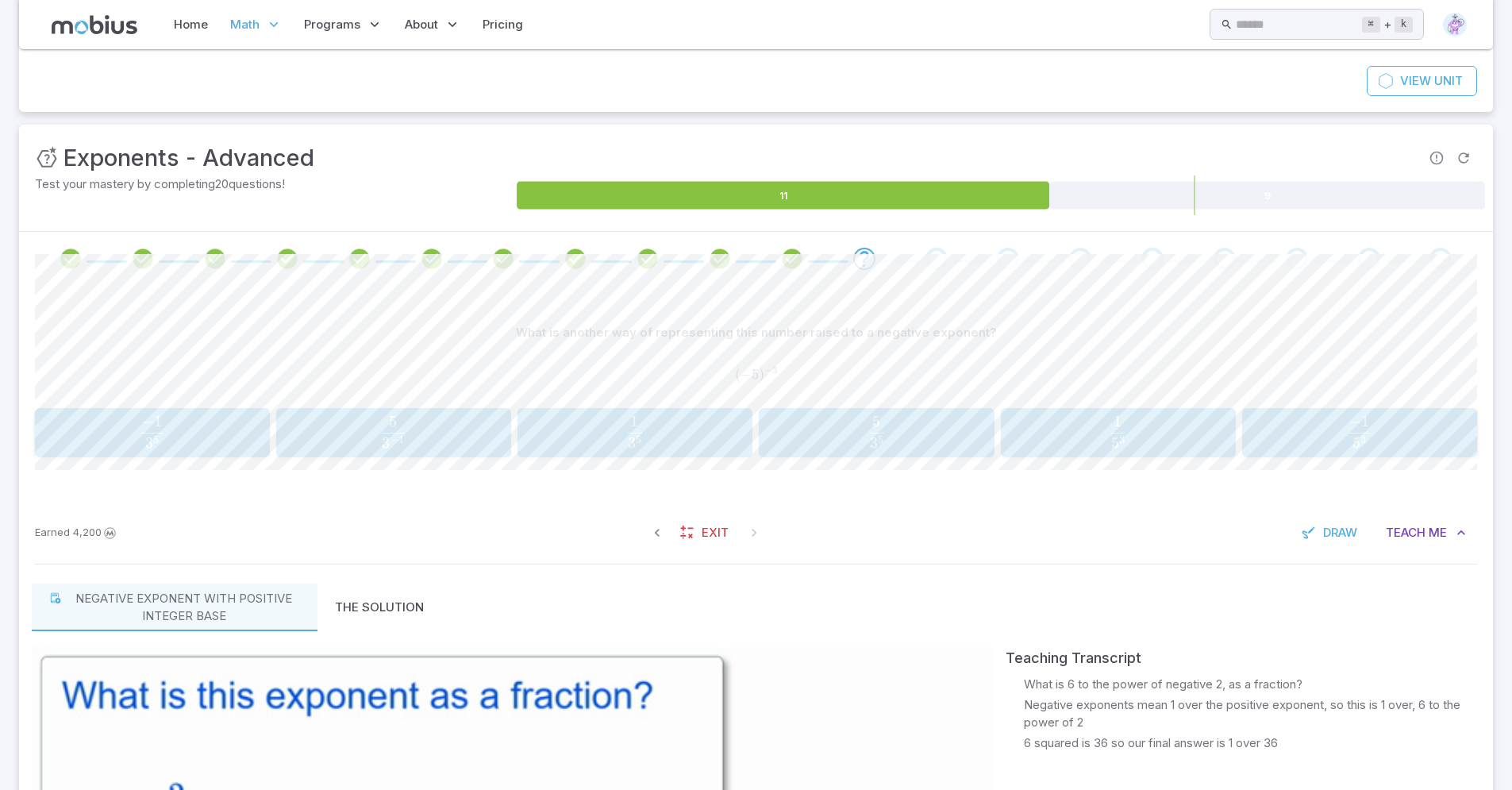
click at [1120, 423] on span "1" at bounding box center [1117, 421] width 9 height 19
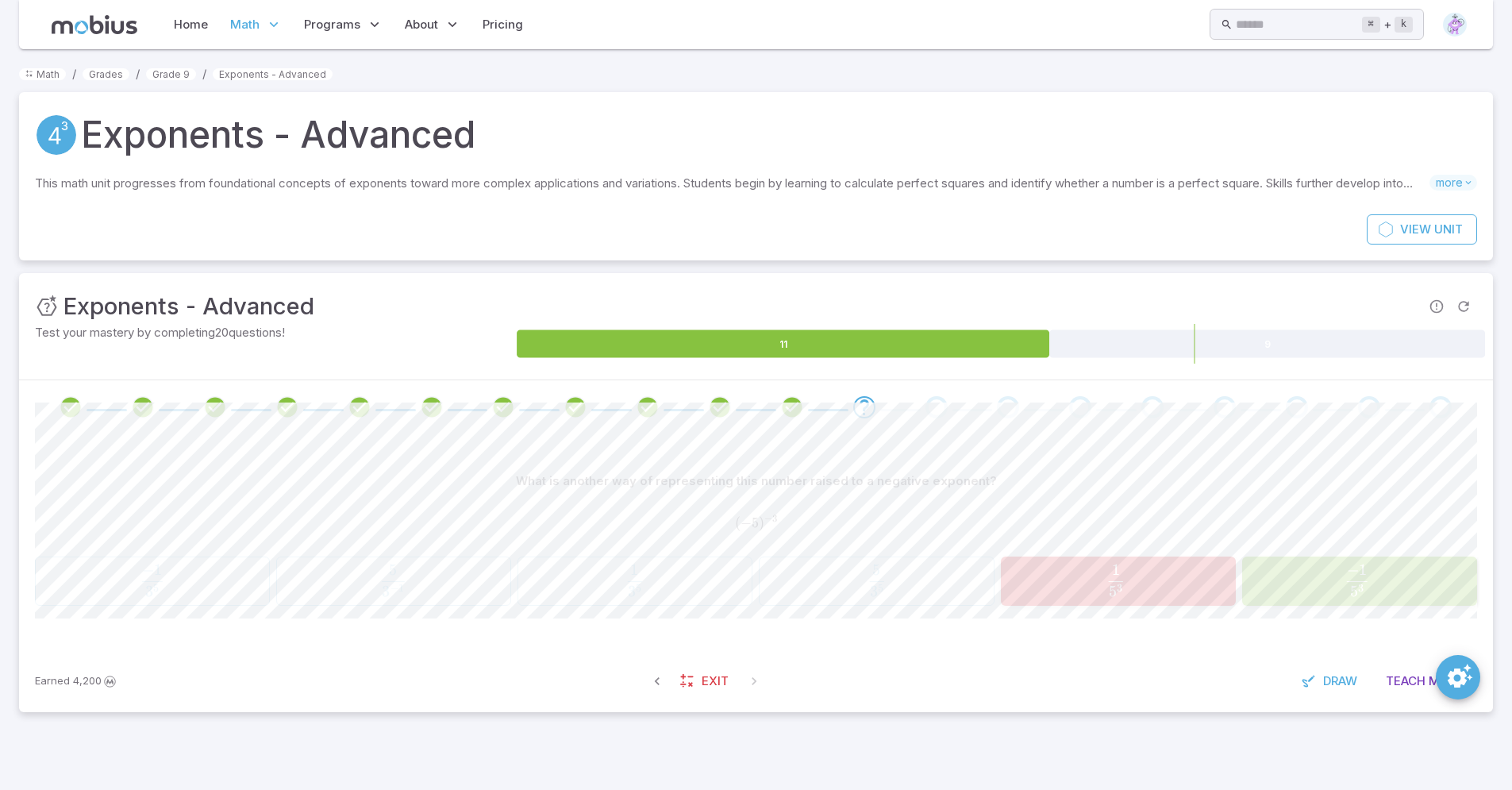
scroll to position [0, 0]
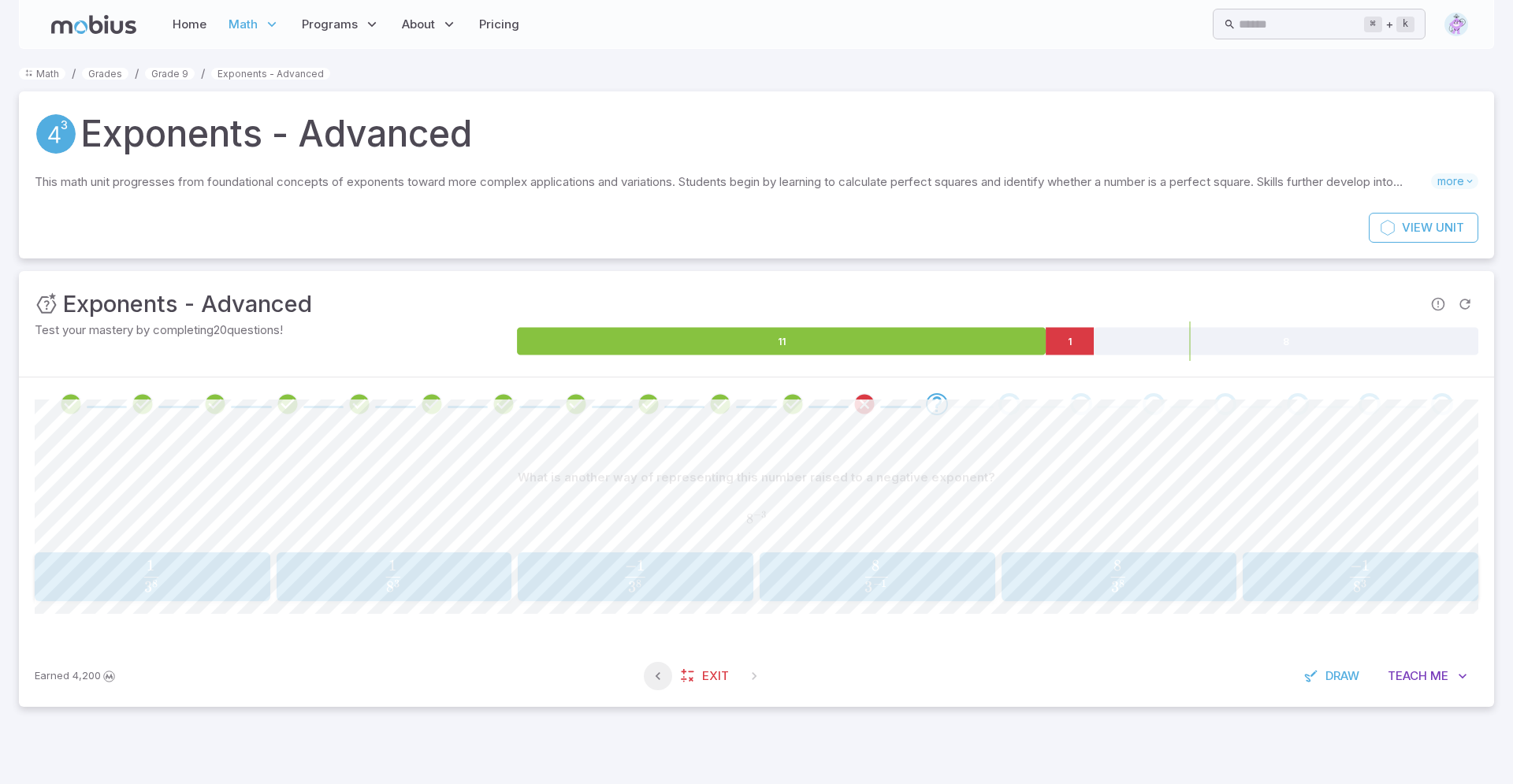
click at [652, 676] on icon "button" at bounding box center [658, 676] width 15 height 15
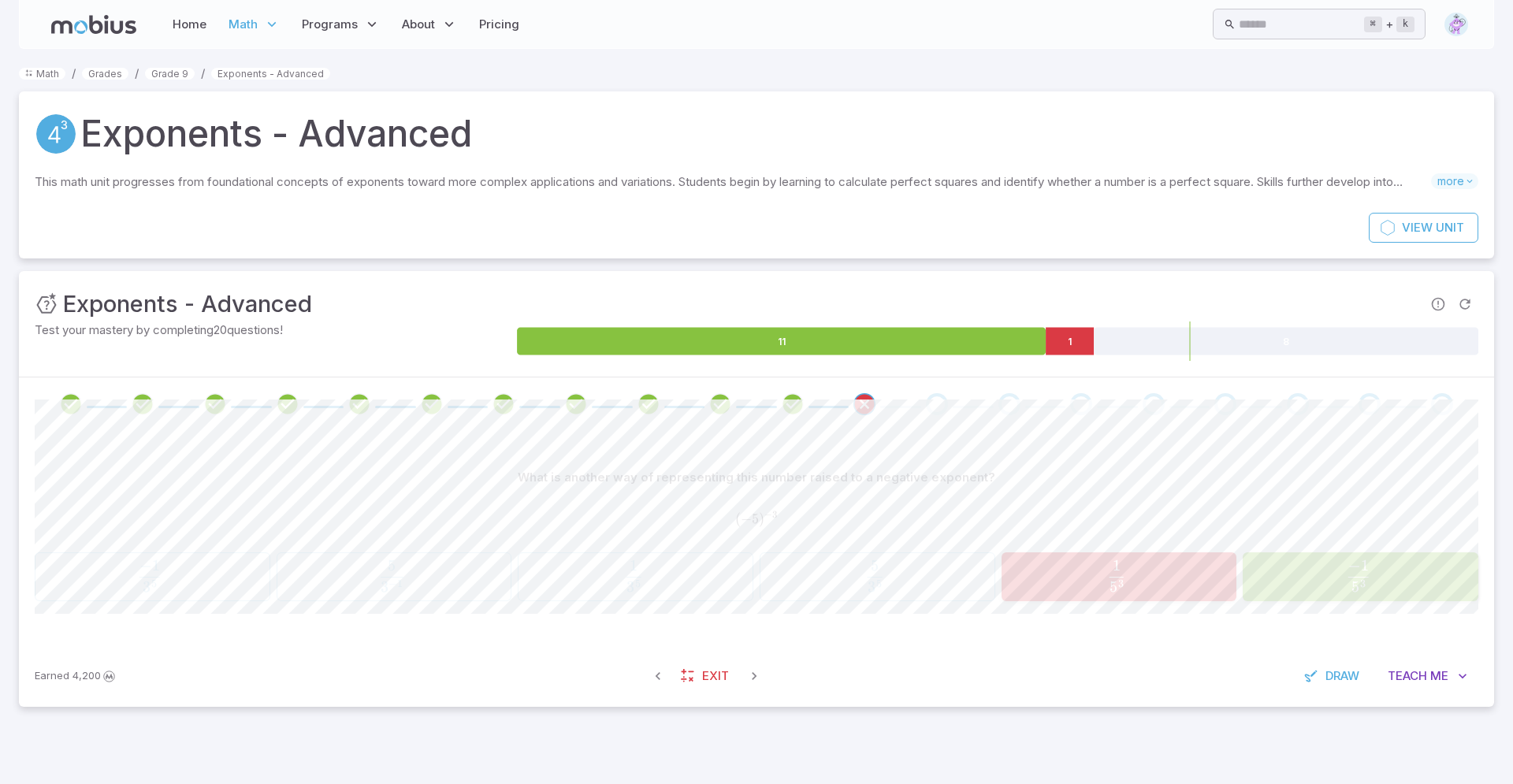
click at [1339, 560] on span "5 3 − 1 ​" at bounding box center [1358, 575] width 211 height 32
click at [1333, 572] on span "5 3 − 1 ​" at bounding box center [1358, 575] width 211 height 32
click at [1333, 579] on span "5 3 − 1 ​" at bounding box center [1358, 575] width 211 height 32
click at [1356, 579] on span "5" at bounding box center [1356, 587] width 9 height 19
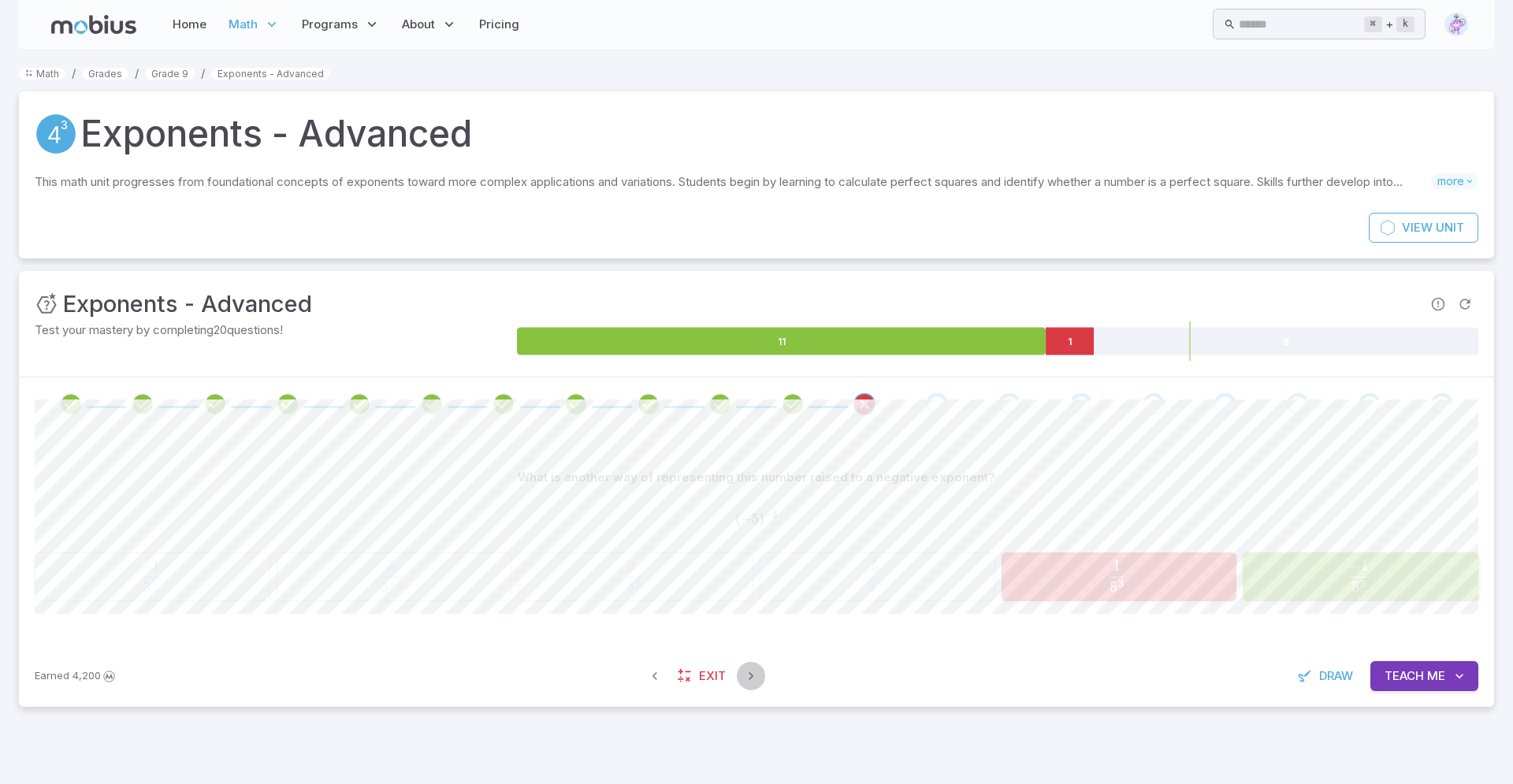
click at [754, 677] on icon "button" at bounding box center [751, 676] width 15 height 15
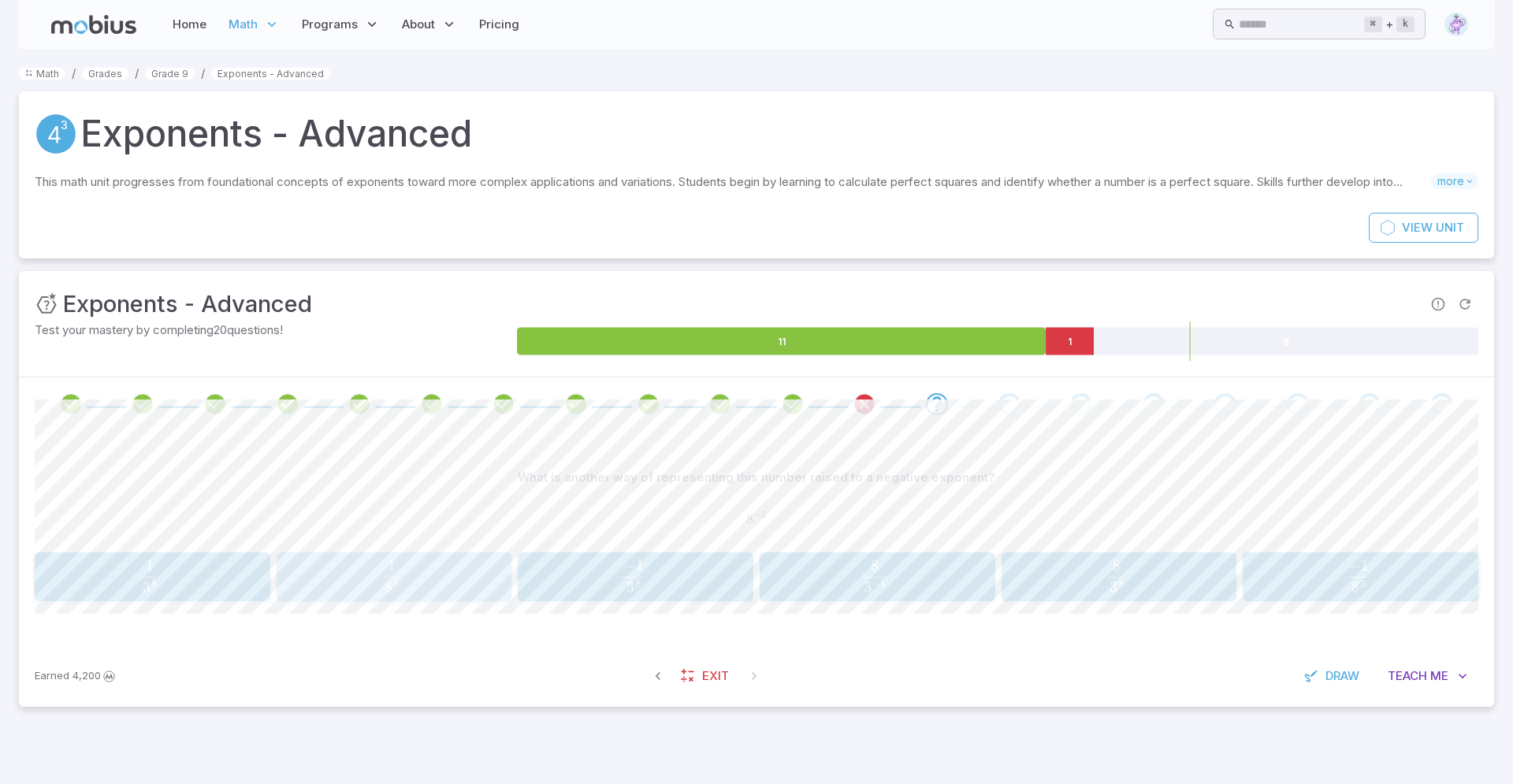
click at [442, 570] on span "8 3 1 ​" at bounding box center [391, 575] width 211 height 32
click at [1339, 581] on span "81 1 ​" at bounding box center [1360, 575] width 210 height 32
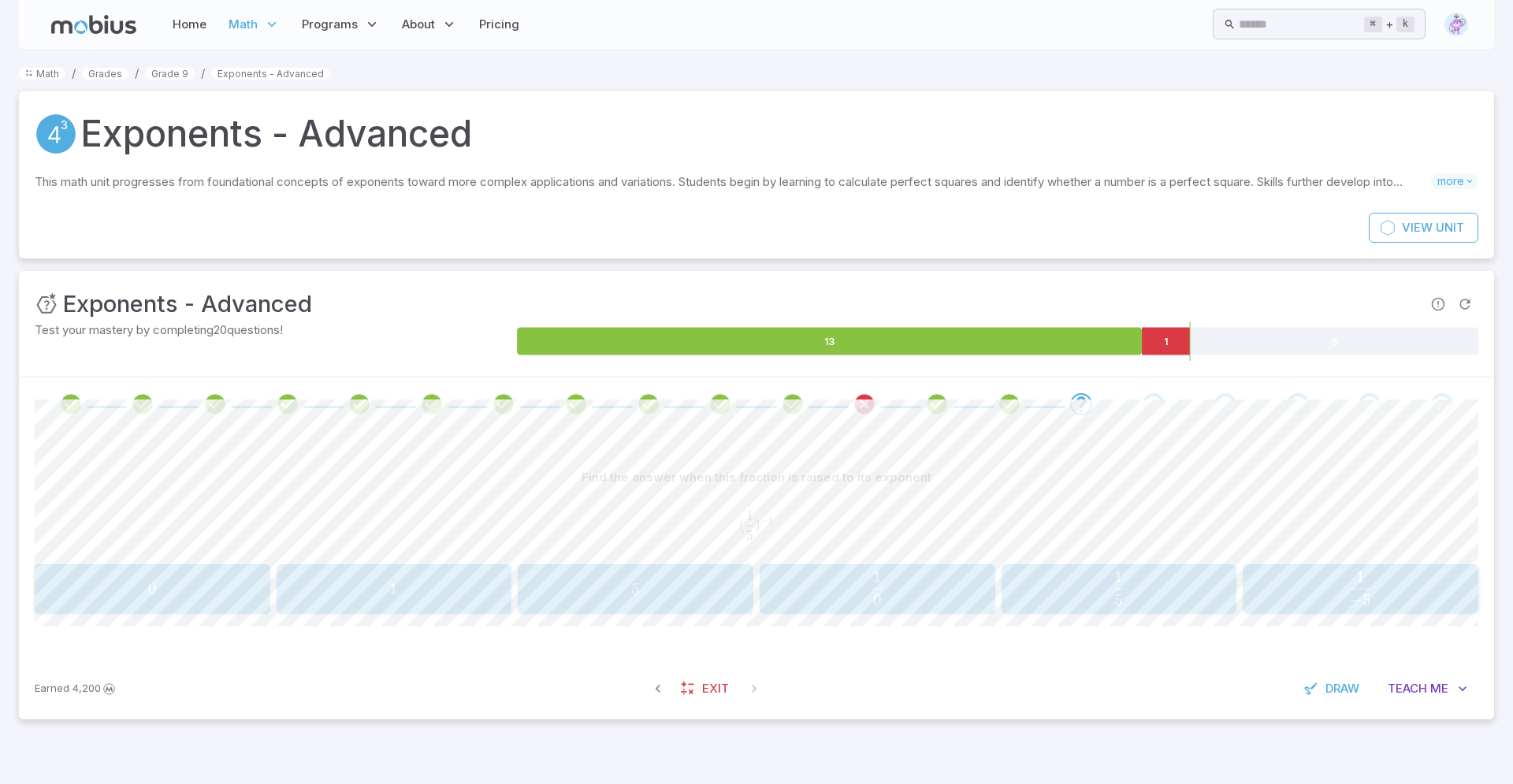
click at [721, 579] on span "5" at bounding box center [636, 589] width 225 height 20
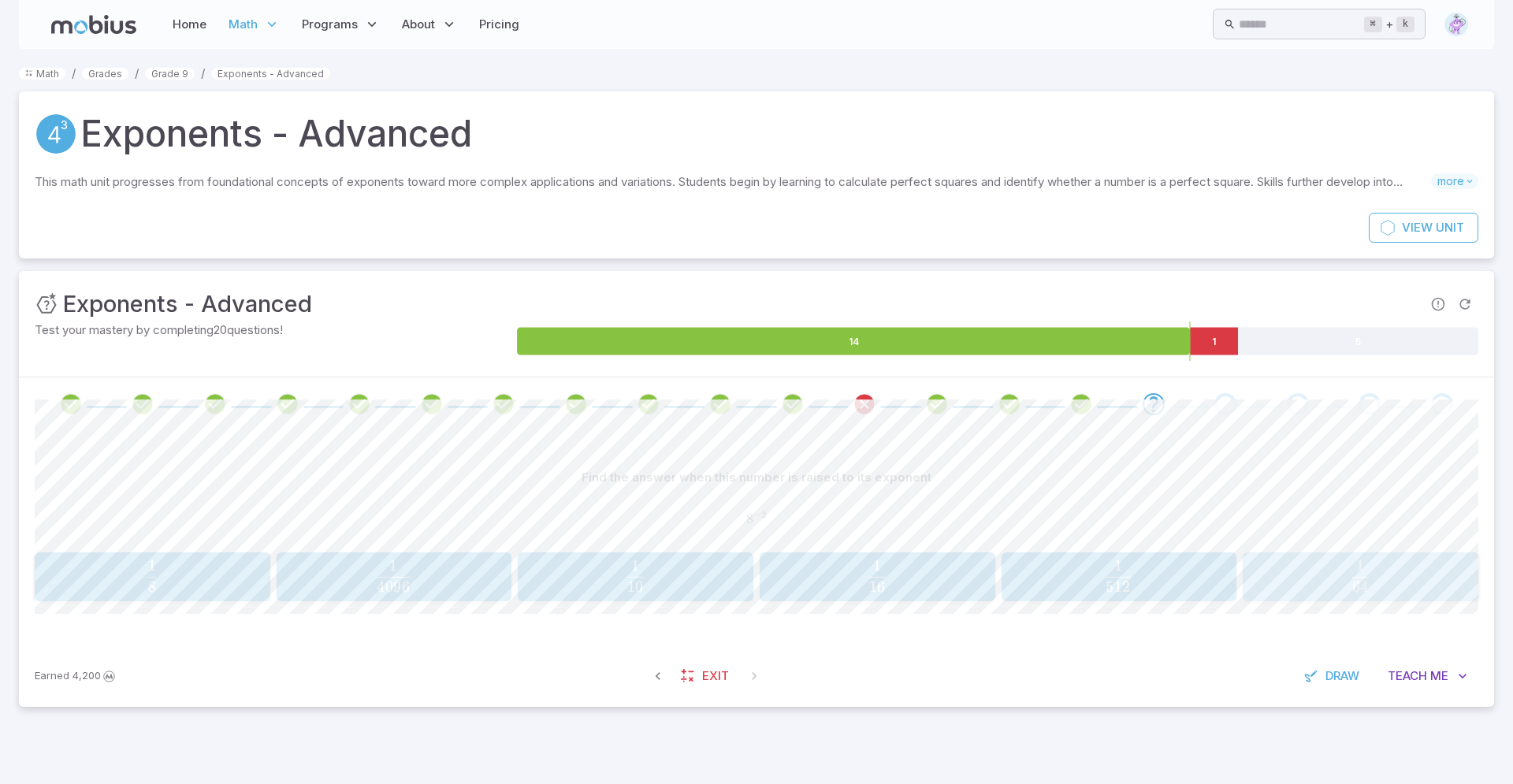
click at [1337, 585] on span "64 1 ​" at bounding box center [1360, 575] width 208 height 32
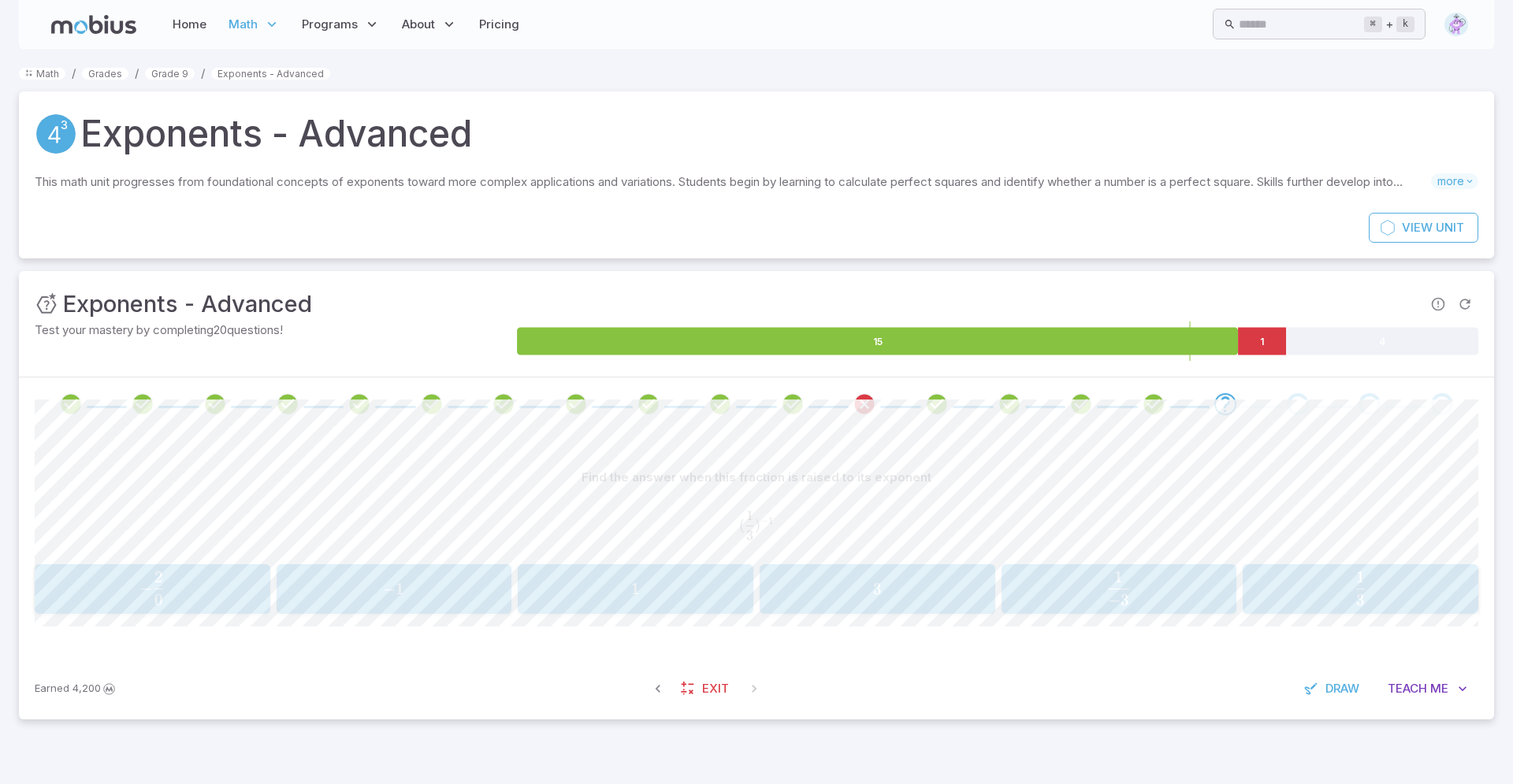
click at [860, 589] on span "3" at bounding box center [877, 589] width 225 height 20
click at [655, 600] on div "2 2 2" at bounding box center [636, 589] width 225 height 37
click at [1375, 585] on span "11" at bounding box center [1361, 589] width 225 height 20
click at [612, 570] on div "5 5 5" at bounding box center [636, 589] width 225 height 37
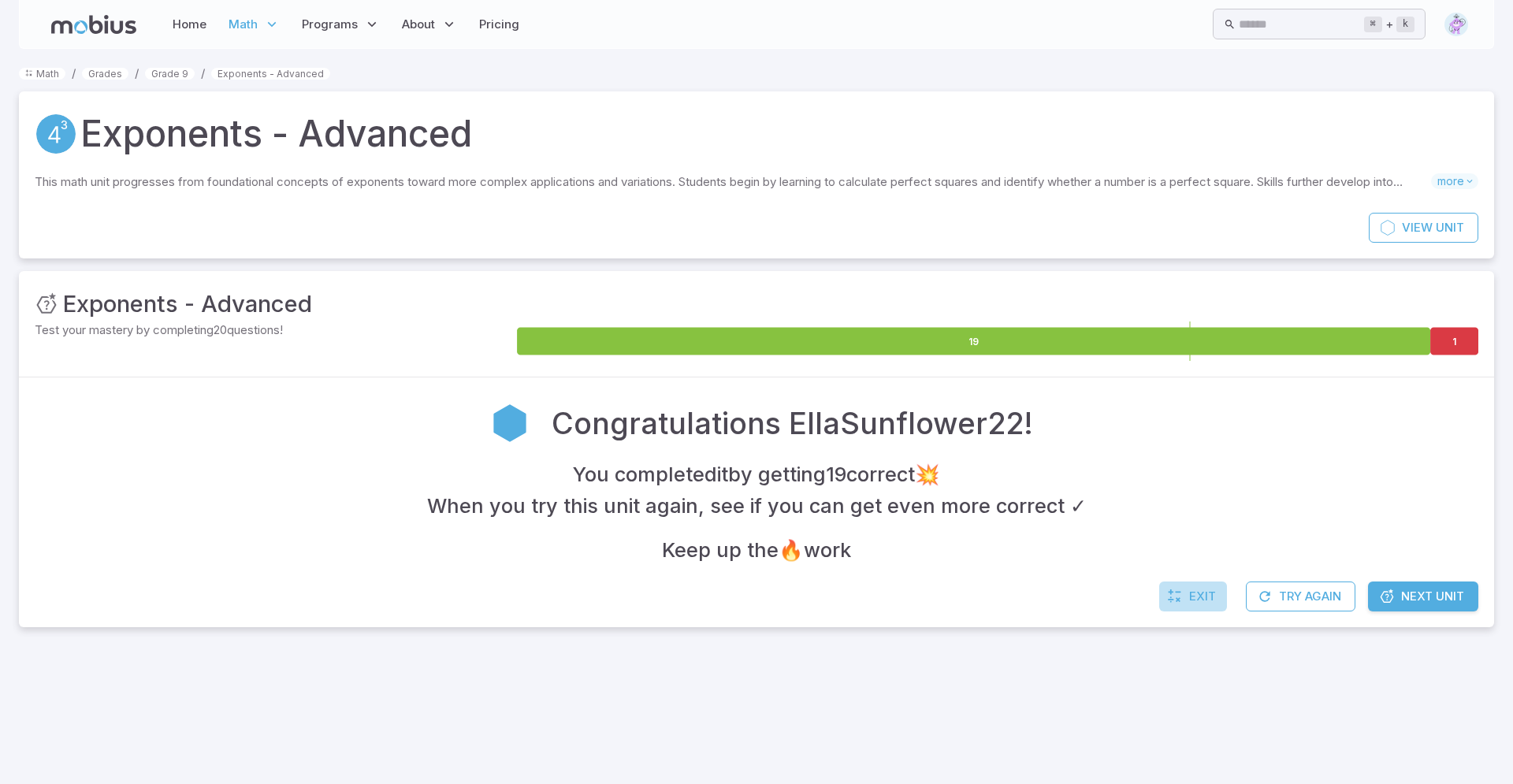
click at [1194, 584] on link "Exit" at bounding box center [1193, 596] width 68 height 30
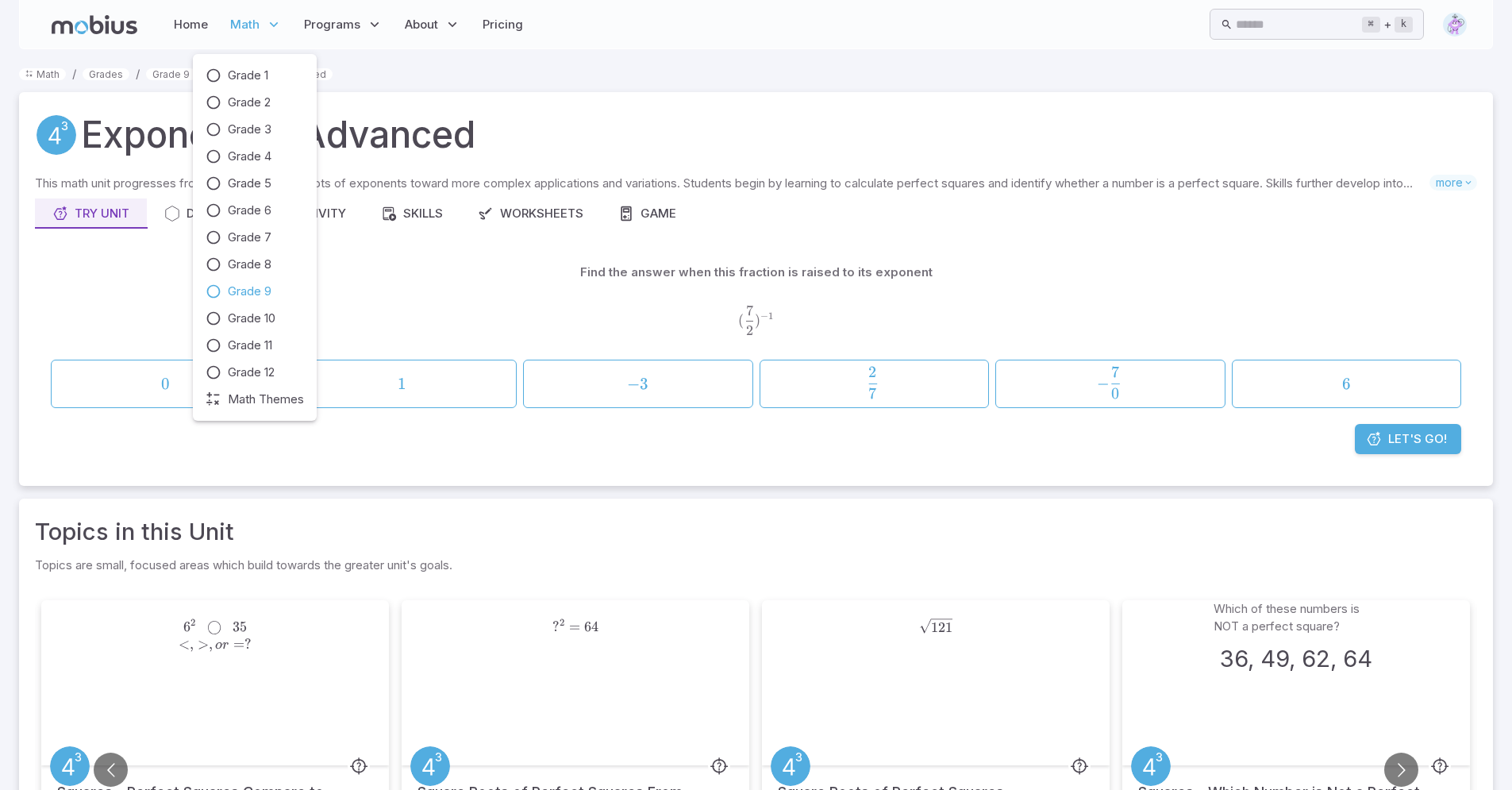
click at [238, 288] on span "Grade 9" at bounding box center [249, 291] width 44 height 17
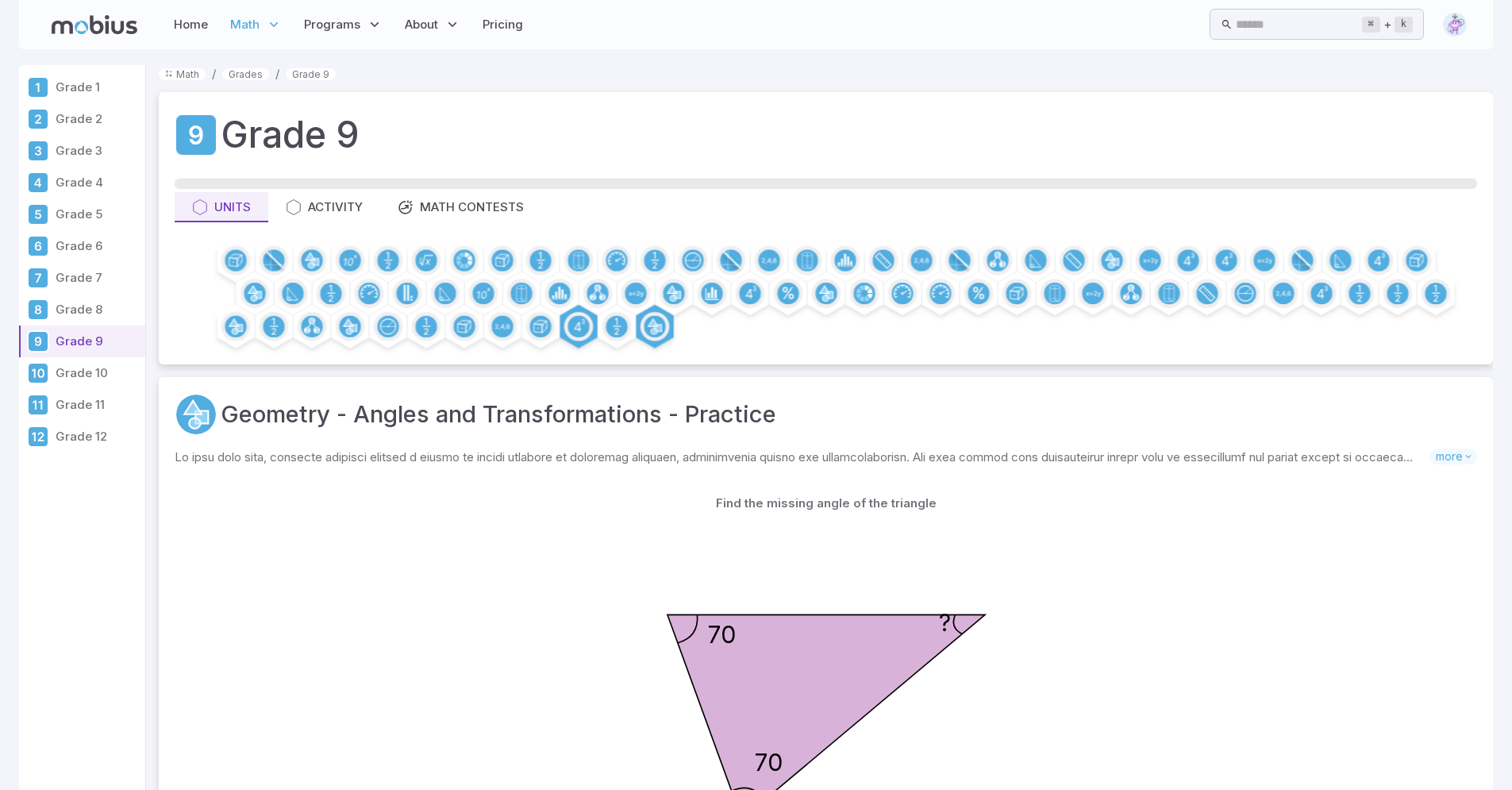
click at [73, 82] on p "Grade 1" at bounding box center [98, 87] width 84 height 17
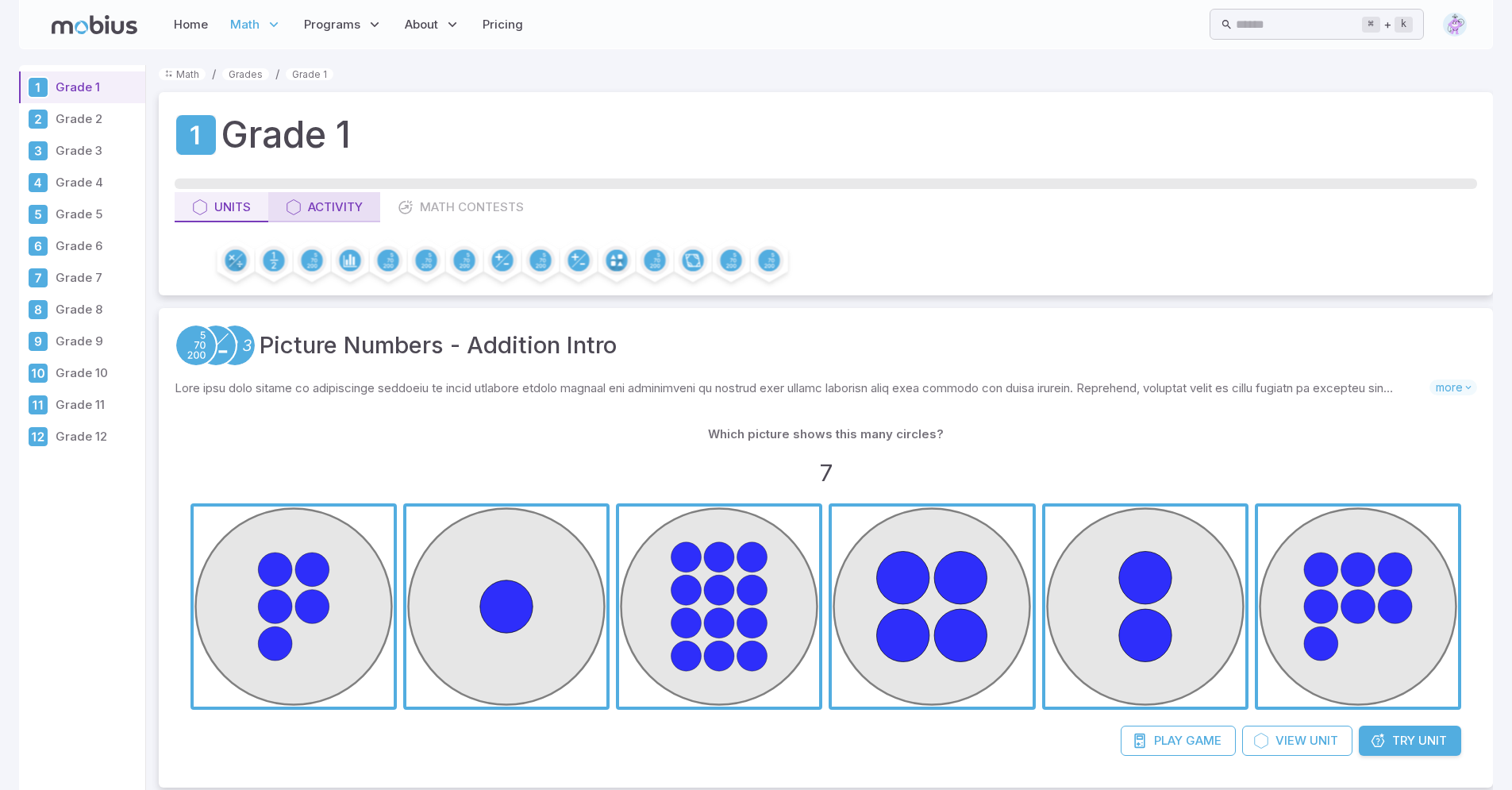
click at [319, 216] on button "Activity" at bounding box center [324, 207] width 112 height 30
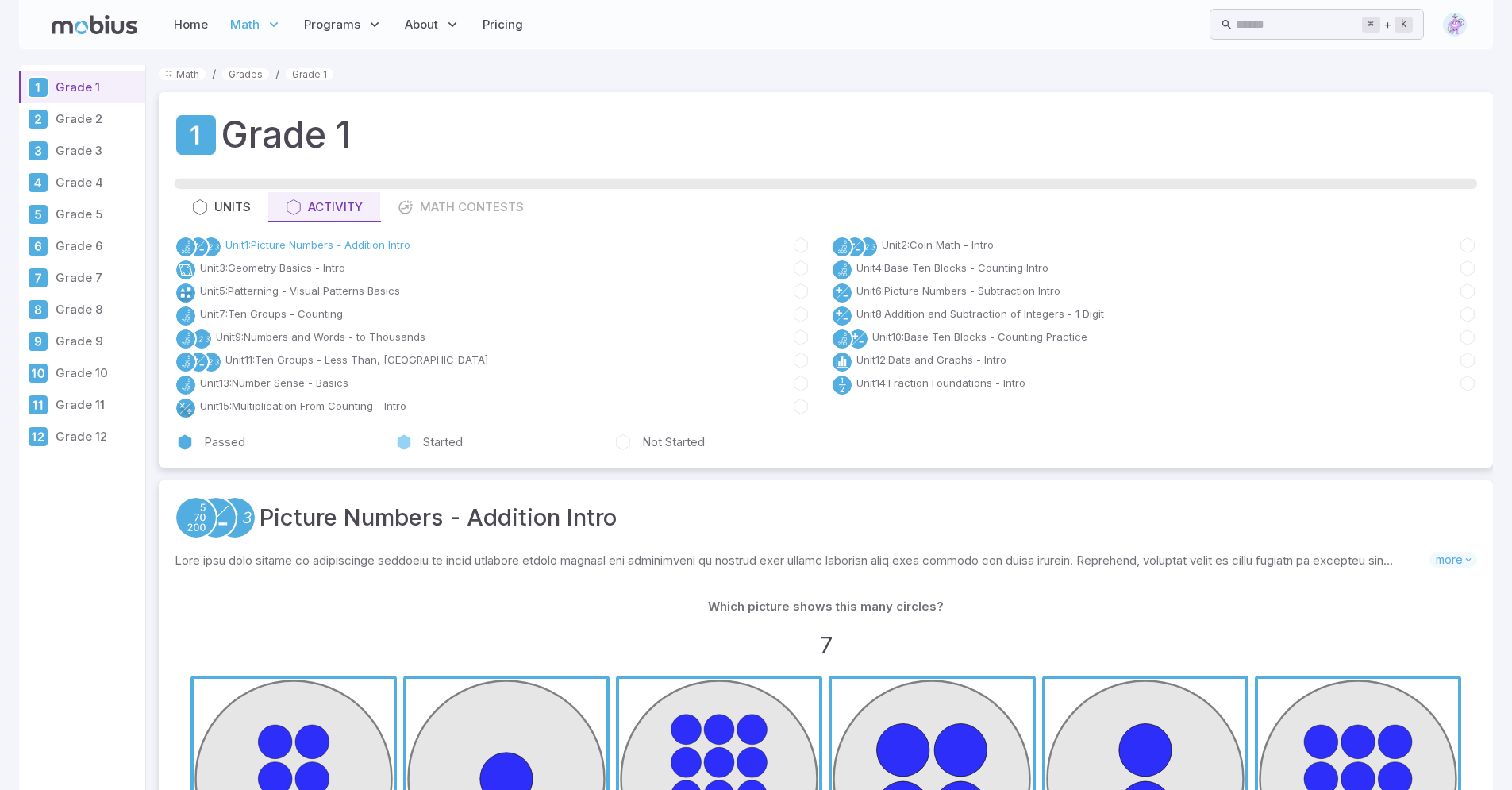
click at [275, 244] on link "Unit 1 : Picture Numbers - Addition Intro" at bounding box center [318, 245] width 185 height 16
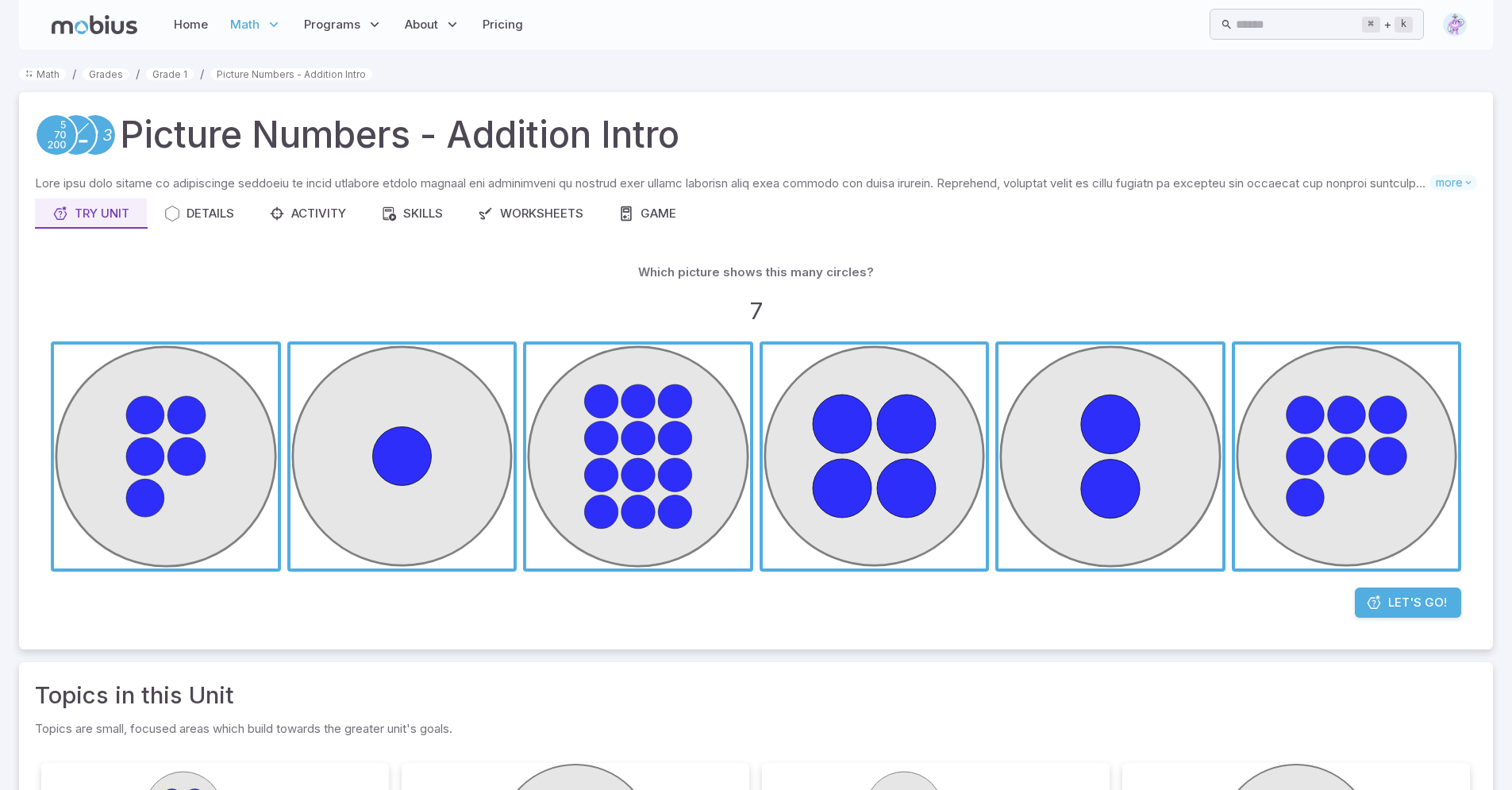
click at [1317, 526] on span "button" at bounding box center [1346, 457] width 224 height 224
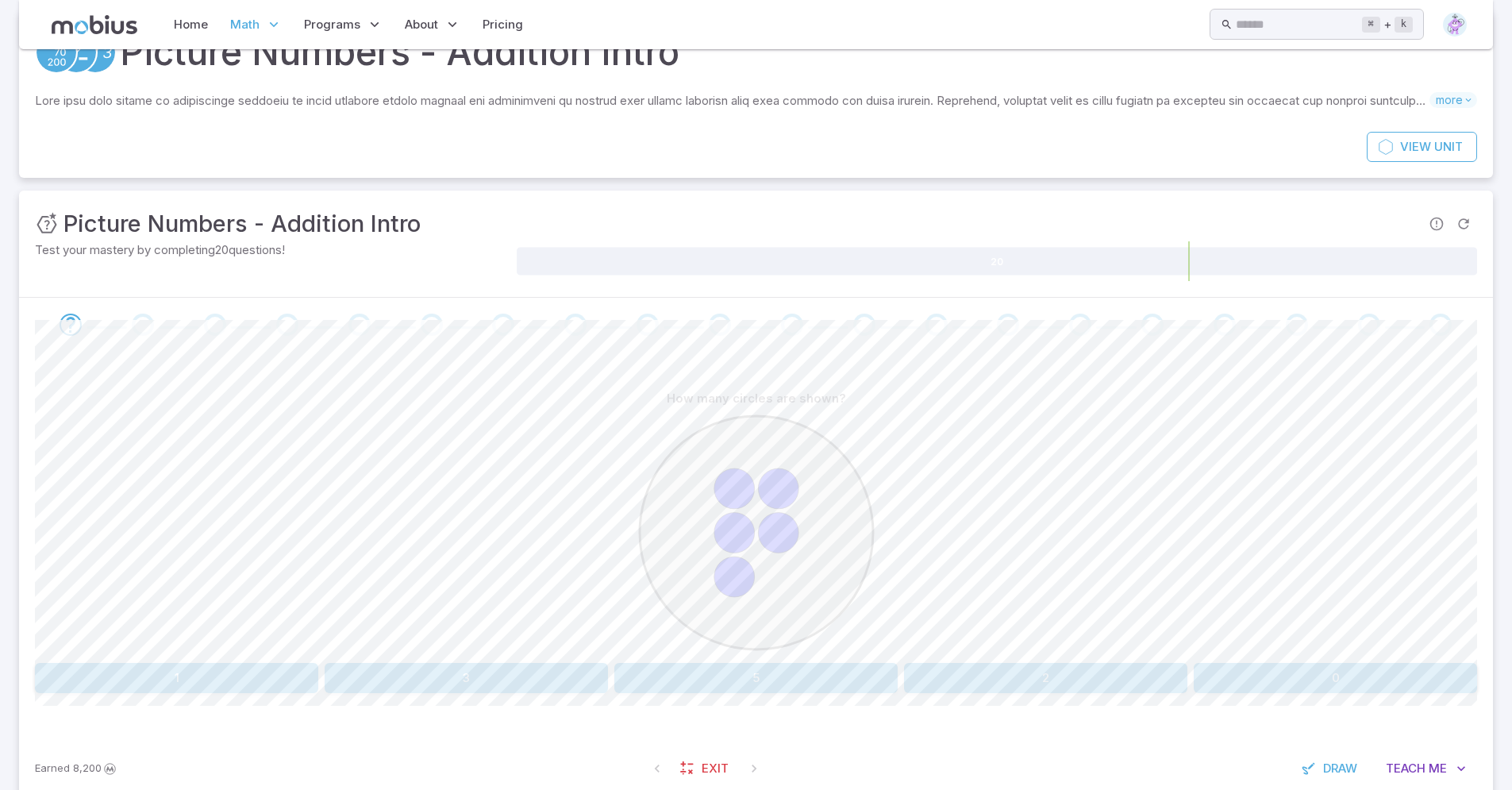
scroll to position [121, 0]
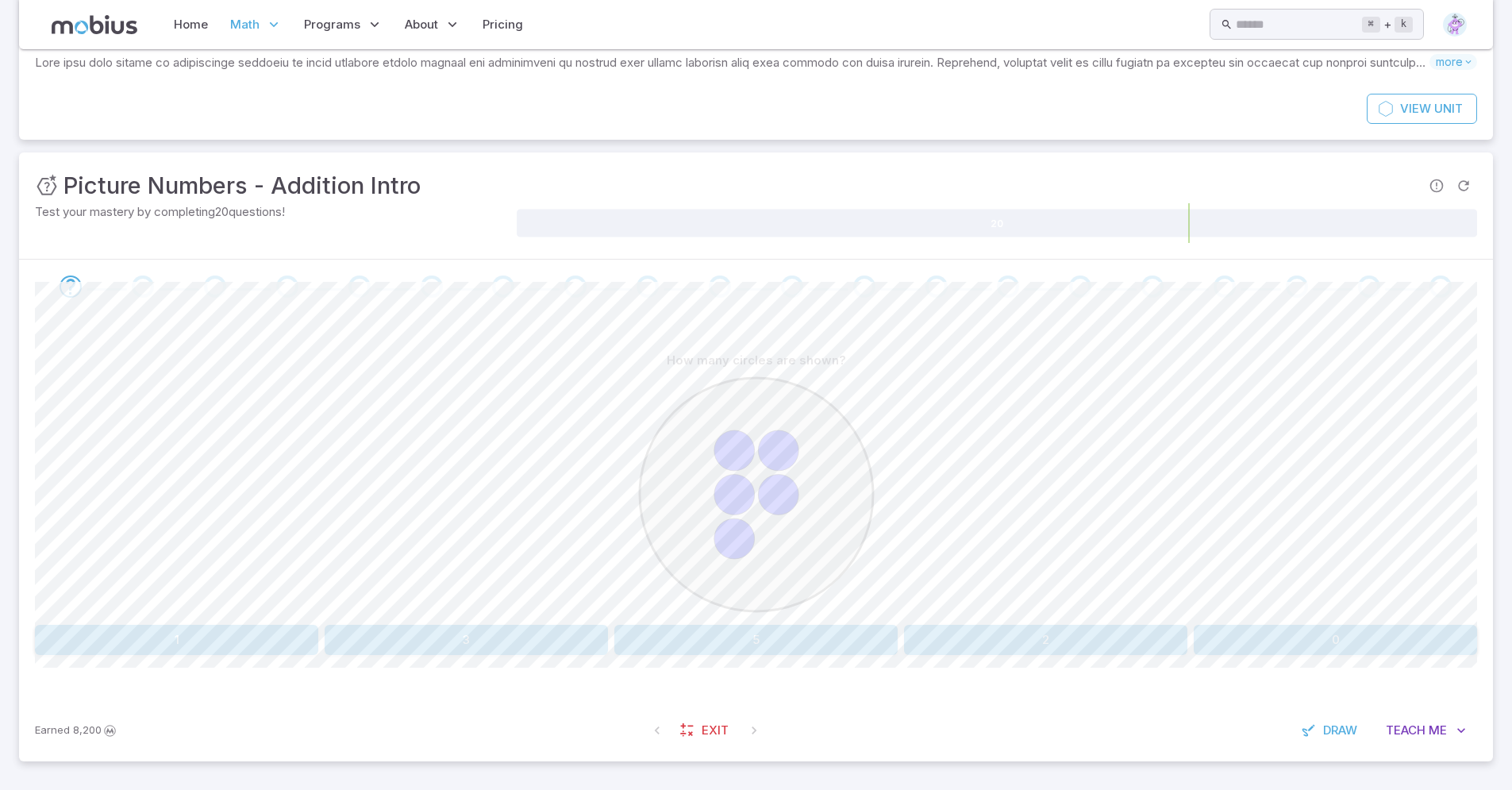
click at [745, 638] on button "5" at bounding box center [755, 640] width 283 height 30
click at [717, 642] on button "2" at bounding box center [755, 640] width 283 height 30
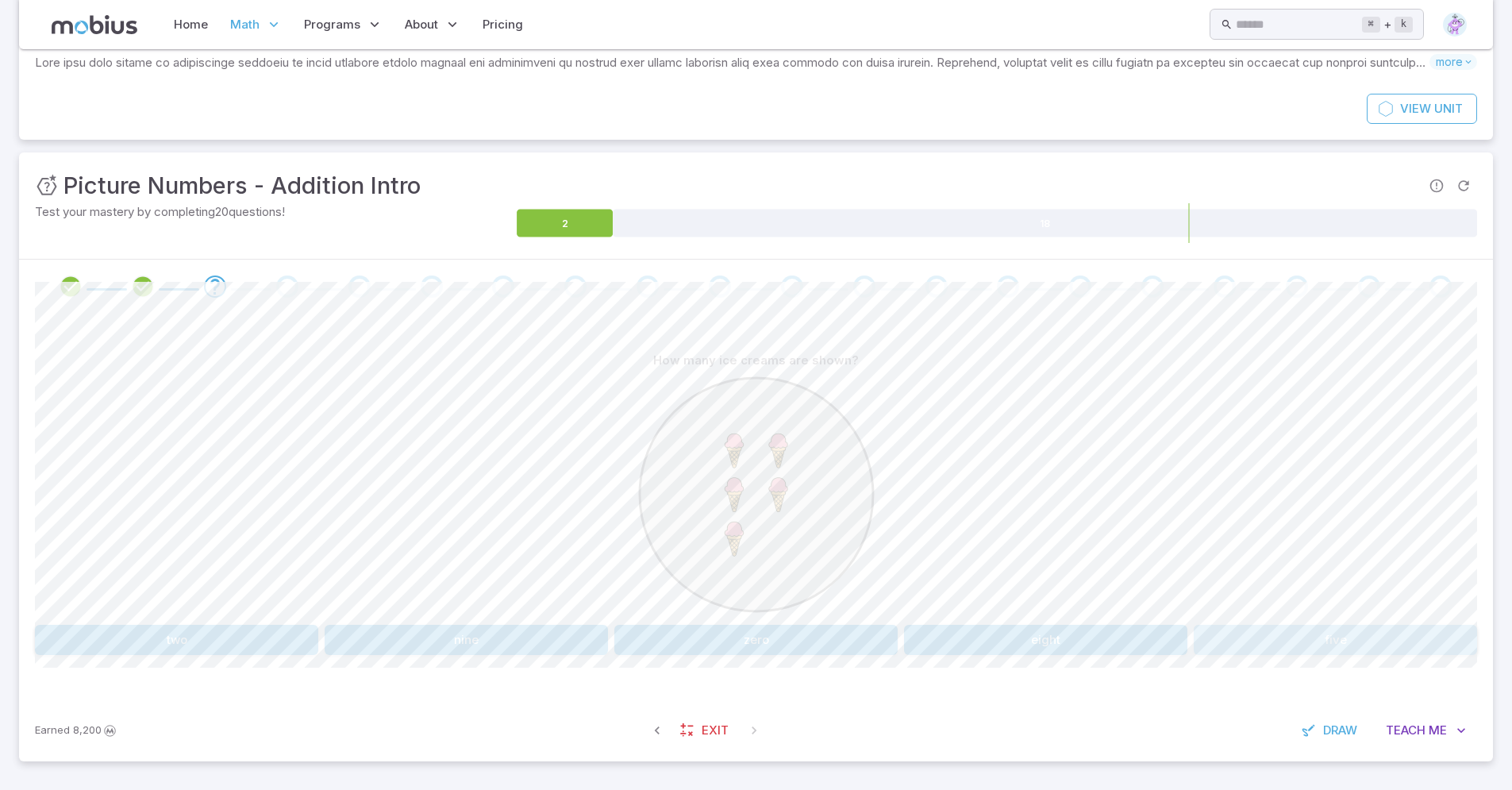
click at [1314, 647] on button "five" at bounding box center [1335, 640] width 283 height 30
click at [494, 634] on button "6" at bounding box center [465, 640] width 283 height 30
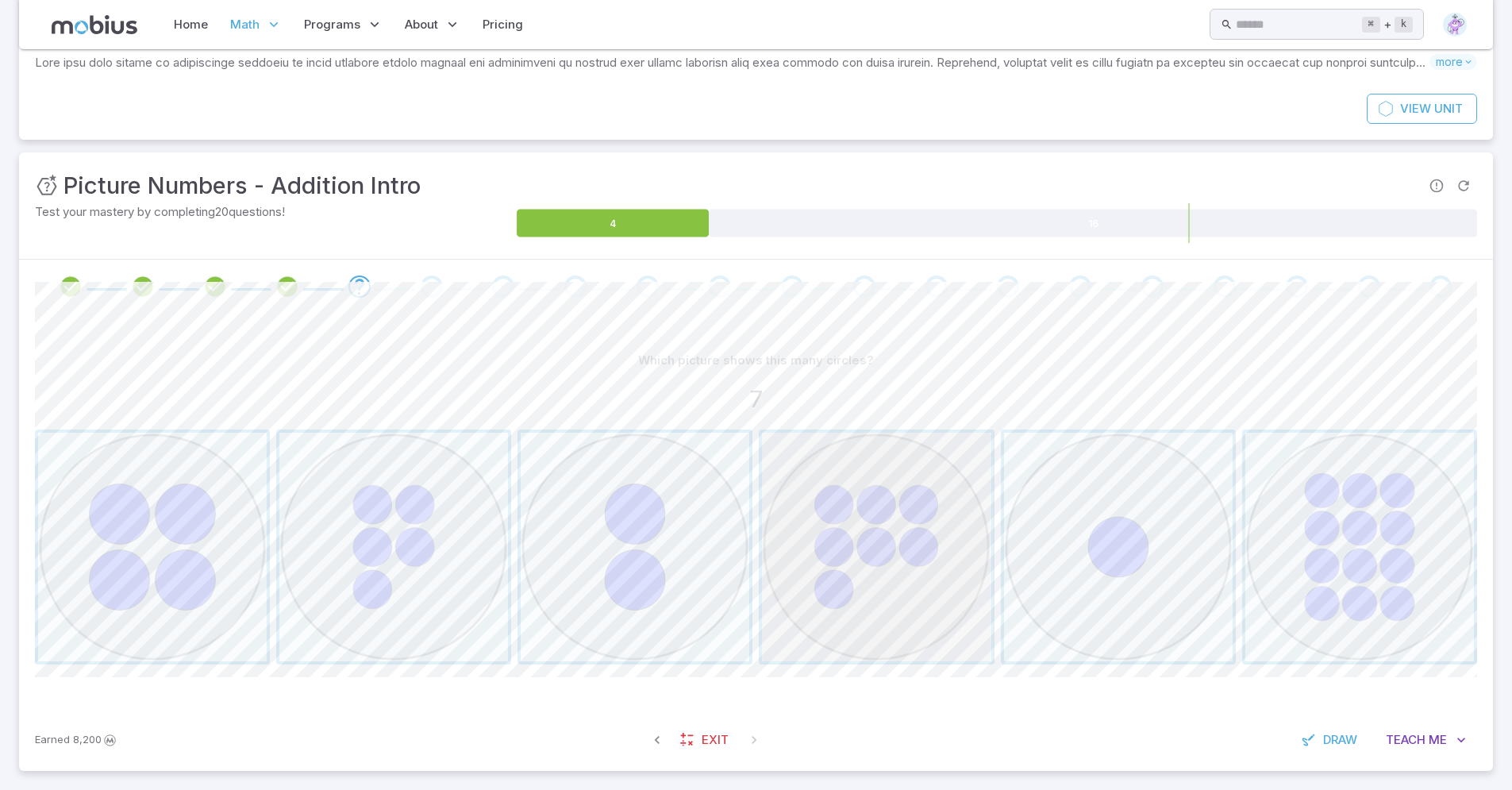
click at [887, 572] on span "button" at bounding box center [876, 547] width 228 height 228
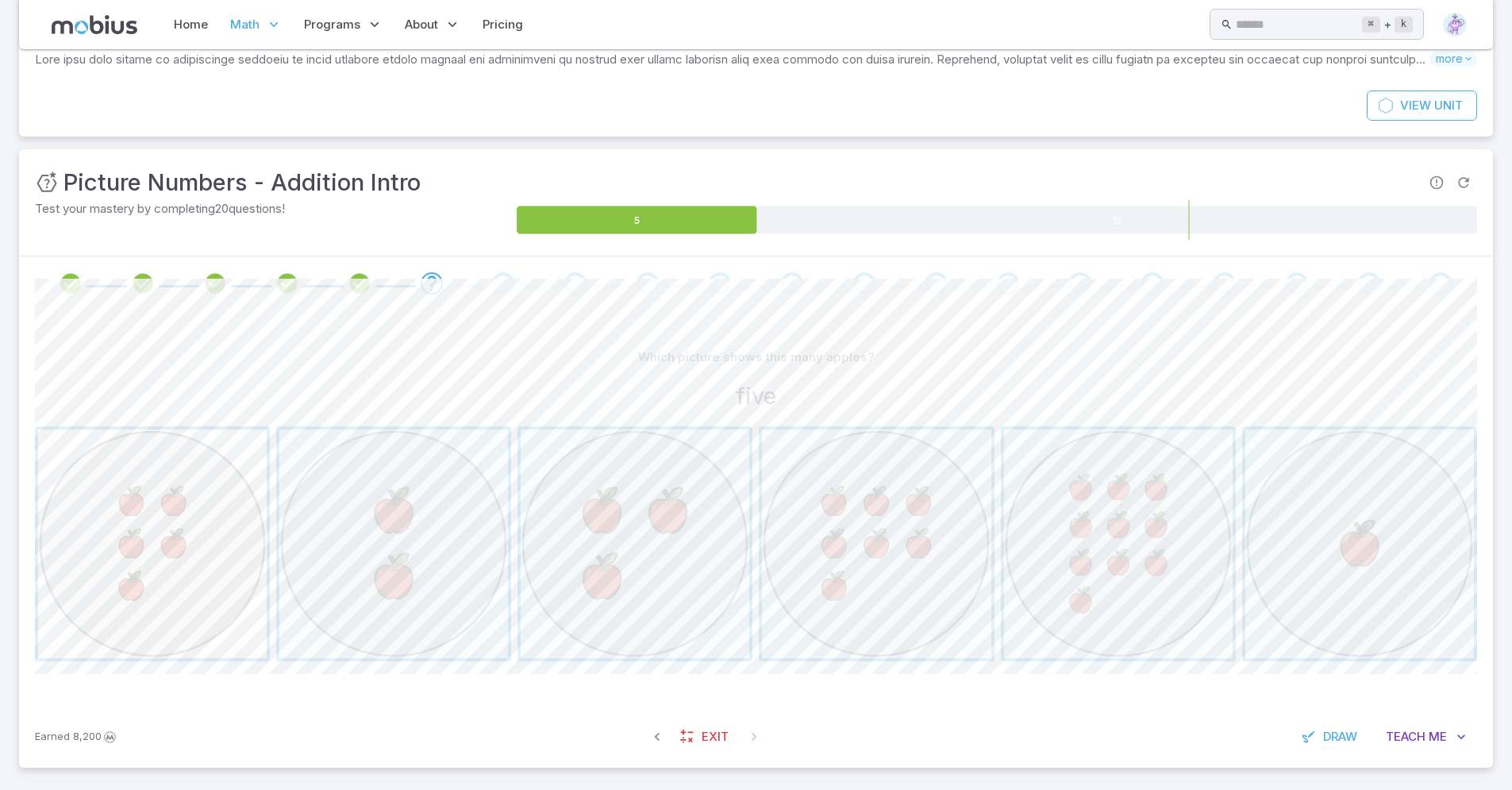
click at [97, 558] on span "button" at bounding box center [152, 544] width 228 height 228
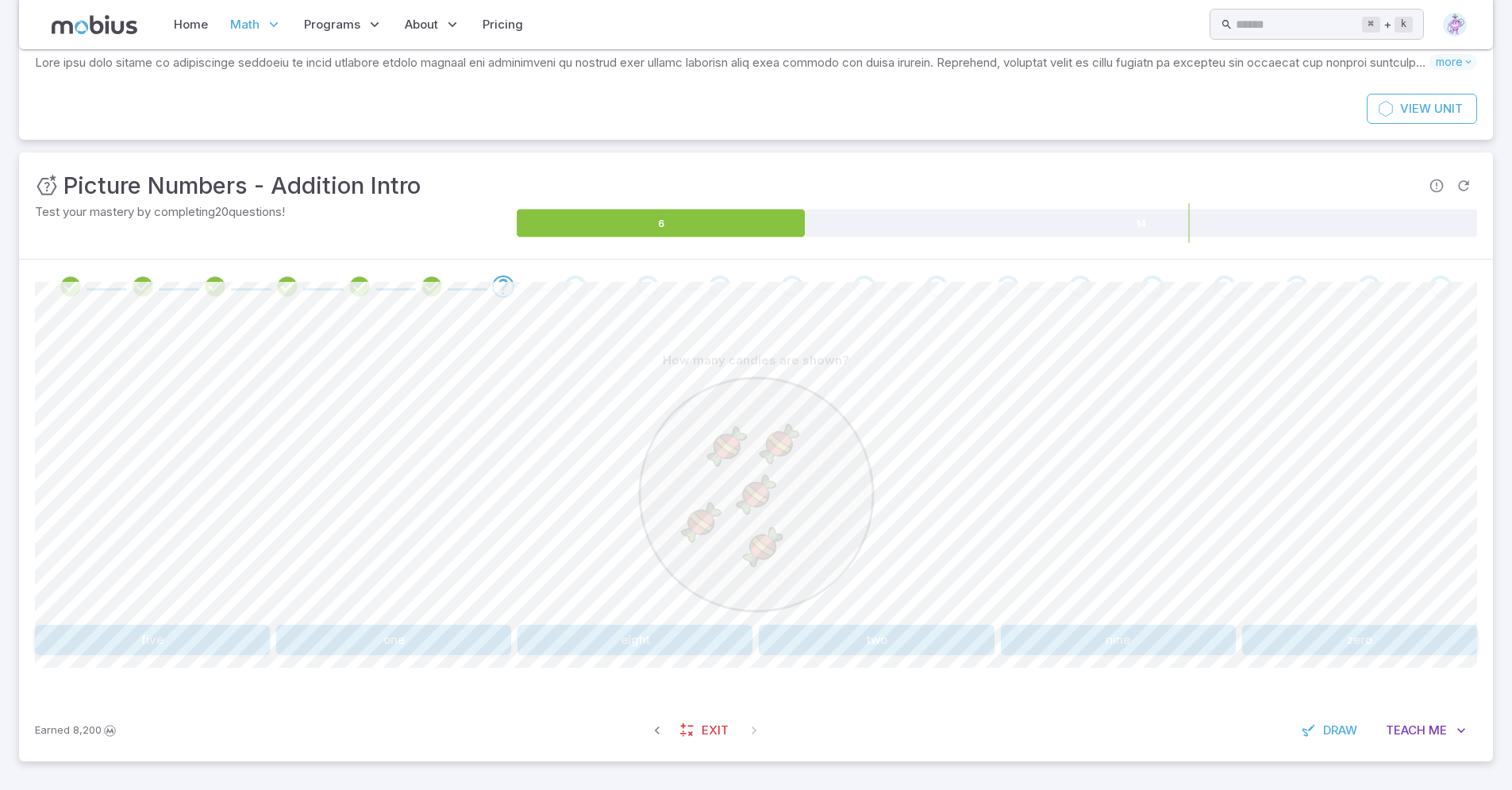
scroll to position [121, 0]
click at [166, 655] on div "How many candies are shown? five one eight two nine zero Canvas actions 100 % E…" at bounding box center [756, 507] width 1441 height 386
click at [188, 639] on button "five" at bounding box center [153, 640] width 235 height 30
click at [397, 635] on button "1 + 8" at bounding box center [393, 640] width 235 height 30
click at [204, 632] on button "3 + 3" at bounding box center [153, 640] width 235 height 30
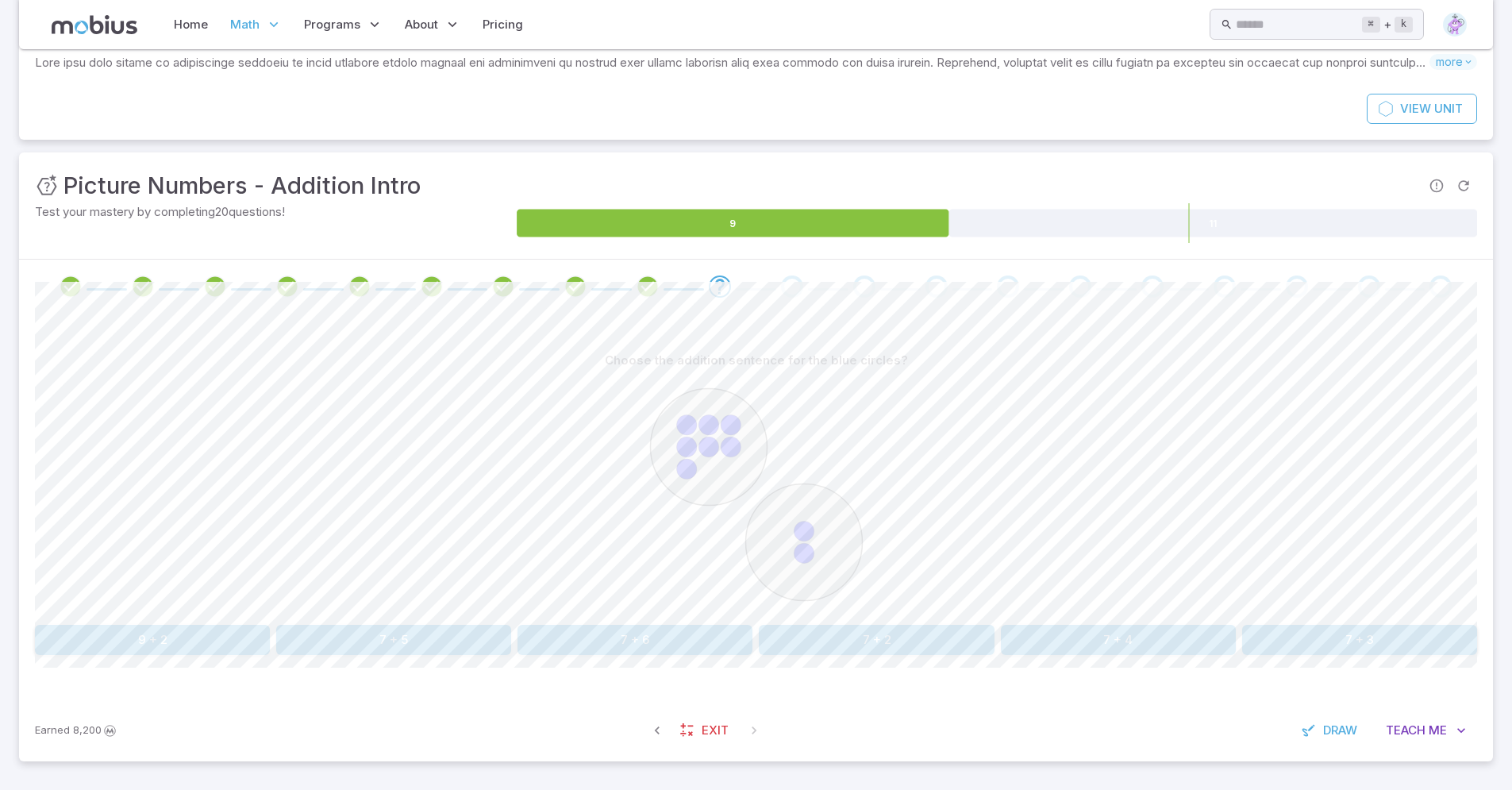
click at [972, 641] on button "7 + 2" at bounding box center [876, 640] width 235 height 30
click at [1386, 632] on button "3 + 3" at bounding box center [1359, 640] width 235 height 30
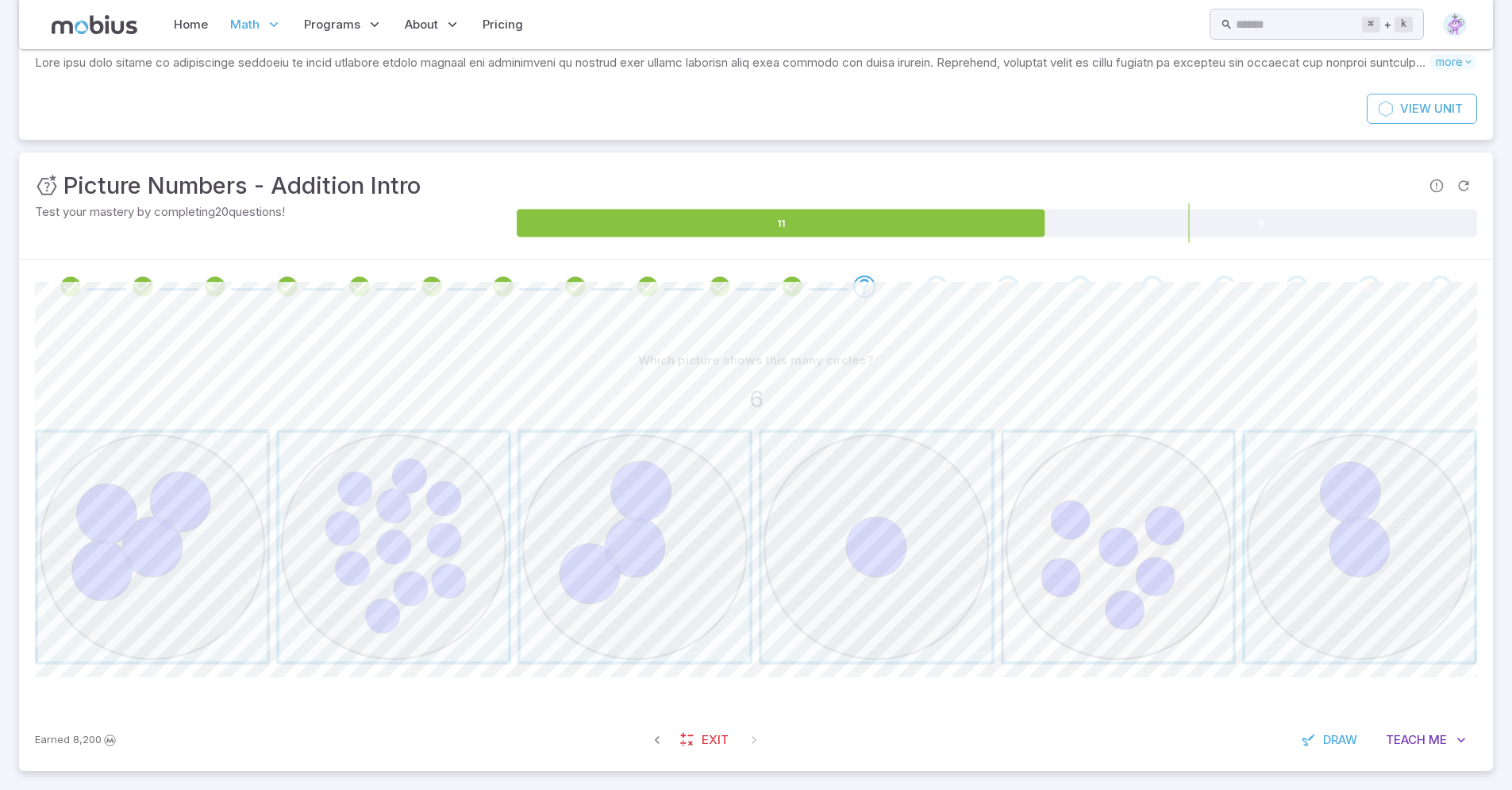
click at [1135, 547] on span "button" at bounding box center [1118, 547] width 228 height 228
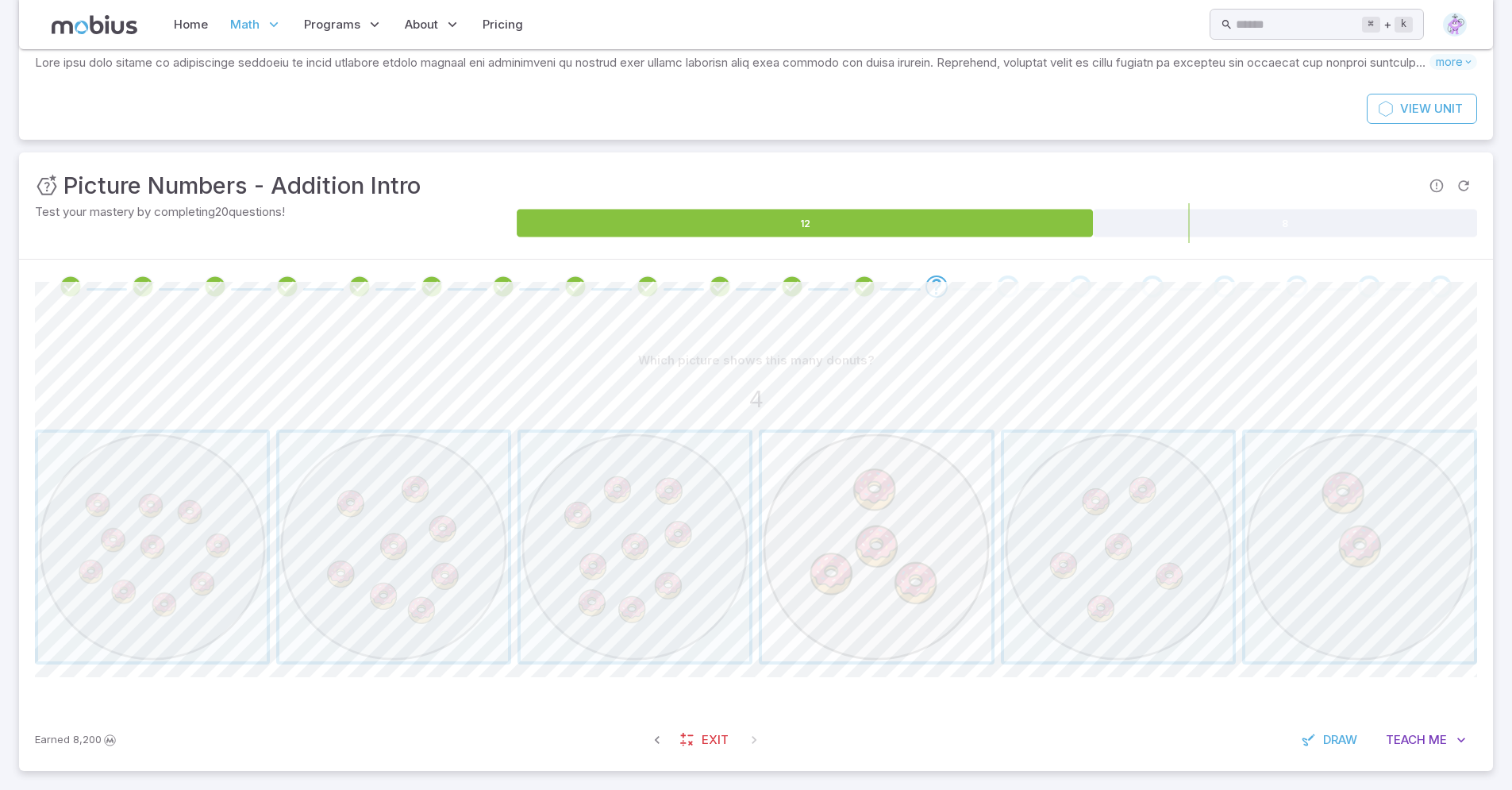
click at [927, 566] on span "button" at bounding box center [876, 547] width 228 height 228
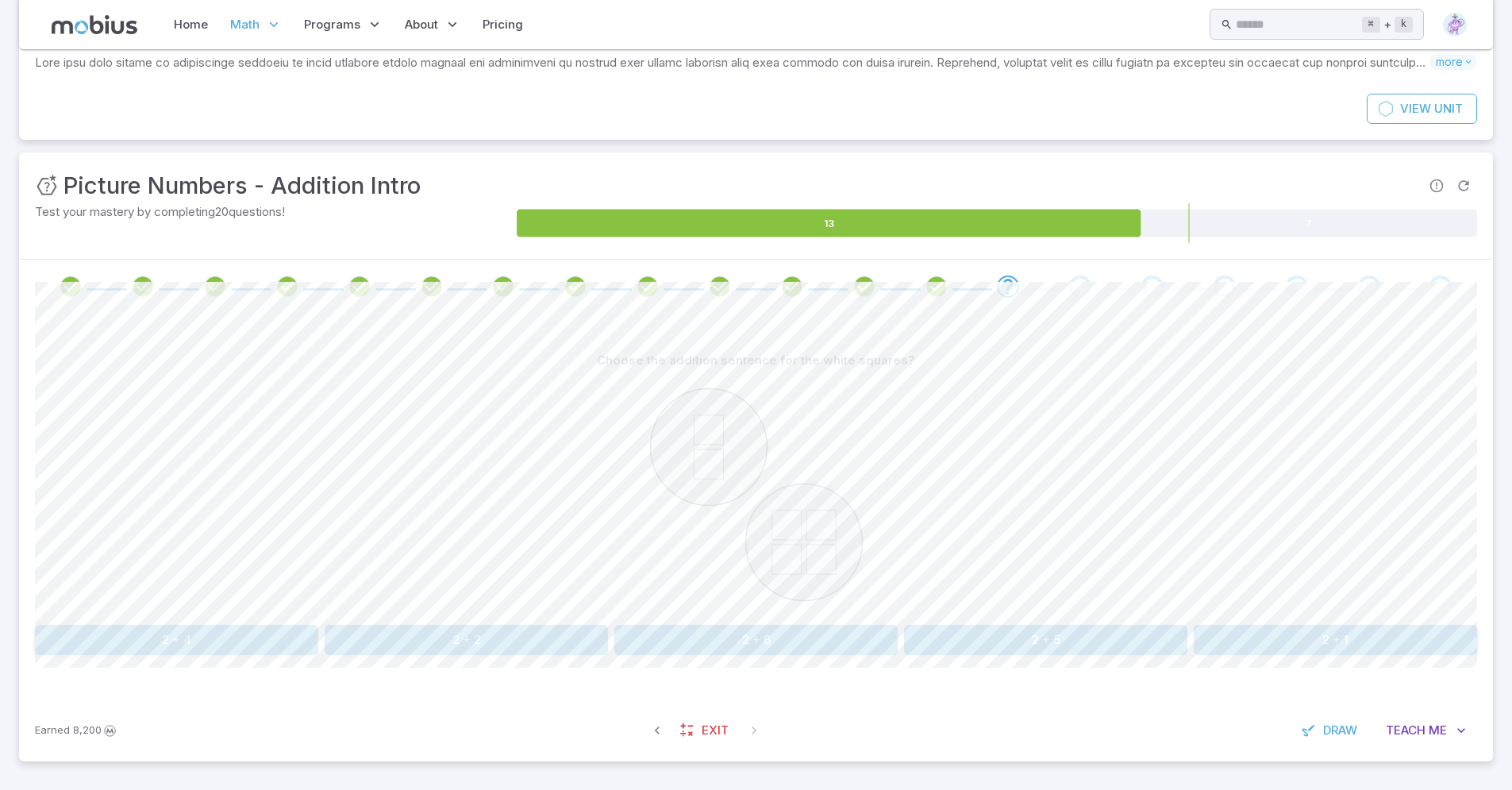
click at [255, 644] on button "2 + 4" at bounding box center [176, 640] width 283 height 30
click at [956, 644] on button "4 + 2" at bounding box center [876, 640] width 235 height 30
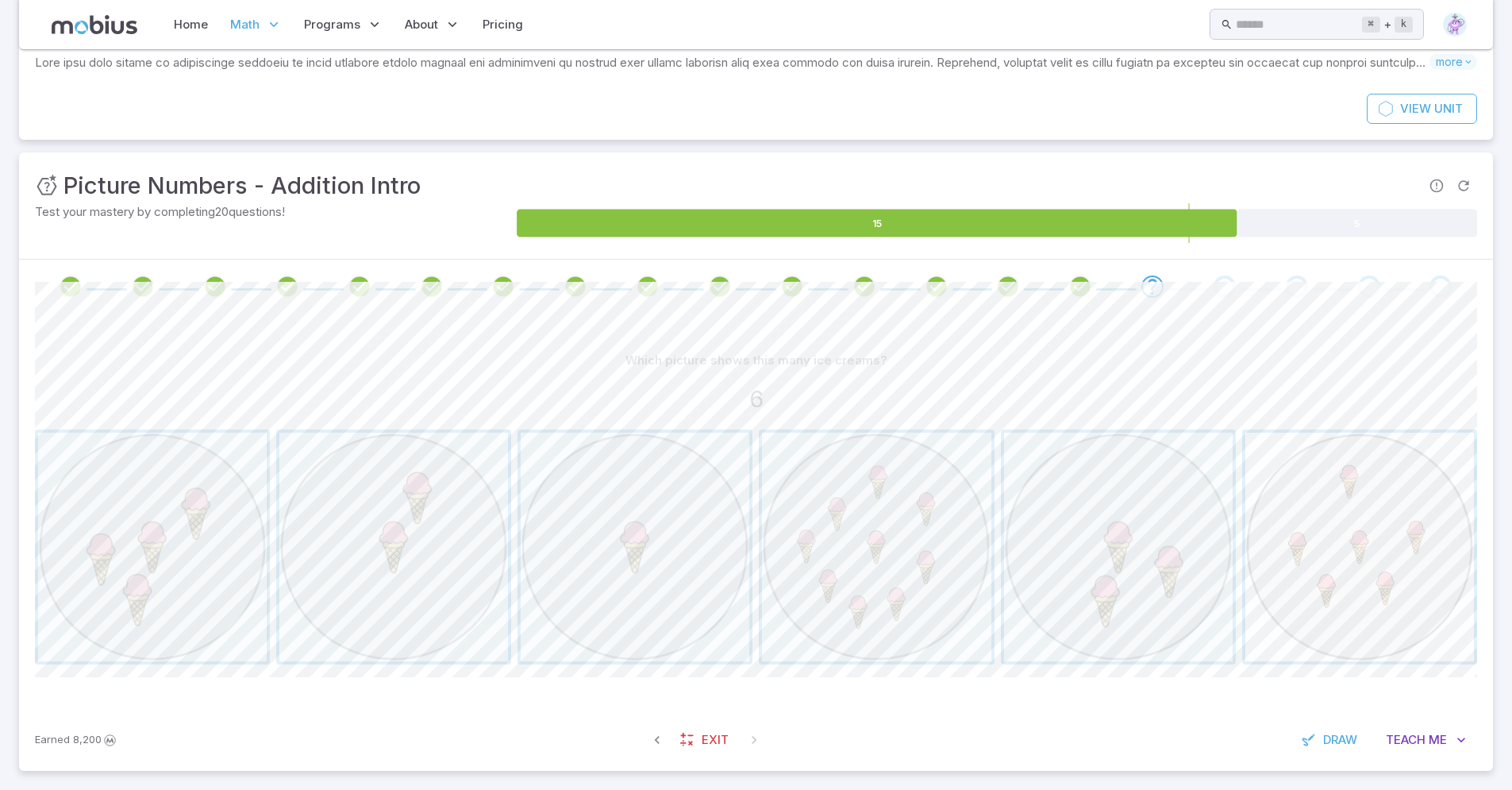
click at [1337, 539] on span "button" at bounding box center [1359, 547] width 228 height 228
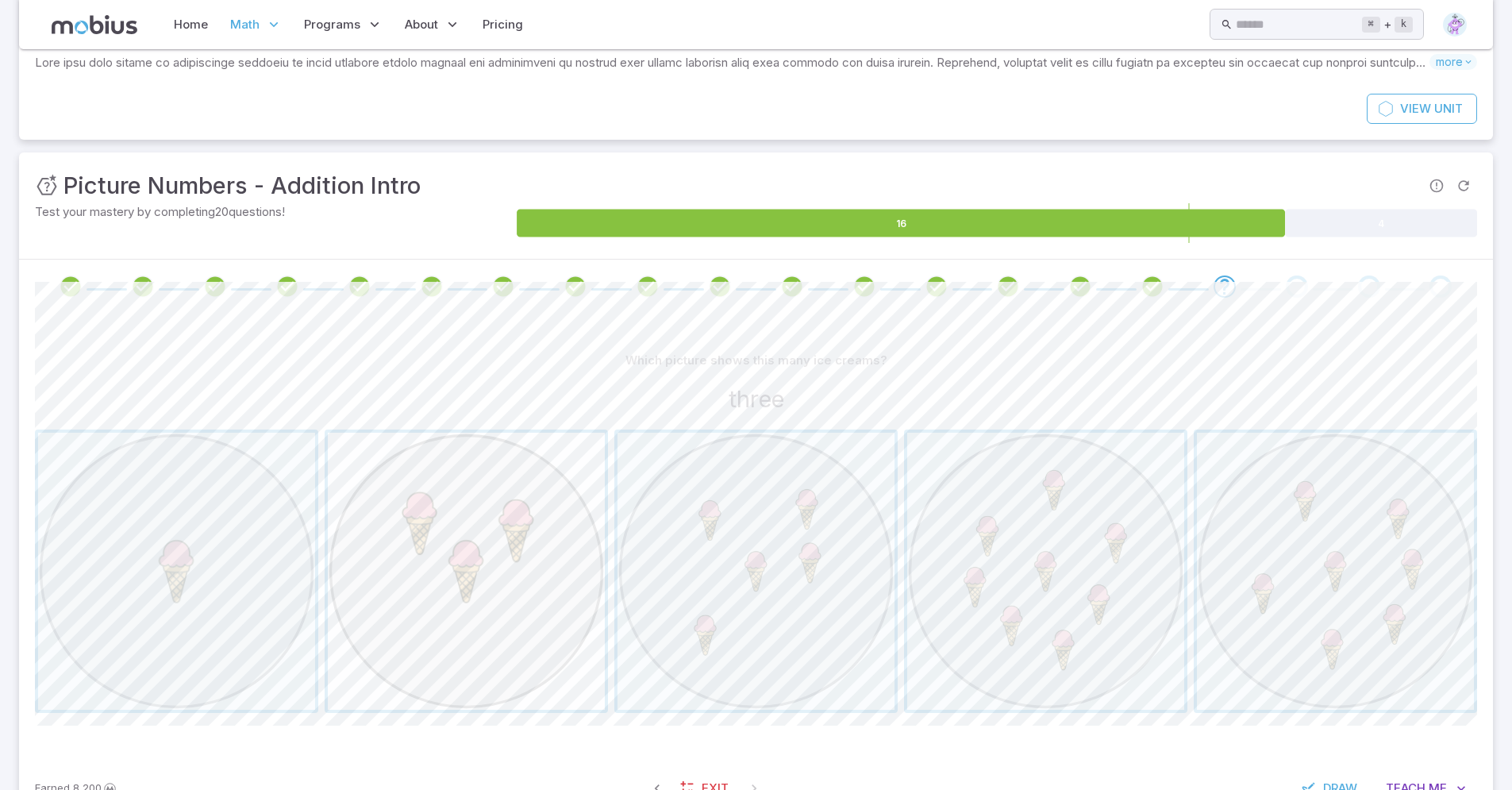
click at [442, 587] on span "button" at bounding box center [465, 571] width 277 height 277
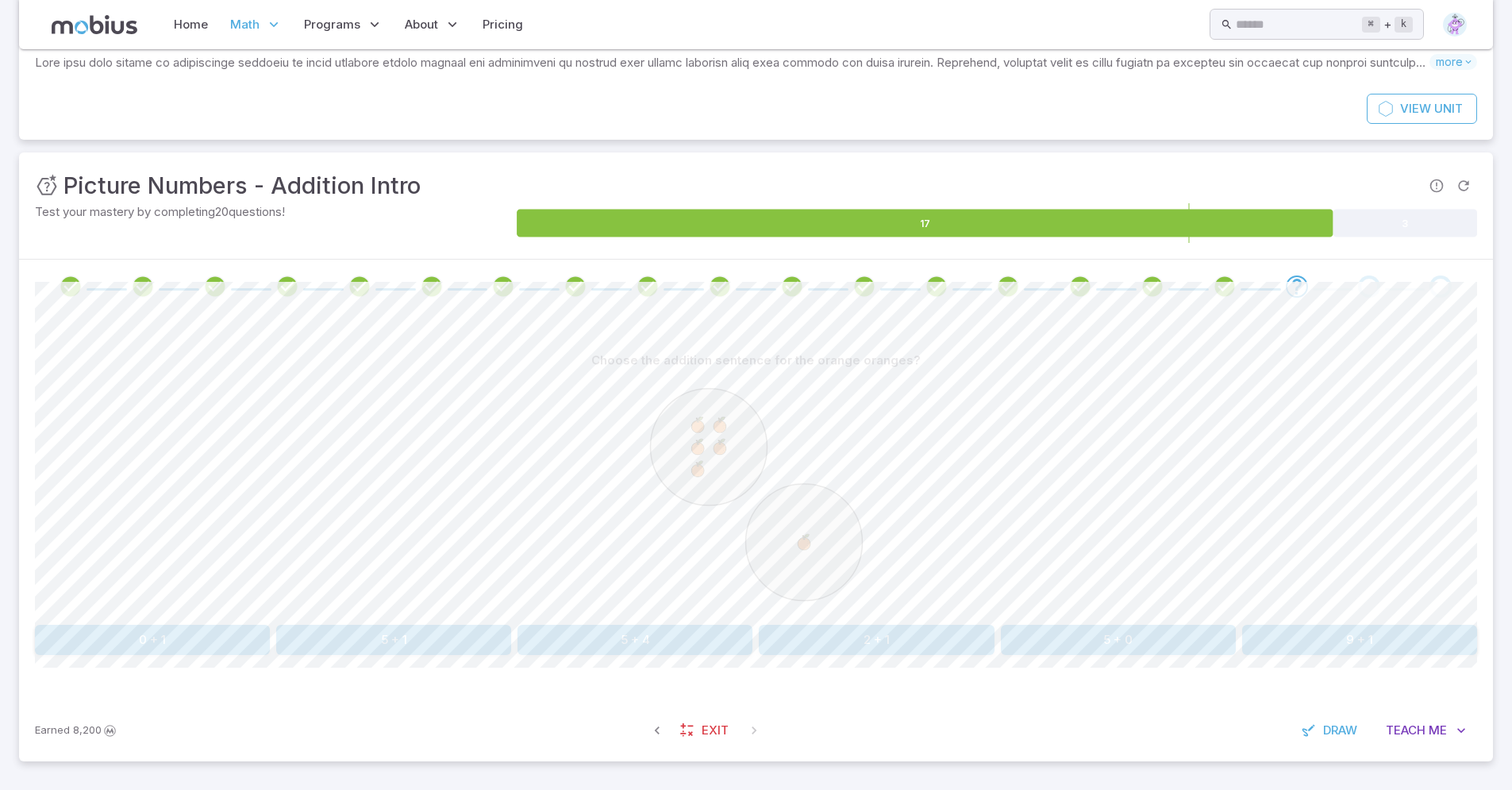
click at [401, 636] on button "5 + 1" at bounding box center [393, 640] width 235 height 30
click at [422, 647] on button "five" at bounding box center [393, 640] width 235 height 30
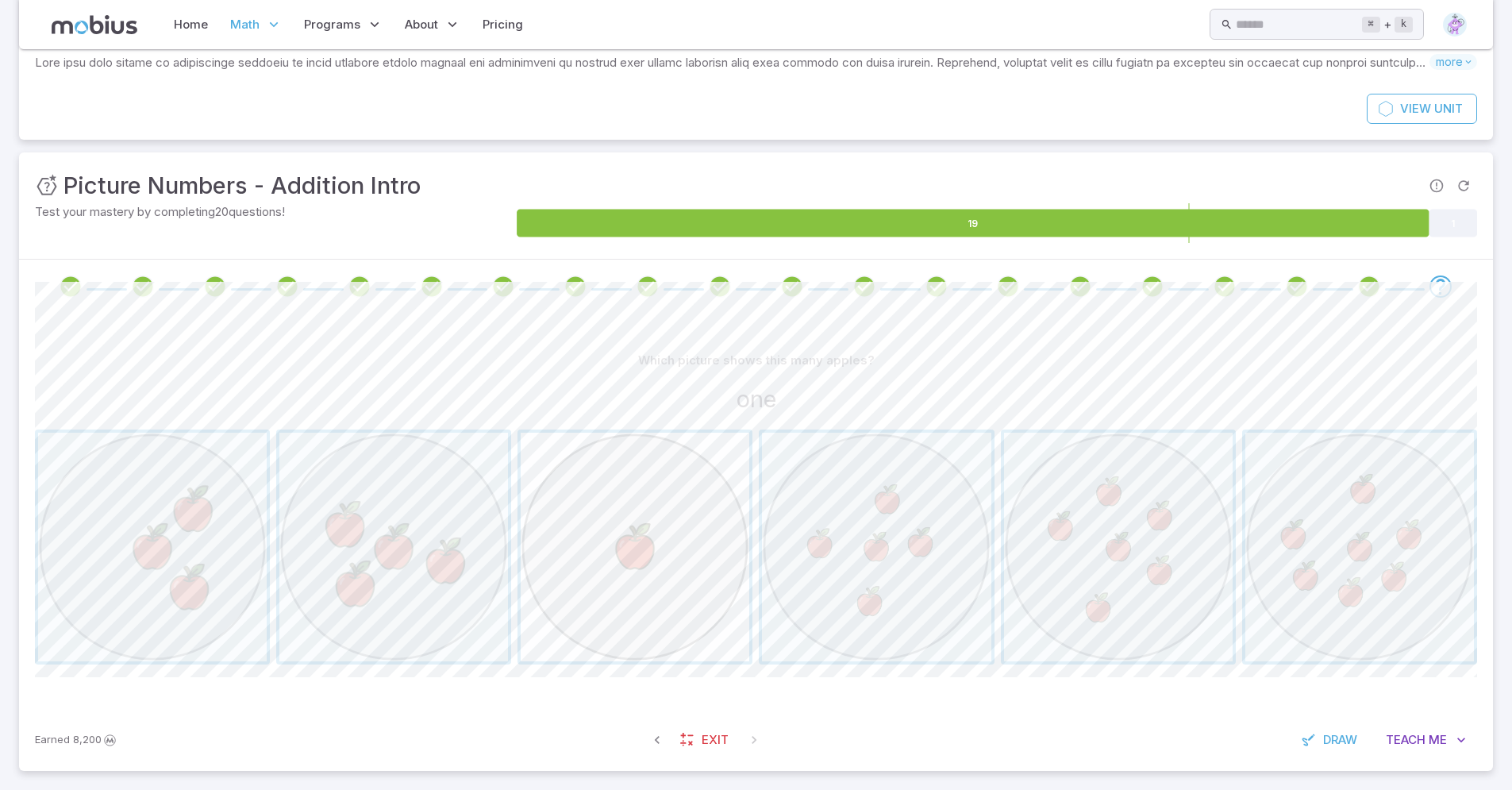
click at [644, 506] on span "button" at bounding box center [635, 547] width 228 height 228
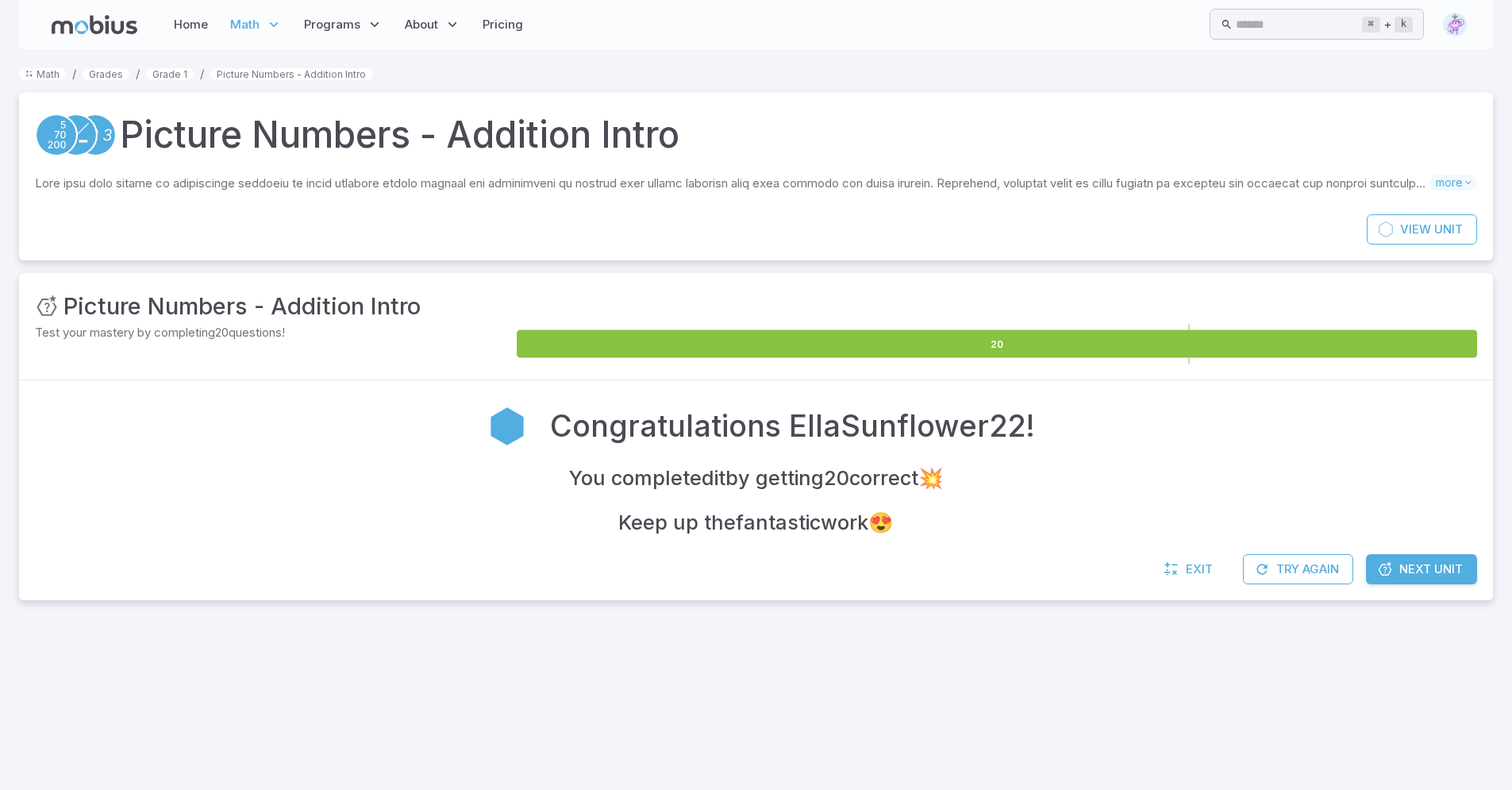
scroll to position [0, 0]
click at [1199, 574] on span "Exit" at bounding box center [1211, 568] width 27 height 17
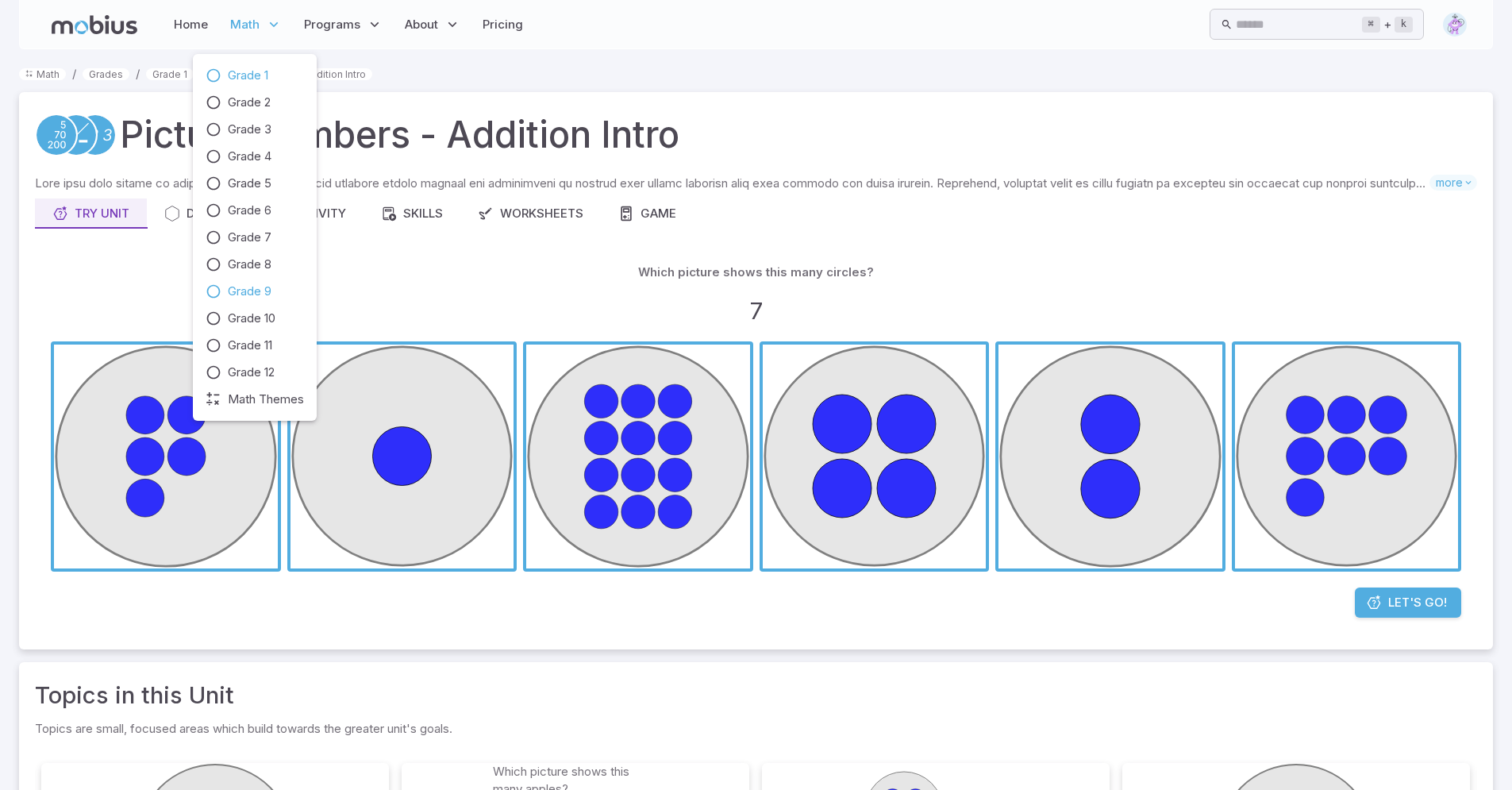
click at [247, 296] on span "Grade 9" at bounding box center [249, 291] width 44 height 17
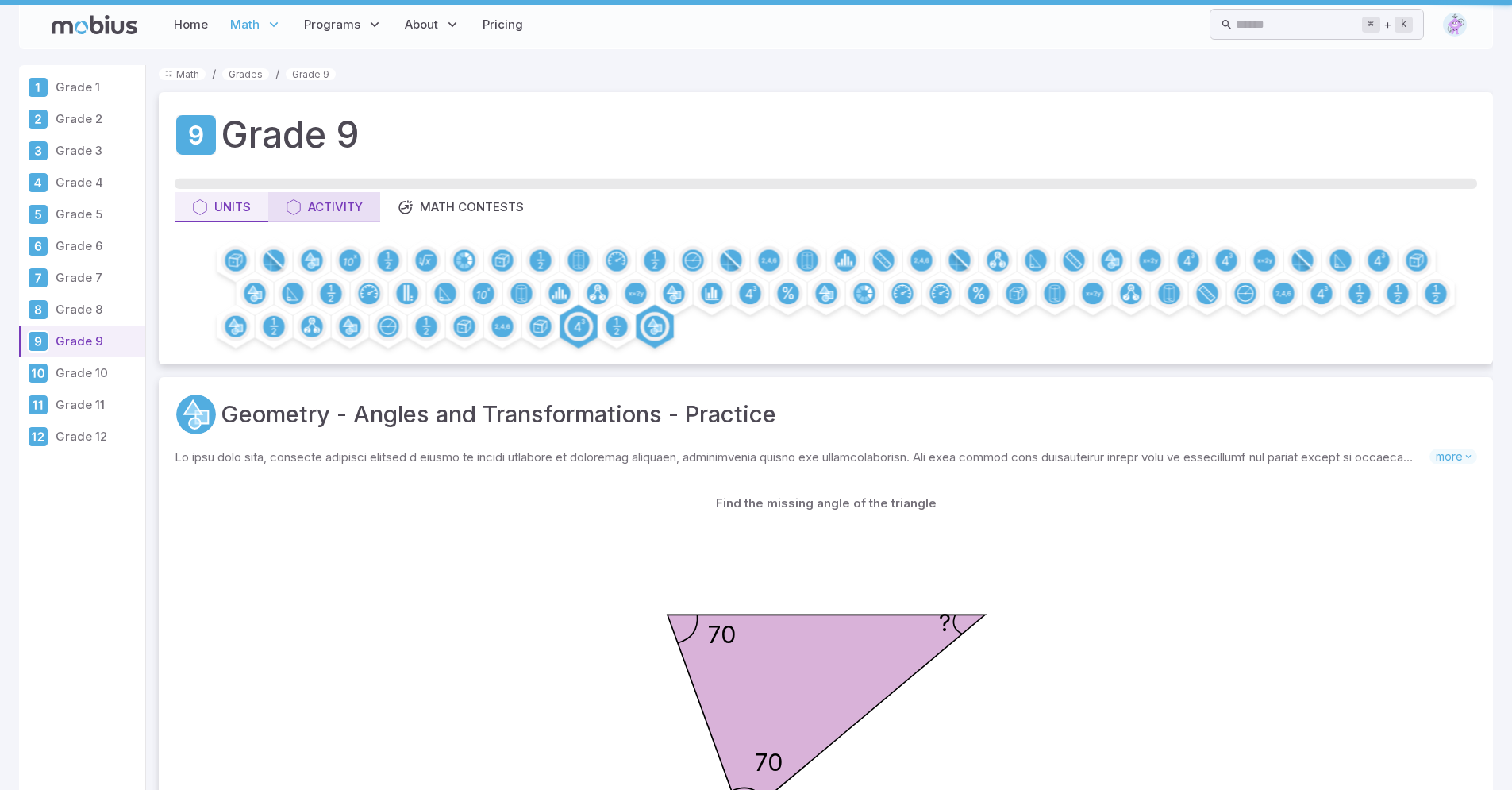
click at [322, 215] on div "Activity" at bounding box center [324, 207] width 77 height 17
